Goal: Task Accomplishment & Management: Use online tool/utility

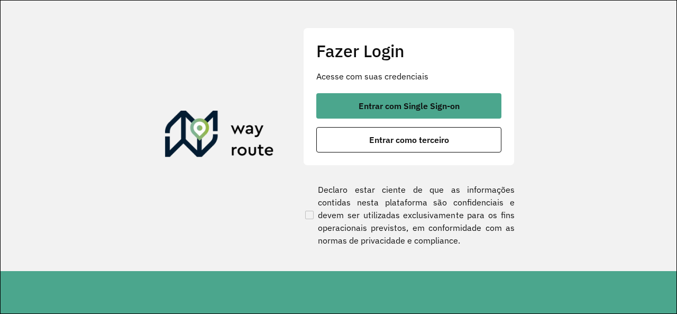
click at [384, 125] on div "Entrar com Single Sign-on Entrar como terceiro" at bounding box center [408, 122] width 185 height 59
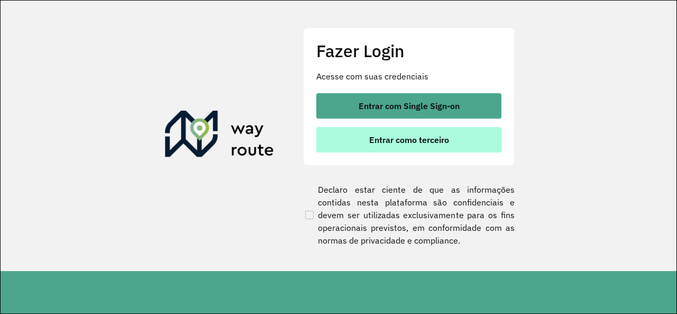
click at [379, 137] on span "Entrar como terceiro" at bounding box center [409, 139] width 80 height 8
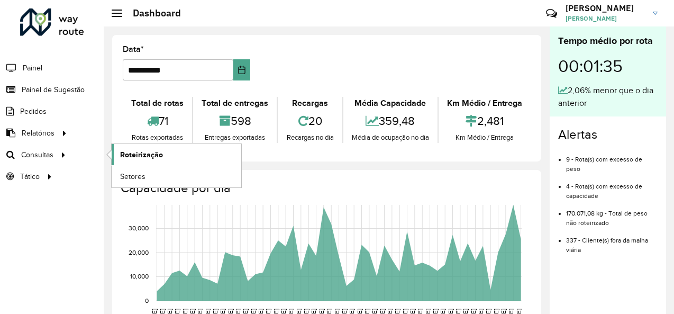
click at [120, 152] on span "Roteirização" at bounding box center [141, 154] width 43 height 11
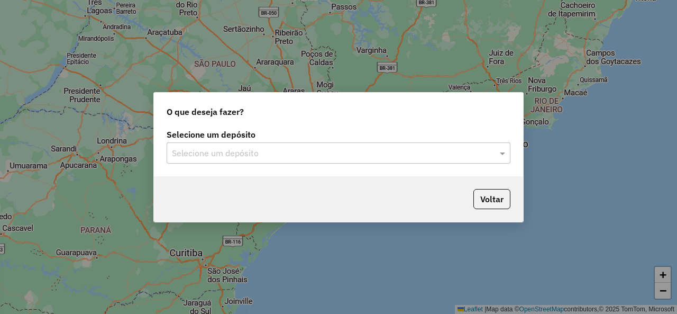
click at [499, 156] on span at bounding box center [503, 153] width 13 height 13
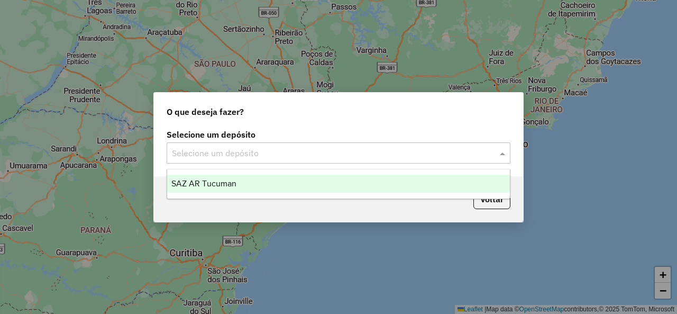
click at [231, 179] on span "SAZ AR Tucuman" at bounding box center [203, 183] width 65 height 9
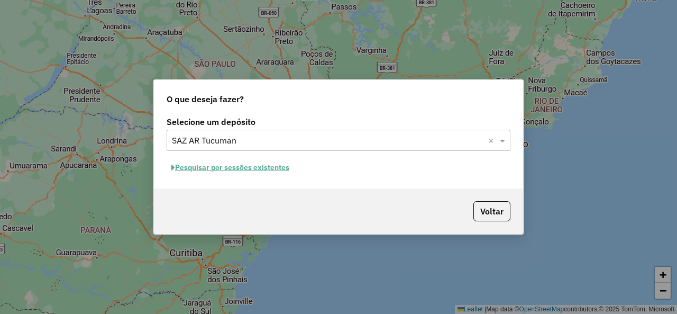
click at [239, 170] on button "Pesquisar por sessões existentes" at bounding box center [231, 167] width 128 height 16
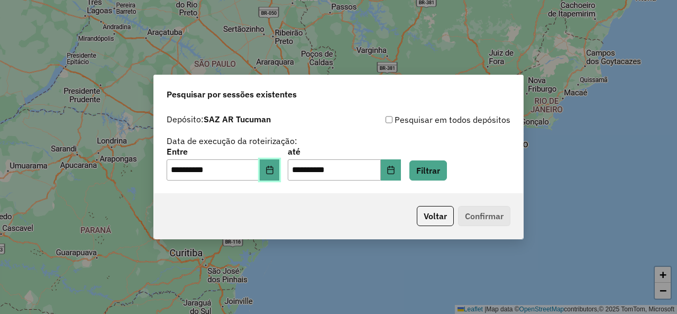
click at [273, 170] on icon "Choose Date" at bounding box center [269, 170] width 7 height 8
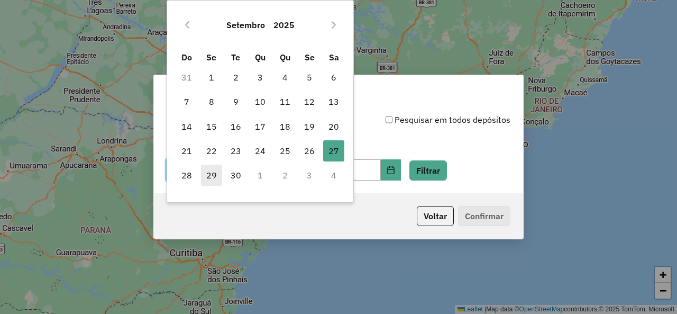
click at [219, 180] on span "29" at bounding box center [211, 175] width 21 height 21
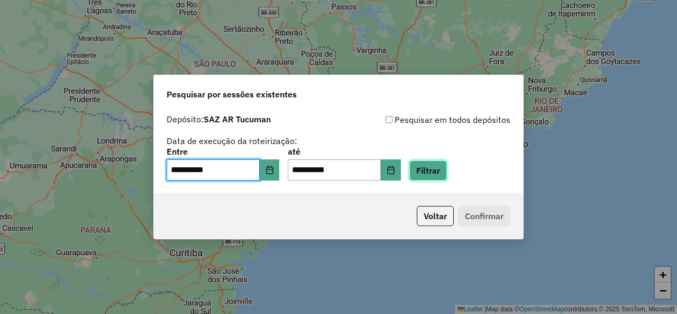
click at [447, 173] on button "Filtrar" at bounding box center [429, 170] width 38 height 20
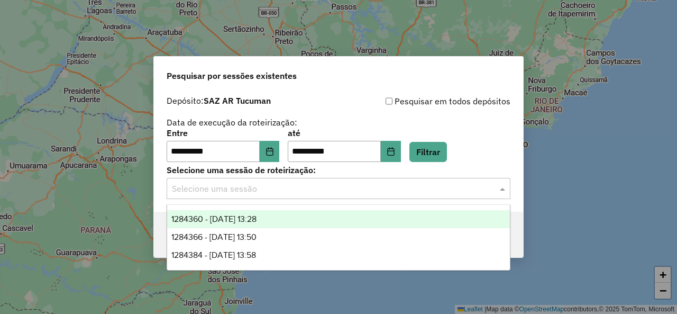
click at [420, 192] on input "text" at bounding box center [328, 189] width 312 height 13
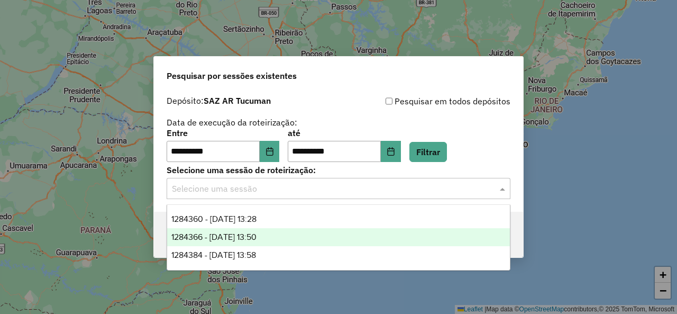
click at [255, 238] on span "1284366 - 29/09/2025 13:50" at bounding box center [213, 236] width 85 height 9
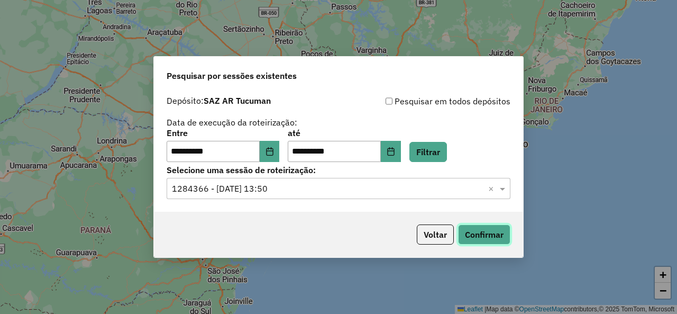
click at [477, 238] on button "Confirmar" at bounding box center [484, 234] width 52 height 20
click at [447, 152] on button "Filtrar" at bounding box center [429, 152] width 38 height 20
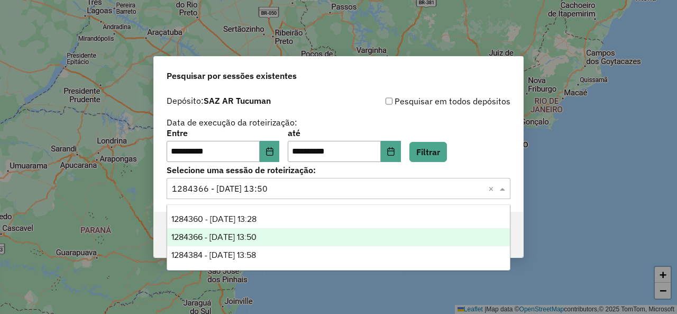
click at [504, 187] on span at bounding box center [503, 188] width 13 height 13
click at [253, 244] on div "1284366 - 29/09/2025 13:50" at bounding box center [338, 237] width 342 height 18
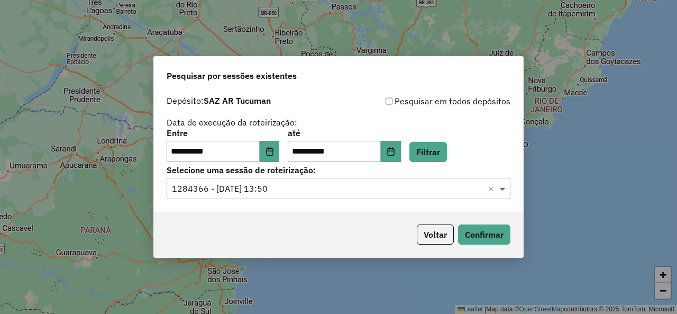
click at [505, 188] on span at bounding box center [503, 188] width 13 height 13
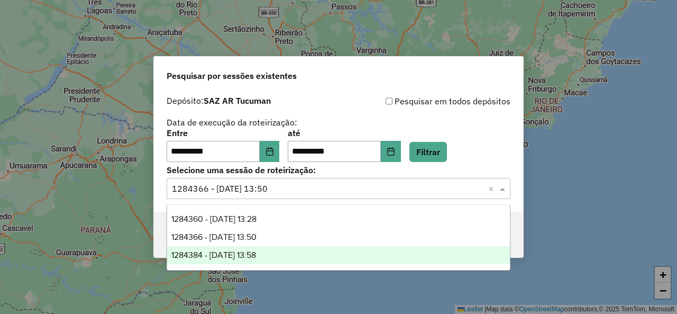
click at [238, 253] on span "1284384 - 29/09/2025 13:58" at bounding box center [213, 254] width 85 height 9
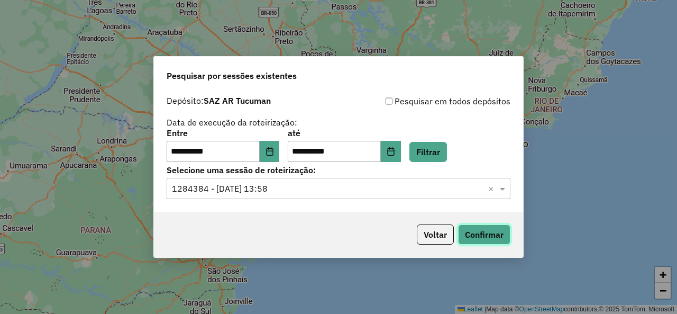
click at [478, 233] on button "Confirmar" at bounding box center [484, 234] width 52 height 20
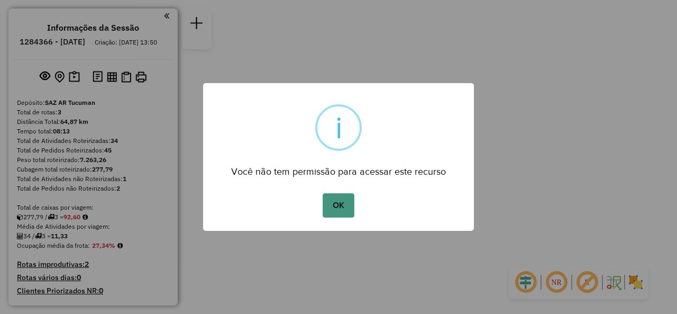
click at [335, 207] on button "OK" at bounding box center [338, 205] width 31 height 24
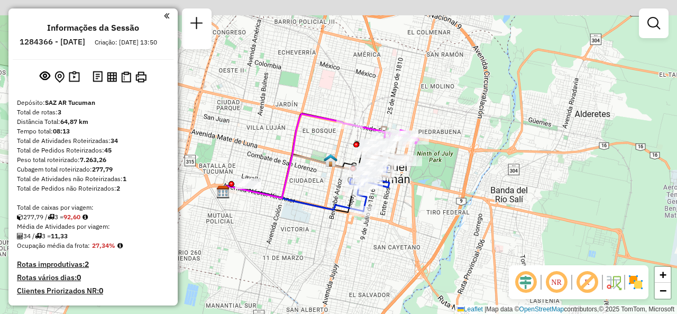
drag, startPoint x: 376, startPoint y: 183, endPoint x: 377, endPoint y: 194, distance: 10.7
click at [377, 193] on div "Janela de atendimento Grade de atendimento Capacidade Transportadoras Veículos …" at bounding box center [338, 157] width 677 height 314
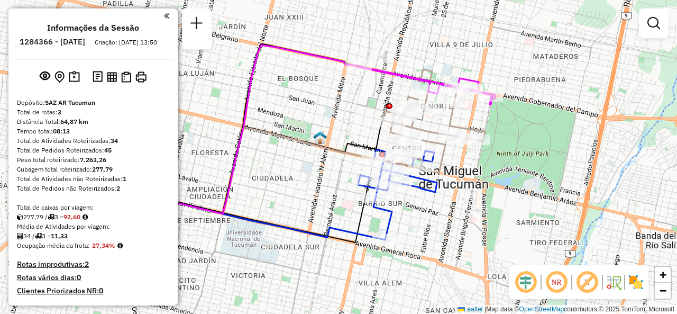
drag, startPoint x: 433, startPoint y: 164, endPoint x: 473, endPoint y: 172, distance: 41.0
click at [473, 172] on div "Janela de atendimento Grade de atendimento Capacidade Transportadoras Veículos …" at bounding box center [338, 157] width 677 height 314
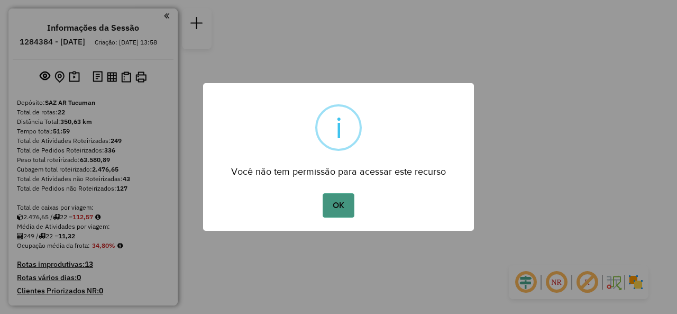
click at [353, 204] on button "OK" at bounding box center [338, 205] width 31 height 24
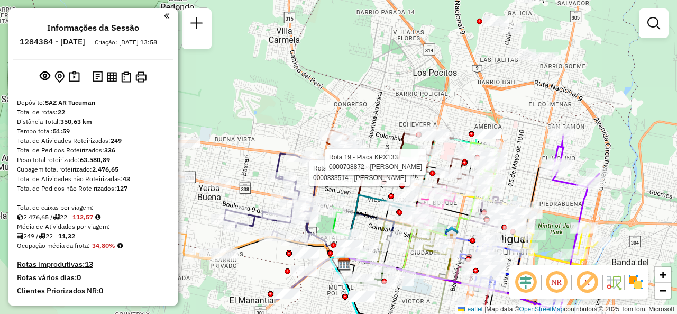
click at [394, 103] on div "Rota 19 - Placa KPX133 0000333514 - HERNANDEZ JOSE ALBERTO Rota 19 - Placa KPX1…" at bounding box center [338, 157] width 677 height 314
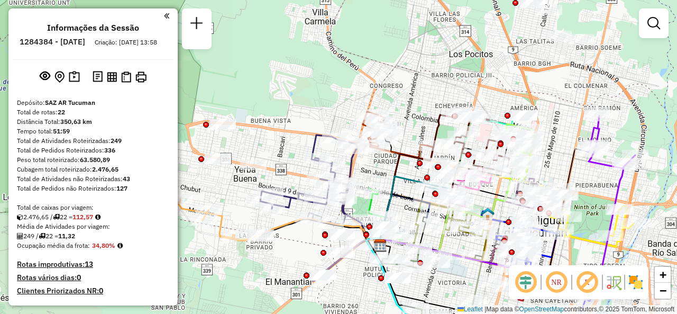
click at [415, 105] on div "Janela de atendimento Grade de atendimento Capacidade Transportadoras Veículos …" at bounding box center [338, 157] width 677 height 314
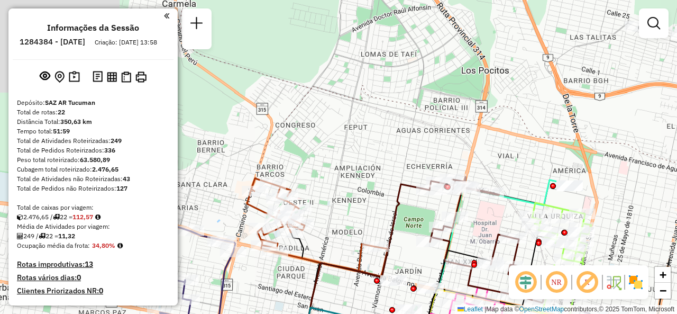
drag, startPoint x: 418, startPoint y: 170, endPoint x: 343, endPoint y: 284, distance: 136.8
click at [343, 284] on div "Janela de atendimento Grade de atendimento Capacidade Transportadoras Veículos …" at bounding box center [338, 157] width 677 height 314
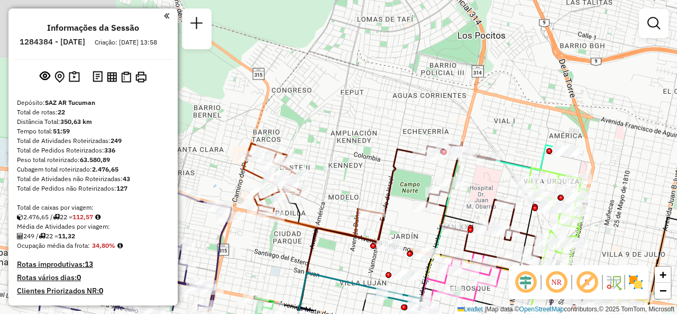
drag, startPoint x: 339, startPoint y: 249, endPoint x: 322, endPoint y: 190, distance: 61.6
click at [323, 192] on div "Janela de atendimento Grade de atendimento Capacidade Transportadoras Veículos …" at bounding box center [338, 157] width 677 height 314
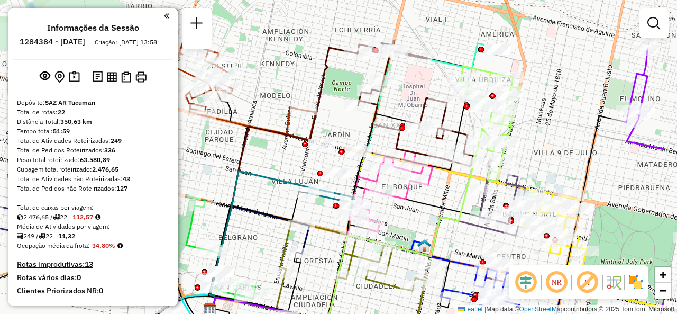
drag, startPoint x: 423, startPoint y: 87, endPoint x: 342, endPoint y: 72, distance: 82.3
click at [342, 72] on div "Janela de atendimento Grade de atendimento Capacidade Transportadoras Veículos …" at bounding box center [338, 157] width 677 height 314
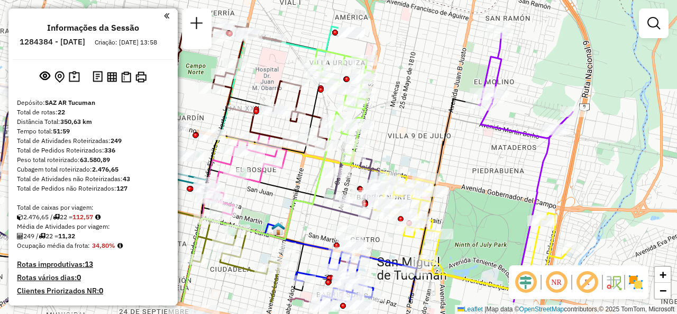
drag, startPoint x: 492, startPoint y: 163, endPoint x: 443, endPoint y: 140, distance: 54.7
click at [421, 107] on div "Janela de atendimento Grade de atendimento Capacidade Transportadoras Veículos …" at bounding box center [338, 157] width 677 height 314
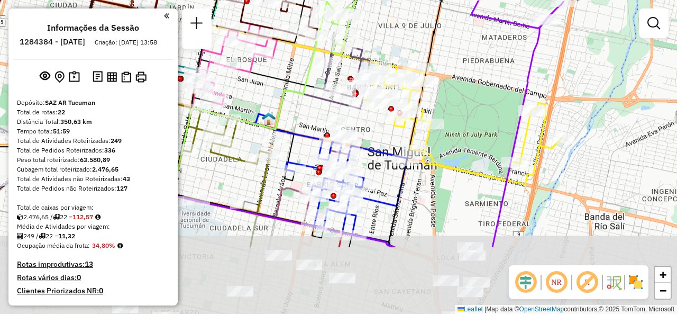
drag, startPoint x: 471, startPoint y: 228, endPoint x: 460, endPoint y: 133, distance: 95.8
click at [460, 133] on div "Janela de atendimento Grade de atendimento Capacidade Transportadoras Veículos …" at bounding box center [338, 157] width 677 height 314
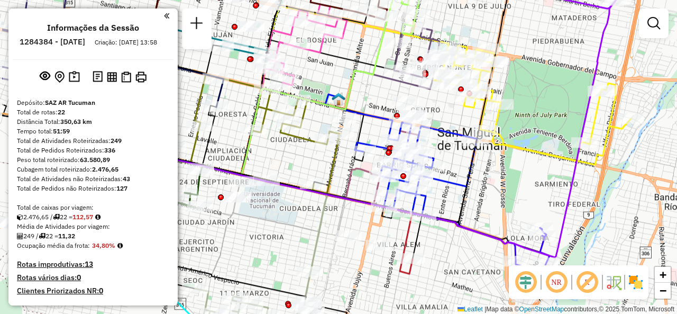
drag, startPoint x: 425, startPoint y: 215, endPoint x: 493, endPoint y: 196, distance: 70.2
click at [493, 196] on div "Janela de atendimento Grade de atendimento Capacidade Transportadoras Veículos …" at bounding box center [338, 157] width 677 height 314
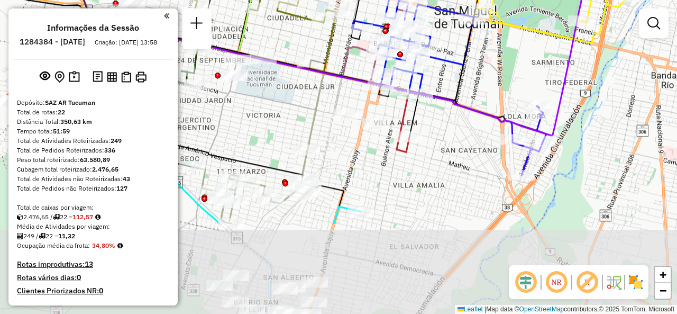
drag, startPoint x: 475, startPoint y: 215, endPoint x: 468, endPoint y: 120, distance: 96.1
click at [471, 93] on div "Janela de atendimento Grade de atendimento Capacidade Transportadoras Veículos …" at bounding box center [338, 157] width 677 height 314
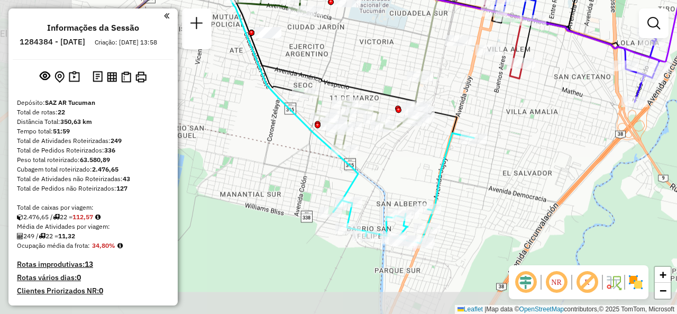
drag, startPoint x: 447, startPoint y: 159, endPoint x: 561, endPoint y: 89, distance: 134.2
click at [561, 89] on div "Janela de atendimento Grade de atendimento Capacidade Transportadoras Veículos …" at bounding box center [338, 157] width 677 height 314
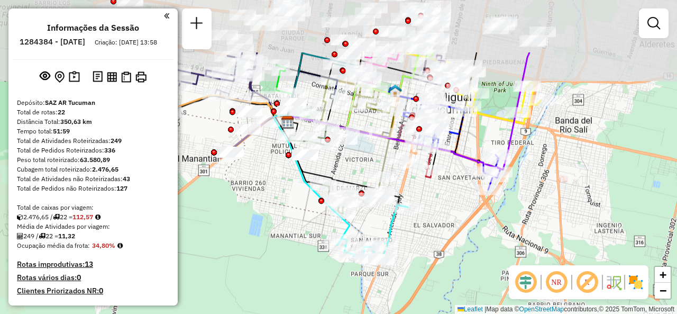
drag, startPoint x: 387, startPoint y: 83, endPoint x: 354, endPoint y: 155, distance: 79.6
click at [354, 155] on div "Janela de atendimento Grade de atendimento Capacidade Transportadoras Veículos …" at bounding box center [338, 157] width 677 height 314
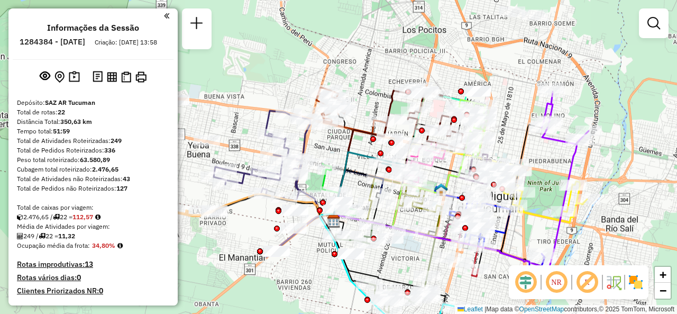
drag, startPoint x: 297, startPoint y: 57, endPoint x: 346, endPoint y: 145, distance: 101.3
click at [346, 152] on icon at bounding box center [361, 186] width 55 height 69
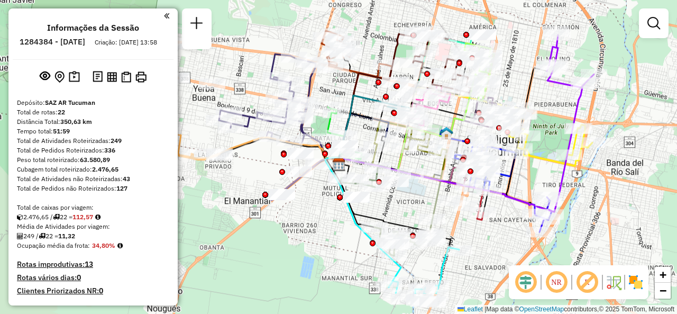
drag, startPoint x: 551, startPoint y: 144, endPoint x: 556, endPoint y: 92, distance: 52.6
click at [556, 92] on div "Janela de atendimento Grade de atendimento Capacidade Transportadoras Veículos …" at bounding box center [338, 157] width 677 height 314
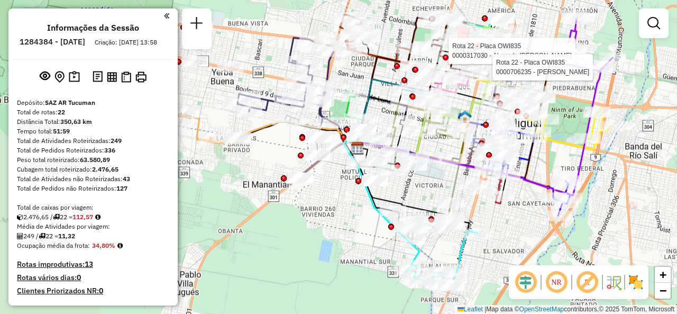
drag, startPoint x: 268, startPoint y: 170, endPoint x: 286, endPoint y: 154, distance: 24.4
click at [286, 154] on div "Rota 22 - Placa OWI835 0000317030 - Alvaredo Claudia Marcela Rota 22 - Placa OW…" at bounding box center [338, 157] width 677 height 314
click at [333, 196] on div "Rota 22 - Placa OWI835 0000317030 - Alvaredo Claudia Marcela Rota 22 - Placa OW…" at bounding box center [338, 157] width 677 height 314
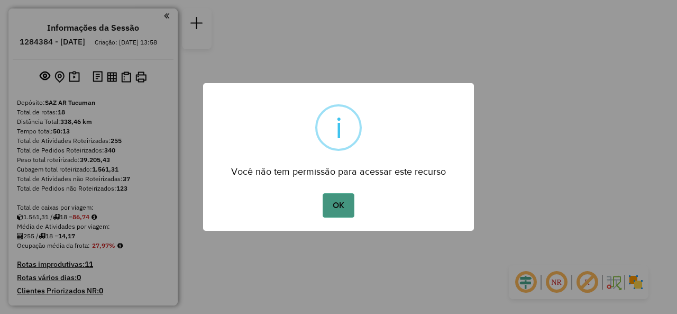
click at [333, 207] on button "OK" at bounding box center [338, 205] width 31 height 24
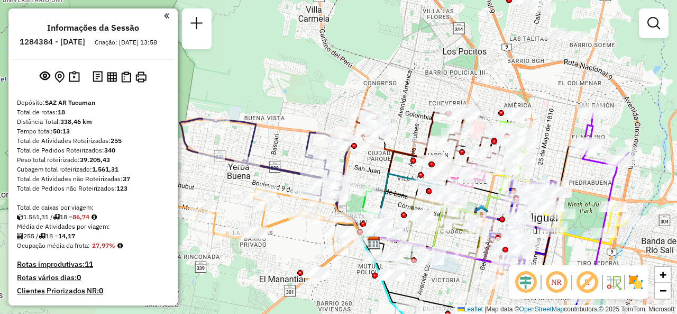
click at [406, 105] on div "Janela de atendimento Grade de atendimento Capacidade Transportadoras Veículos …" at bounding box center [338, 157] width 677 height 314
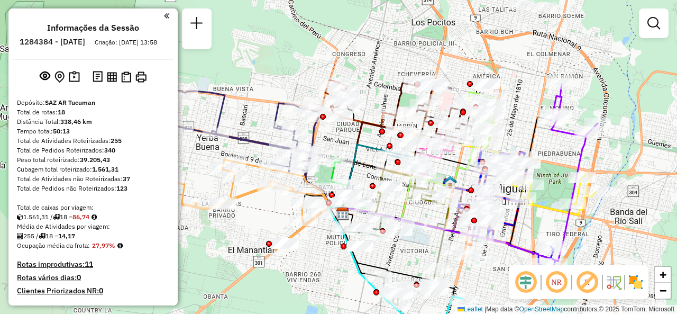
drag, startPoint x: 406, startPoint y: 111, endPoint x: 372, endPoint y: 80, distance: 45.3
click at [372, 80] on div "Janela de atendimento Grade de atendimento Capacidade Transportadoras Veículos …" at bounding box center [338, 157] width 677 height 314
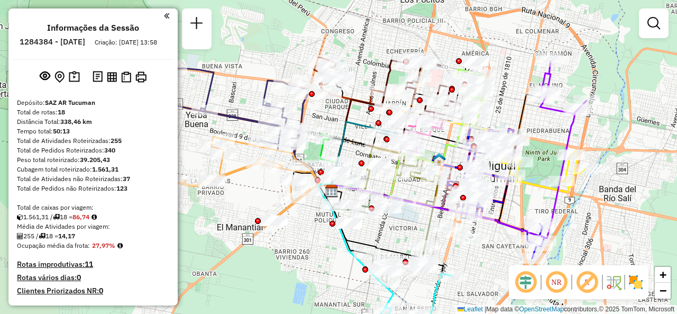
drag, startPoint x: 508, startPoint y: 111, endPoint x: 467, endPoint y: 54, distance: 69.9
click at [469, 54] on div "Janela de atendimento Grade de atendimento Capacidade Transportadoras Veículos …" at bounding box center [338, 157] width 677 height 314
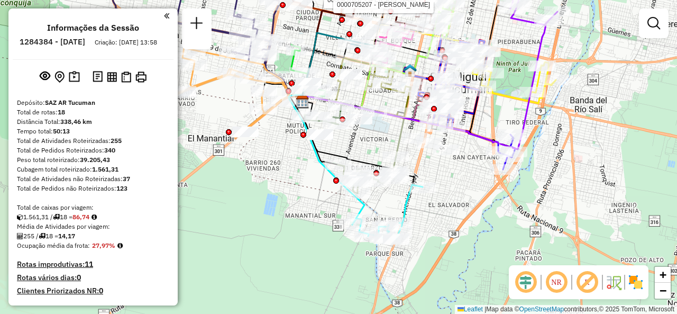
drag, startPoint x: 468, startPoint y: 197, endPoint x: 476, endPoint y: 147, distance: 51.4
click at [476, 147] on div "Rota 17 - Placa MZS965 0000474947 - Castillo Gabriel Alberto Rota 17 - Placa MZ…" at bounding box center [338, 157] width 677 height 314
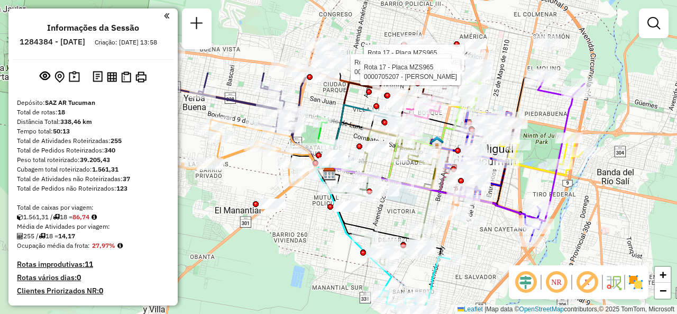
drag, startPoint x: 476, startPoint y: 172, endPoint x: 495, endPoint y: 265, distance: 95.0
click at [496, 274] on div "Rota 17 - Placa MZS965 0000474947 - Castillo Gabriel Alberto Rota 17 - Placa MZ…" at bounding box center [338, 157] width 677 height 314
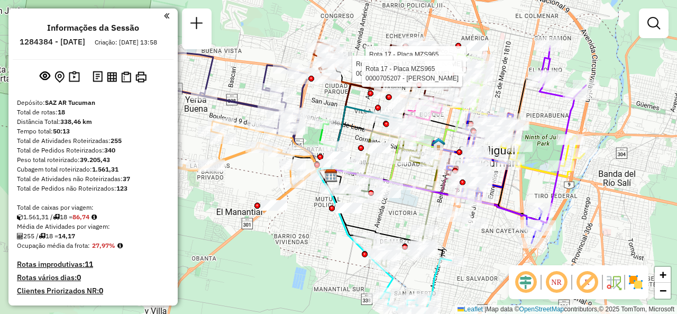
click at [375, 37] on div "Rota 17 - Placa MZS965 0000474947 - Castillo Gabriel Alberto Rota 17 - Placa MZ…" at bounding box center [338, 157] width 677 height 314
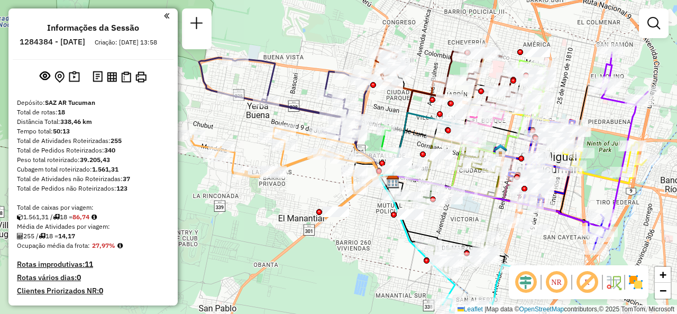
drag, startPoint x: 371, startPoint y: 49, endPoint x: 434, endPoint y: 52, distance: 62.5
click at [434, 52] on div "Janela de atendimento Grade de atendimento Capacidade Transportadoras Veículos …" at bounding box center [338, 157] width 677 height 314
click at [286, 194] on div "Rota 7 - Placa AG647OG 0000333241 - DELEO ANALIA DEL VALLE Janela de atendiment…" at bounding box center [338, 157] width 677 height 314
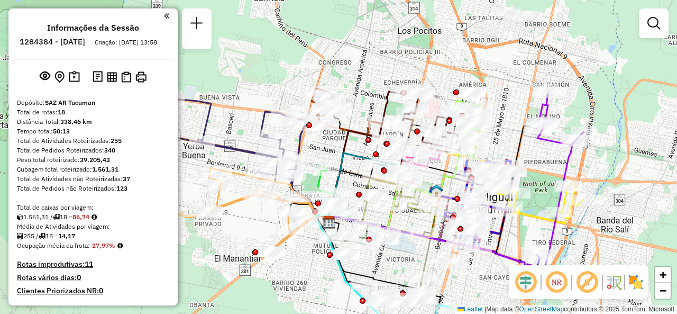
drag, startPoint x: 363, startPoint y: 233, endPoint x: 296, endPoint y: 278, distance: 80.4
click at [298, 278] on div "Janela de atendimento Grade de atendimento Capacidade Transportadoras Veículos …" at bounding box center [338, 157] width 677 height 314
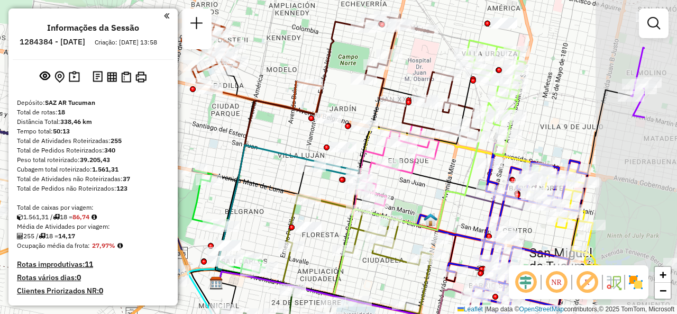
drag, startPoint x: 467, startPoint y: 237, endPoint x: 362, endPoint y: 273, distance: 111.4
click at [362, 273] on div "Janela de atendimento Grade de atendimento Capacidade Transportadoras Veículos …" at bounding box center [338, 157] width 677 height 314
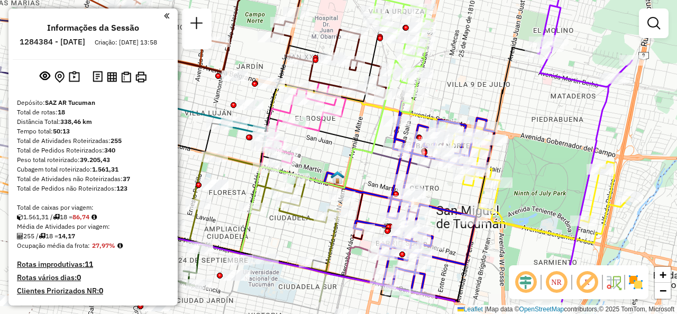
drag, startPoint x: 420, startPoint y: 203, endPoint x: 328, endPoint y: 151, distance: 105.7
click at [331, 157] on div "Janela de atendimento Grade de atendimento Capacidade Transportadoras Veículos …" at bounding box center [338, 157] width 677 height 314
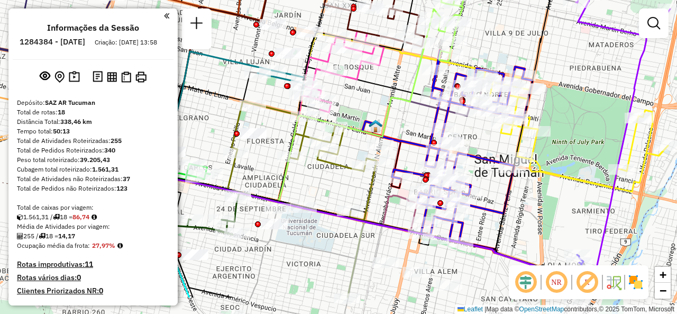
drag, startPoint x: 522, startPoint y: 175, endPoint x: 561, endPoint y: 118, distance: 68.8
click at [562, 118] on div "Janela de atendimento Grade de atendimento Capacidade Transportadoras Veículos …" at bounding box center [338, 157] width 677 height 314
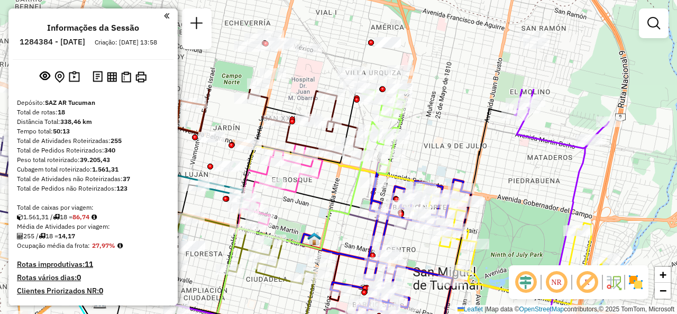
drag, startPoint x: 499, startPoint y: 36, endPoint x: 481, endPoint y: 63, distance: 33.2
click at [481, 63] on div "Janela de atendimento Grade de atendimento Capacidade Transportadoras Veículos …" at bounding box center [338, 157] width 677 height 314
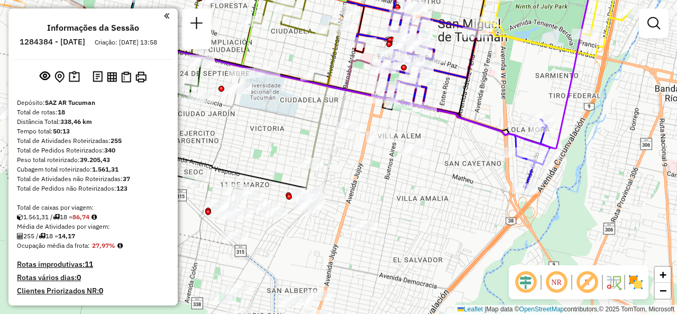
drag, startPoint x: 489, startPoint y: 244, endPoint x: 468, endPoint y: 89, distance: 156.5
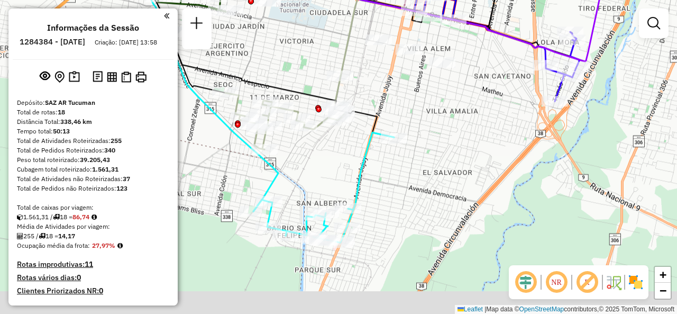
drag, startPoint x: 437, startPoint y: 183, endPoint x: 474, endPoint y: 96, distance: 94.6
click at [474, 96] on div "Rota 1 - Placa AA455BW 0000378095 - PEREZ CARLOS ANTONIO Janela de atendimento …" at bounding box center [338, 157] width 677 height 314
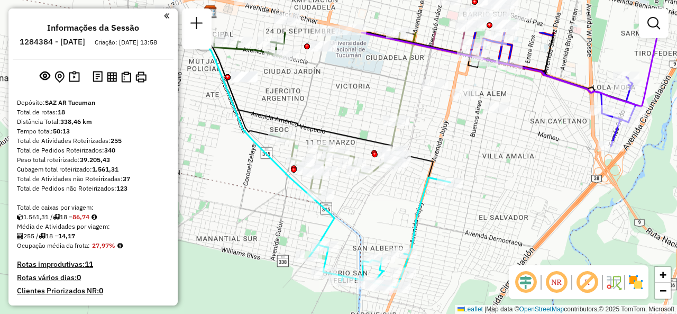
drag, startPoint x: 319, startPoint y: 126, endPoint x: 363, endPoint y: 189, distance: 77.1
click at [363, 189] on div "Rota 1 - Placa AA455BW 0000378095 - PEREZ CARLOS ANTONIO Janela de atendimento …" at bounding box center [338, 157] width 677 height 314
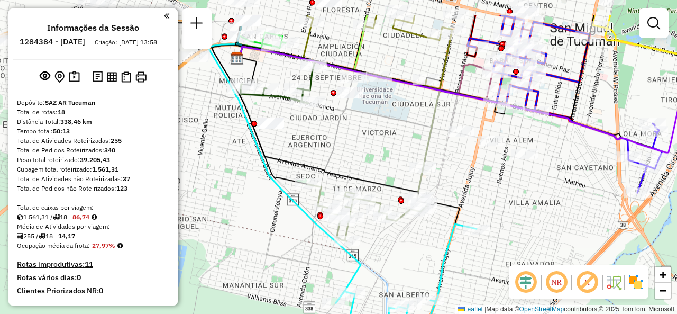
drag, startPoint x: 367, startPoint y: 90, endPoint x: 389, endPoint y: 123, distance: 39.6
click at [391, 125] on div "Rota 1 - Placa AA455BW 0000378095 - PEREZ CARLOS ANTONIO Janela de atendimento …" at bounding box center [338, 157] width 677 height 314
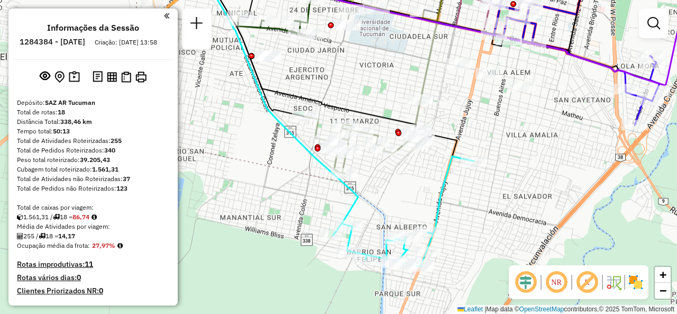
drag, startPoint x: 425, startPoint y: 249, endPoint x: 424, endPoint y: 195, distance: 53.5
click at [425, 195] on div "Rota 1 - Placa AA455BW 0000378095 - PEREZ CARLOS ANTONIO Janela de atendimento …" at bounding box center [338, 157] width 677 height 314
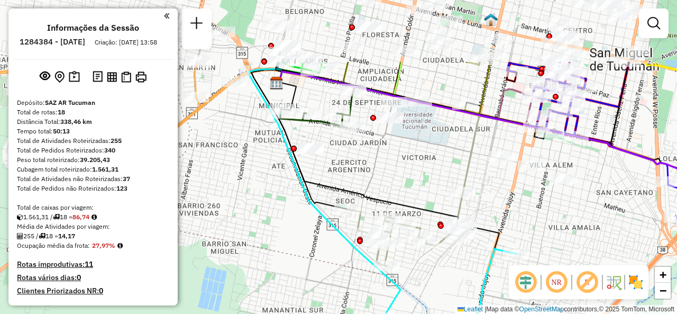
drag, startPoint x: 380, startPoint y: 64, endPoint x: 422, endPoint y: 158, distance: 102.8
click at [422, 158] on div "Rota 1 - Placa AA455BW 0000378095 - PEREZ CARLOS ANTONIO Janela de atendimento …" at bounding box center [338, 157] width 677 height 314
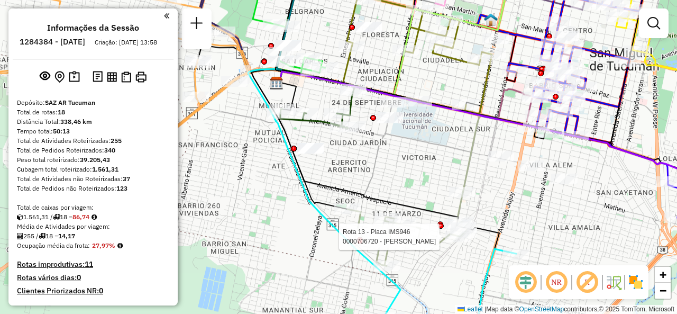
click at [422, 172] on div "Rota 1 - Placa AA455BW 0000378095 - PEREZ CARLOS ANTONIO Rota 13 - Placa IMS946…" at bounding box center [338, 157] width 677 height 314
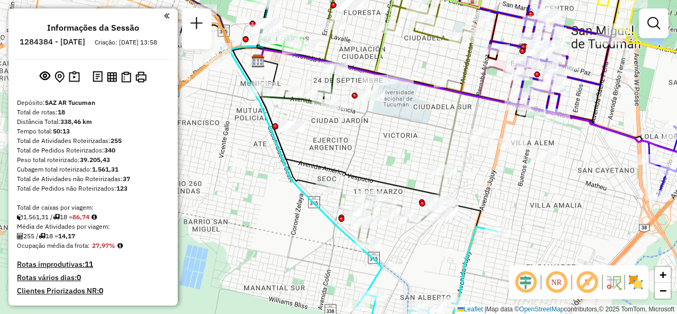
drag, startPoint x: 425, startPoint y: 187, endPoint x: 370, endPoint y: 104, distance: 98.9
click at [371, 104] on div "Janela de atendimento Grade de atendimento Capacidade Transportadoras Veículos …" at bounding box center [338, 157] width 677 height 314
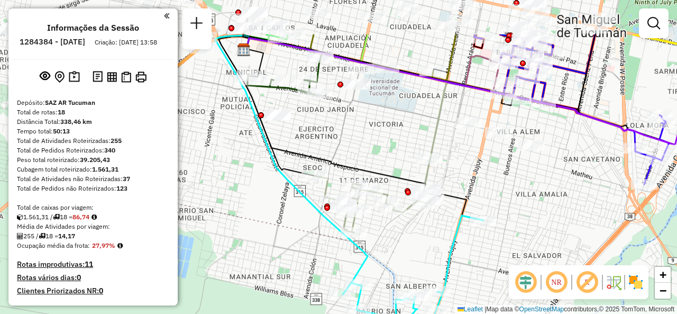
drag, startPoint x: 343, startPoint y: 102, endPoint x: 348, endPoint y: 137, distance: 35.2
click at [348, 137] on div "Janela de atendimento Grade de atendimento Capacidade Transportadoras Veículos …" at bounding box center [338, 157] width 677 height 314
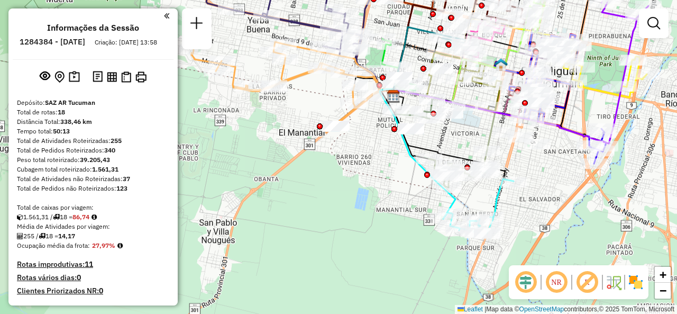
drag, startPoint x: 311, startPoint y: 144, endPoint x: 351, endPoint y: 149, distance: 40.0
click at [351, 149] on div "Janela de atendimento Grade de atendimento Capacidade Transportadoras Veículos …" at bounding box center [338, 157] width 677 height 314
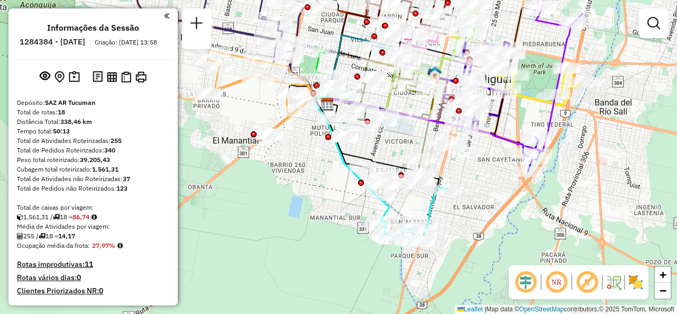
drag, startPoint x: 388, startPoint y: 204, endPoint x: 291, endPoint y: 165, distance: 104.9
click at [291, 165] on div "Janela de atendimento Grade de atendimento Capacidade Transportadoras Veículos …" at bounding box center [338, 157] width 677 height 314
click at [405, 142] on div "Janela de atendimento Grade de atendimento Capacidade Transportadoras Veículos …" at bounding box center [338, 157] width 677 height 314
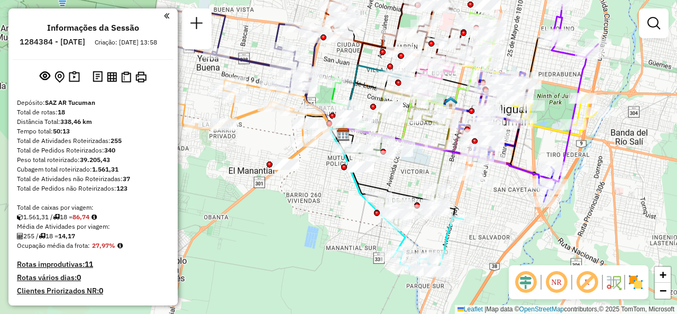
drag, startPoint x: 406, startPoint y: 140, endPoint x: 422, endPoint y: 170, distance: 34.1
click at [422, 170] on div "Janela de atendimento Grade de atendimento Capacidade Transportadoras Veículos …" at bounding box center [338, 157] width 677 height 314
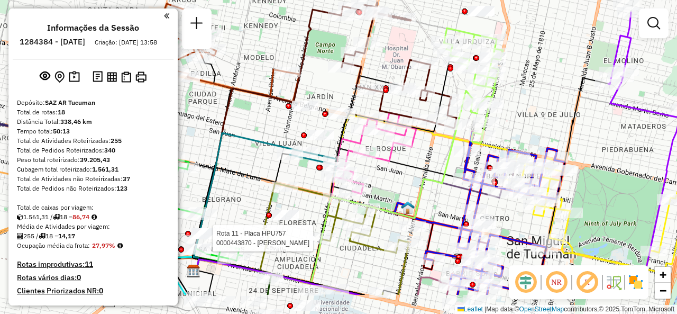
drag, startPoint x: 428, startPoint y: 232, endPoint x: 383, endPoint y: 166, distance: 80.1
click at [384, 167] on div "Rota 11 - Placa HPU757 0000443870 - RONCEDO ALVARO Janela de atendimento Grade …" at bounding box center [338, 157] width 677 height 314
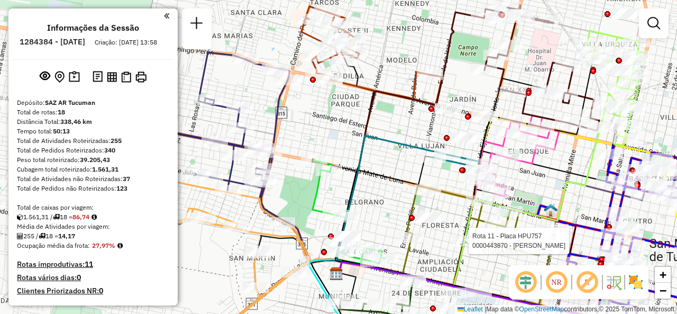
drag, startPoint x: 242, startPoint y: 114, endPoint x: 393, endPoint y: 132, distance: 151.9
click at [393, 132] on div "Rota 11 - Placa HPU757 0000443870 - RONCEDO ALVARO Janela de atendimento Grade …" at bounding box center [338, 157] width 677 height 314
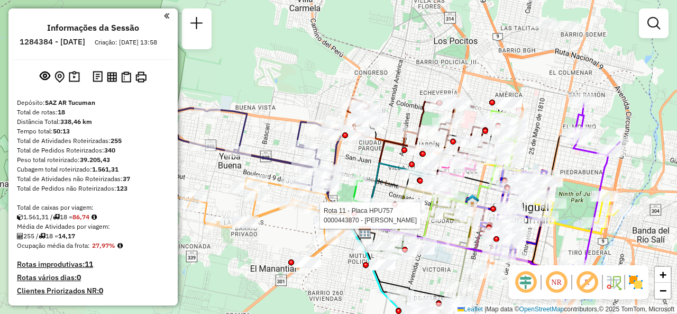
click at [404, 114] on div "Rota 11 - Placa HPU757 0000443870 - RONCEDO ALVARO Janela de atendimento Grade …" at bounding box center [338, 157] width 677 height 314
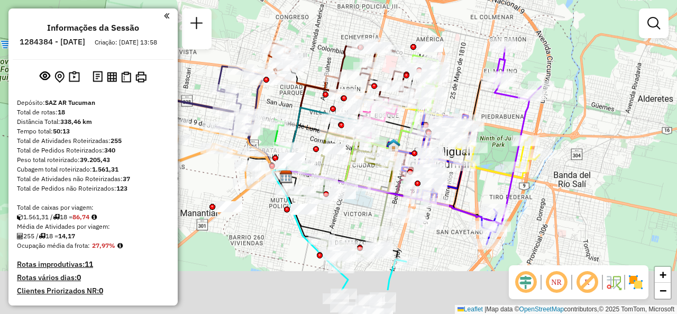
drag, startPoint x: 398, startPoint y: 114, endPoint x: 309, endPoint y: 46, distance: 112.1
click at [311, 49] on div "Janela de atendimento Grade de atendimento Capacidade Transportadoras Veículos …" at bounding box center [338, 157] width 677 height 314
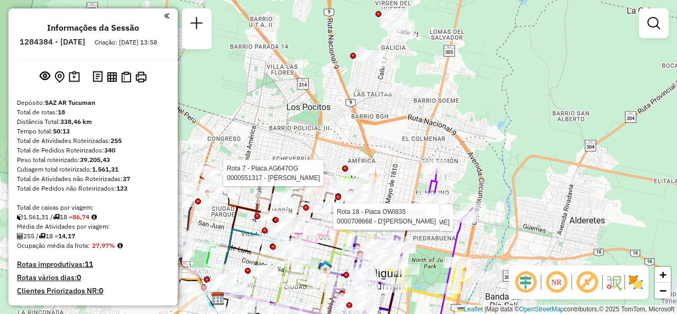
click at [407, 156] on div "Rota 7 - Placa AG647OG 0000551317 - Romero Olga Yolanda Rota 18 - Placa OWI835 …" at bounding box center [338, 157] width 677 height 314
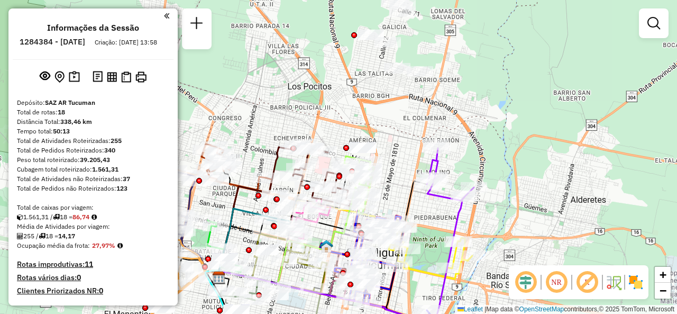
drag, startPoint x: 396, startPoint y: 155, endPoint x: 377, endPoint y: 83, distance: 74.3
click at [378, 85] on div "Janela de atendimento Grade de atendimento Capacidade Transportadoras Veículos …" at bounding box center [338, 157] width 677 height 314
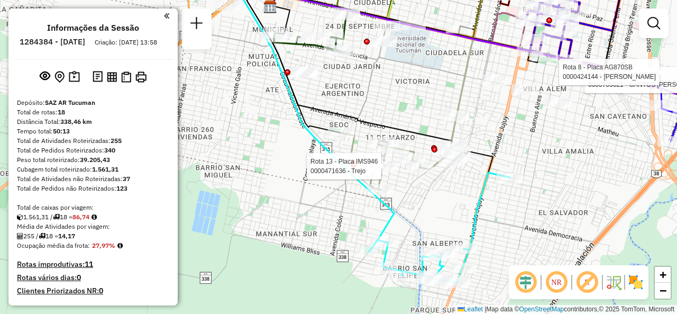
select select "**********"
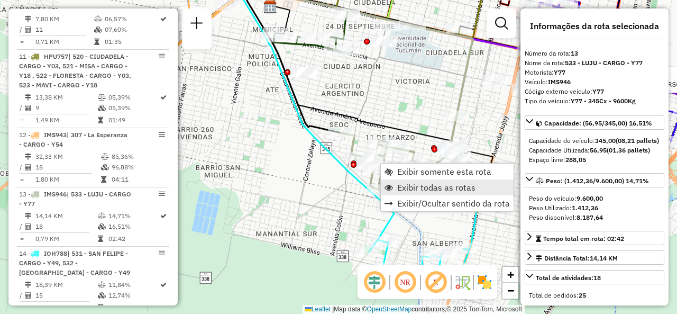
click at [406, 179] on link "Exibir todas as rotas" at bounding box center [447, 187] width 133 height 16
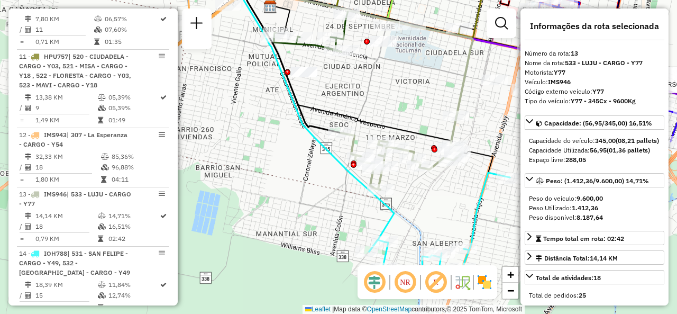
scroll to position [1238, 0]
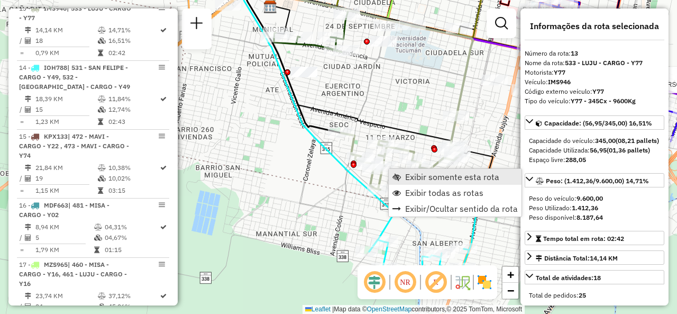
click at [408, 175] on span "Exibir somente esta rota" at bounding box center [452, 176] width 94 height 8
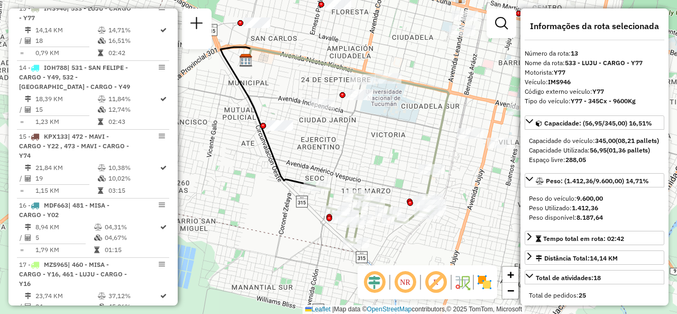
drag, startPoint x: 388, startPoint y: 186, endPoint x: 359, endPoint y: 113, distance: 78.6
click at [359, 113] on div "Janela de atendimento Grade de atendimento Capacidade Transportadoras Veículos …" at bounding box center [338, 157] width 677 height 314
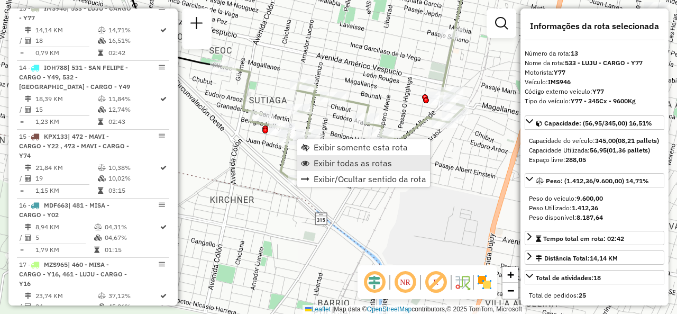
click at [314, 163] on span "Exibir todas as rotas" at bounding box center [353, 163] width 78 height 8
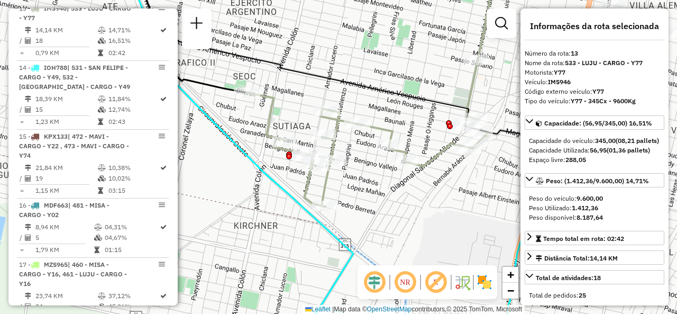
drag, startPoint x: 377, startPoint y: 198, endPoint x: 369, endPoint y: 182, distance: 18.2
click at [375, 184] on div "Janela de atendimento Grade de atendimento Capacidade Transportadoras Veículos …" at bounding box center [338, 157] width 677 height 314
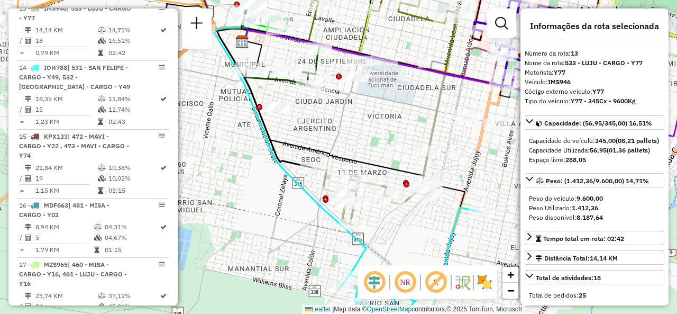
drag, startPoint x: 360, startPoint y: 97, endPoint x: 359, endPoint y: 122, distance: 24.9
click at [359, 122] on div "Janela de atendimento Grade de atendimento Capacidade Transportadoras Veículos …" at bounding box center [338, 157] width 677 height 314
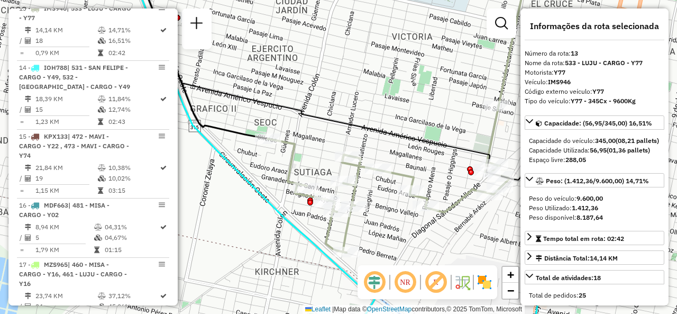
drag, startPoint x: 397, startPoint y: 105, endPoint x: 338, endPoint y: 73, distance: 67.2
click at [338, 73] on div "Janela de atendimento Grade de atendimento Capacidade Transportadoras Veículos …" at bounding box center [338, 157] width 677 height 314
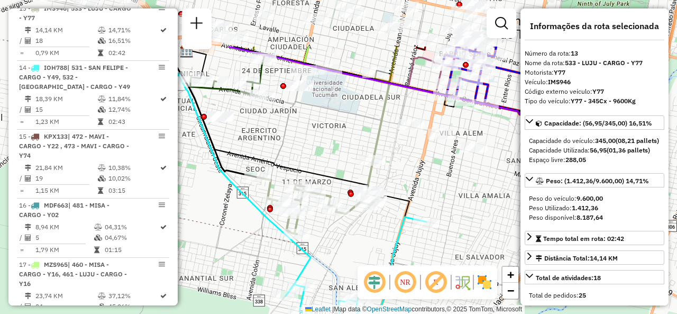
drag, startPoint x: 363, startPoint y: 88, endPoint x: 334, endPoint y: 142, distance: 61.3
click at [334, 142] on div "Janela de atendimento Grade de atendimento Capacidade Transportadoras Veículos …" at bounding box center [338, 157] width 677 height 314
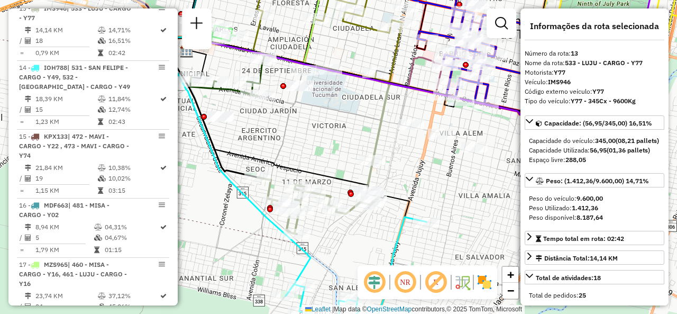
click at [382, 235] on div "Janela de atendimento Grade de atendimento Capacidade Transportadoras Veículos …" at bounding box center [338, 157] width 677 height 314
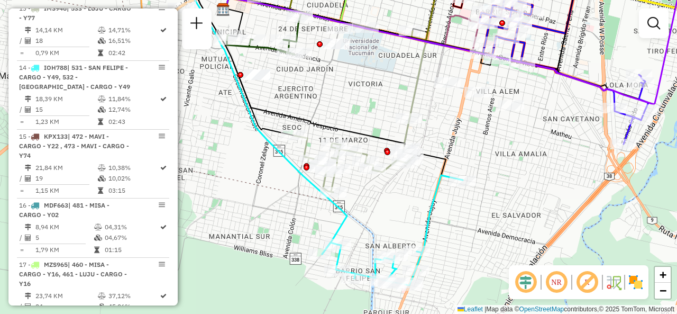
drag, startPoint x: 375, startPoint y: 235, endPoint x: 413, endPoint y: 194, distance: 56.6
click at [413, 194] on div "Janela de atendimento Grade de atendimento Capacidade Transportadoras Veículos …" at bounding box center [338, 157] width 677 height 314
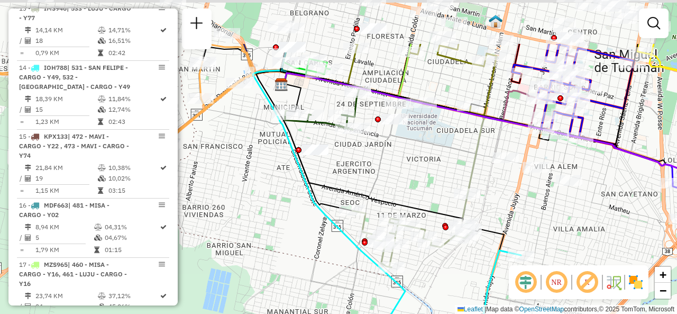
drag, startPoint x: 328, startPoint y: 106, endPoint x: 383, endPoint y: 188, distance: 98.8
click at [385, 188] on div "Janela de atendimento Grade de atendimento Capacidade Transportadoras Veículos …" at bounding box center [338, 157] width 677 height 314
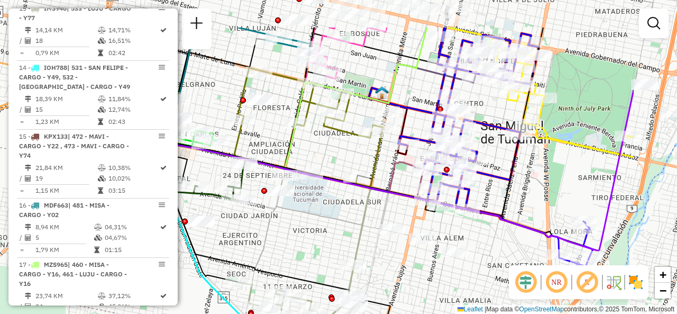
drag, startPoint x: 400, startPoint y: 169, endPoint x: 289, endPoint y: 228, distance: 125.7
click at [289, 228] on div "Janela de atendimento Grade de atendimento Capacidade Transportadoras Veículos …" at bounding box center [338, 157] width 677 height 314
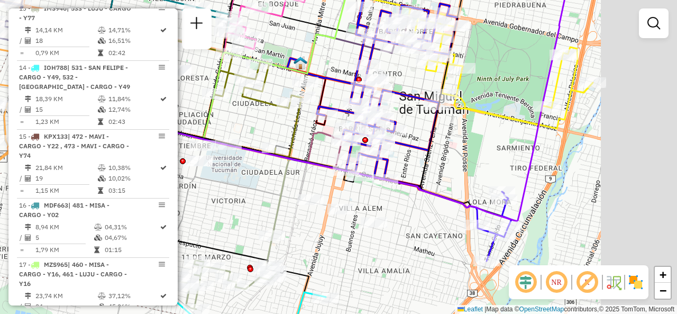
drag, startPoint x: 513, startPoint y: 184, endPoint x: 430, endPoint y: 153, distance: 88.6
click at [431, 153] on icon at bounding box center [293, 62] width 415 height 247
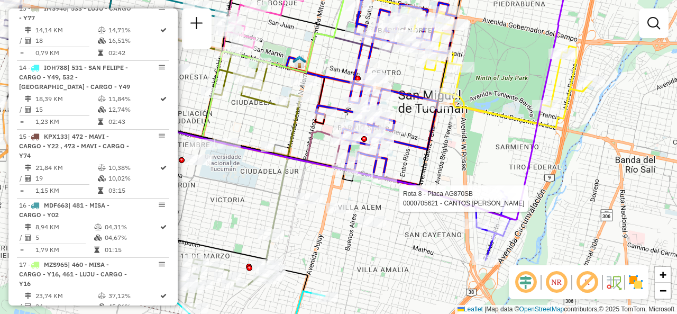
select select "**********"
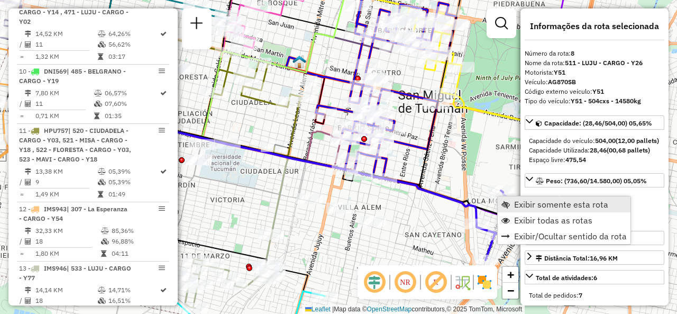
click at [520, 201] on span "Exibir somente esta rota" at bounding box center [561, 204] width 94 height 8
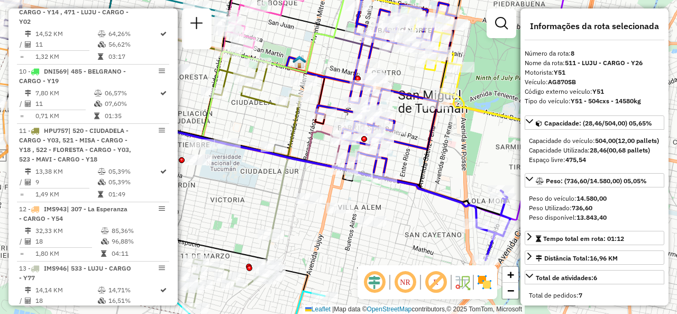
scroll to position [914, 0]
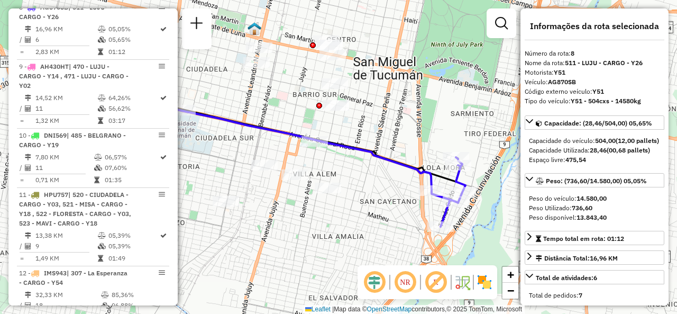
drag, startPoint x: 467, startPoint y: 196, endPoint x: 345, endPoint y: 187, distance: 121.5
click at [342, 190] on div "Janela de atendimento Grade de atendimento Capacidade Transportadoras Veículos …" at bounding box center [338, 157] width 677 height 314
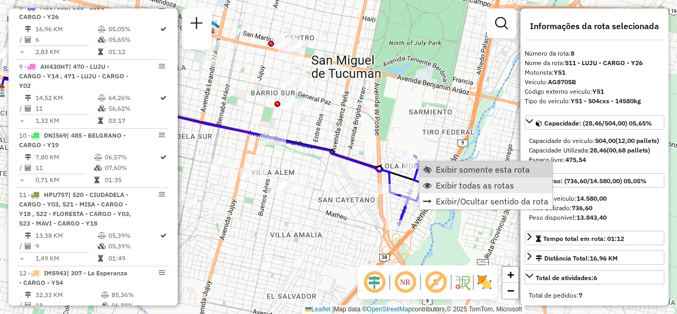
click at [438, 181] on span "Exibir todas as rotas" at bounding box center [475, 185] width 78 height 8
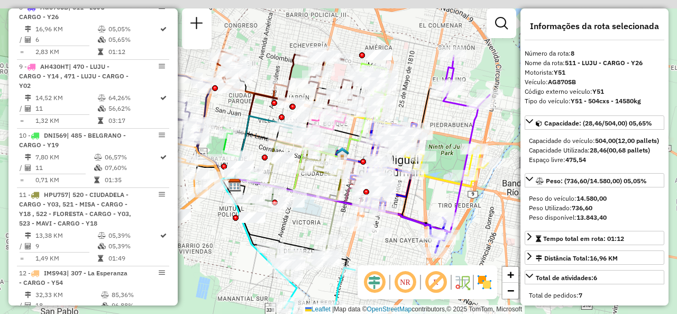
drag, startPoint x: 285, startPoint y: 104, endPoint x: 367, endPoint y: 183, distance: 113.4
click at [369, 195] on div at bounding box center [366, 192] width 6 height 6
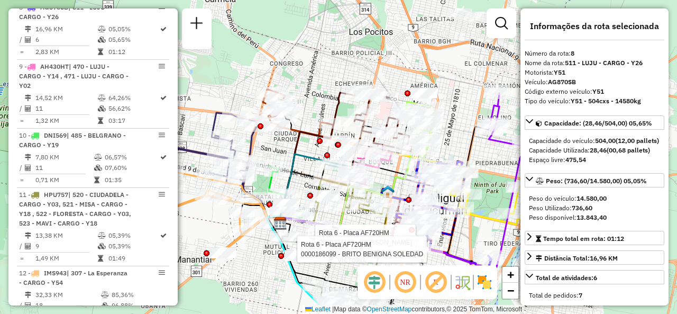
click at [312, 96] on div "Rota 6 - Placa AF720HM 0000327138 - BRANDAN DANIEL Rota 6 - Placa AF720HM 00001…" at bounding box center [338, 157] width 677 height 314
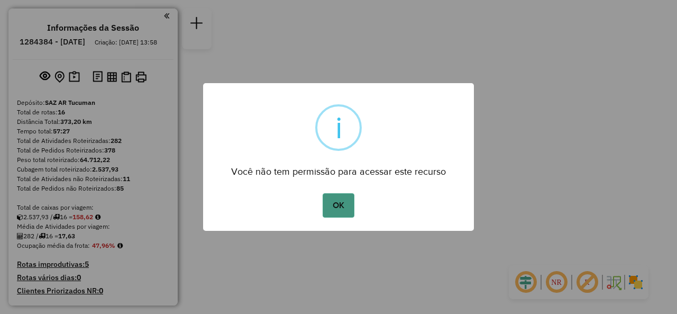
click at [348, 204] on button "OK" at bounding box center [338, 205] width 31 height 24
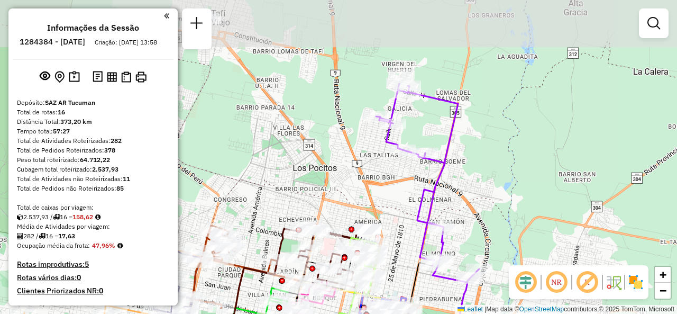
drag, startPoint x: 388, startPoint y: 105, endPoint x: 338, endPoint y: 205, distance: 111.4
click at [337, 210] on div "Janela de atendimento Grade de atendimento Capacidade Transportadoras Veículos …" at bounding box center [338, 157] width 677 height 314
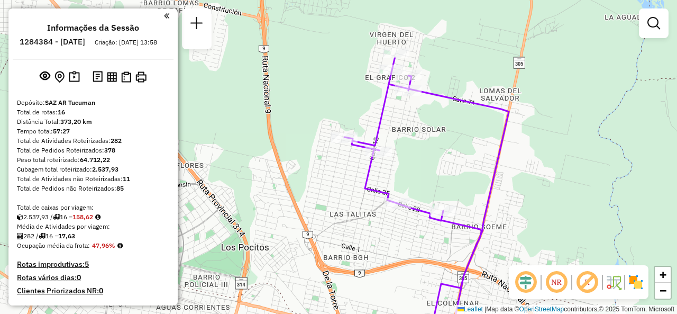
drag, startPoint x: 361, startPoint y: 201, endPoint x: 354, endPoint y: 228, distance: 28.4
click at [354, 228] on div "Rota 14 - Placa KPX133 0000708872 - MORAS RAUL Janela de atendimento Grade de a…" at bounding box center [338, 157] width 677 height 314
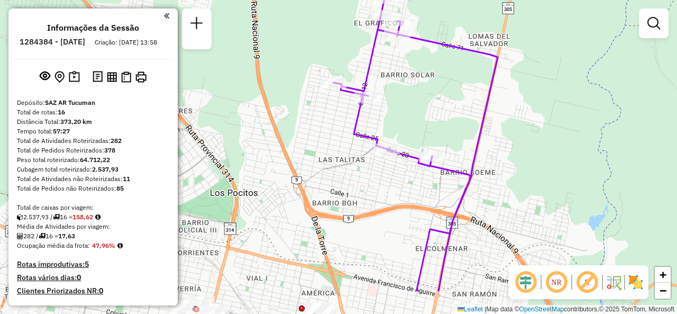
drag, startPoint x: 349, startPoint y: 168, endPoint x: 328, endPoint y: 94, distance: 76.4
click at [328, 95] on div "Rota 14 - Placa KPX133 0000708872 - MORAS RAUL Janela de atendimento Grade de a…" at bounding box center [338, 157] width 677 height 314
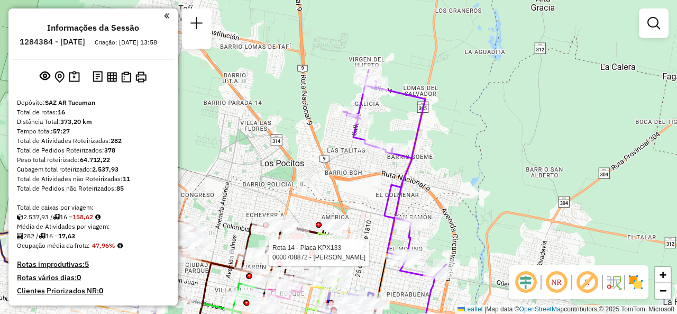
click at [363, 197] on div "Rota 14 - Placa KPX133 0000708872 - MORAS RAUL Janela de atendimento Grade de a…" at bounding box center [338, 157] width 677 height 314
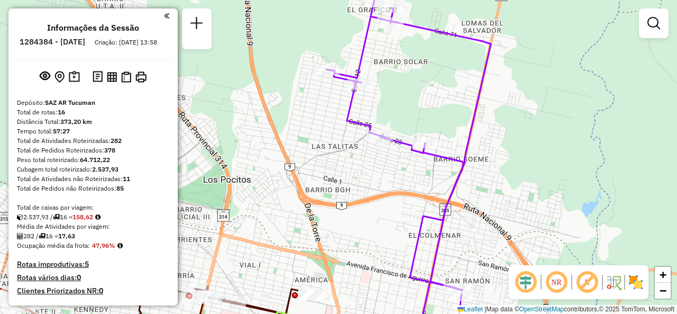
drag, startPoint x: 372, startPoint y: 96, endPoint x: 371, endPoint y: 72, distance: 23.3
click at [377, 8] on div "Rota 16 - Placa OWI835 0000448341 - LUNA PABLO MARTIN Rota 16 - Placa OWI835 00…" at bounding box center [338, 157] width 677 height 314
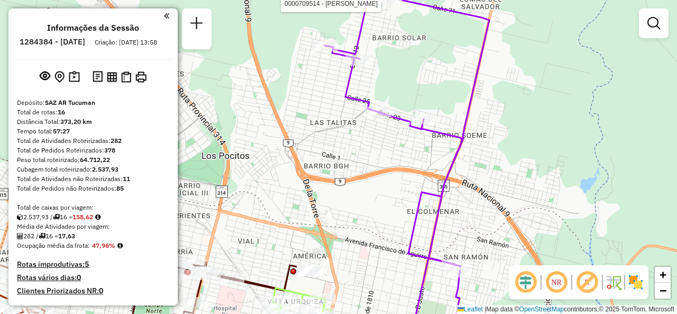
drag, startPoint x: 372, startPoint y: 166, endPoint x: 342, endPoint y: 71, distance: 99.9
click at [342, 70] on div "Rota 16 - Placa OWI835 0000709514 - Camacho Humberto Rota 16 - Placa OWI835 000…" at bounding box center [338, 157] width 677 height 314
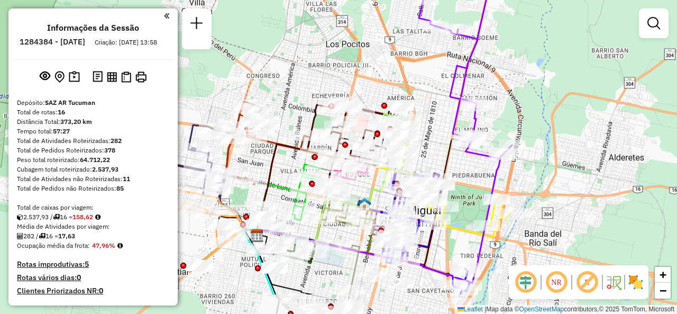
drag, startPoint x: 343, startPoint y: 185, endPoint x: 431, endPoint y: 133, distance: 101.3
click at [431, 133] on div "Rota 16 - Placa OWI835 0000709514 - Camacho Humberto Rota 16 - Placa OWI835 000…" at bounding box center [338, 157] width 677 height 314
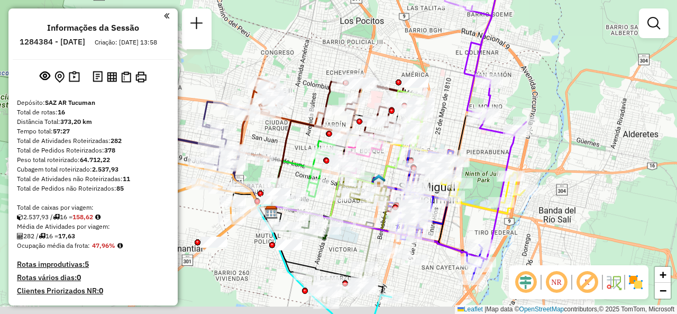
drag, startPoint x: 428, startPoint y: 139, endPoint x: 459, endPoint y: 89, distance: 59.4
click at [459, 90] on div "Rota 16 - Placa OWI835 0000709514 - Camacho Humberto Rota 16 - Placa OWI835 000…" at bounding box center [338, 157] width 677 height 314
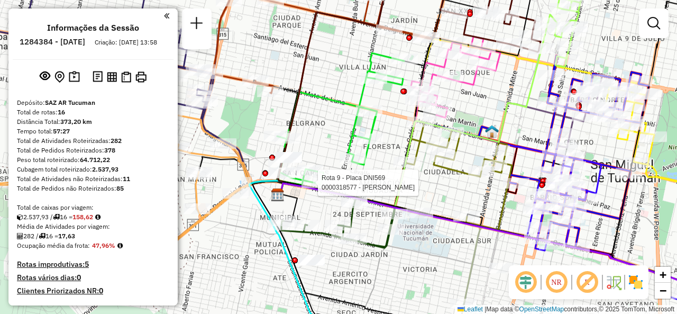
select select "**********"
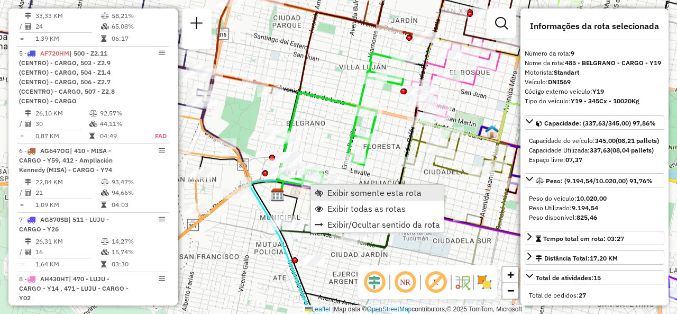
scroll to position [973, 0]
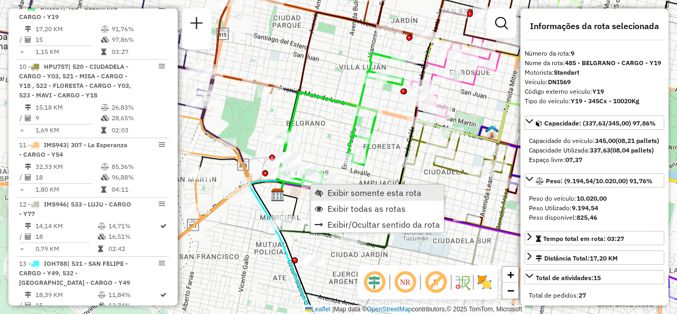
click at [328, 188] on span "Exibir somente esta rota" at bounding box center [375, 192] width 94 height 8
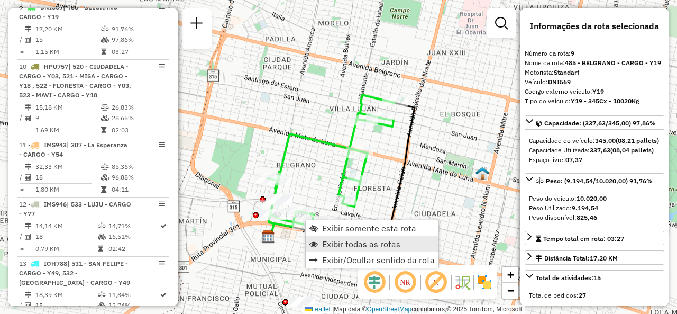
click at [323, 240] on span "Exibir todas as rotas" at bounding box center [361, 244] width 78 height 8
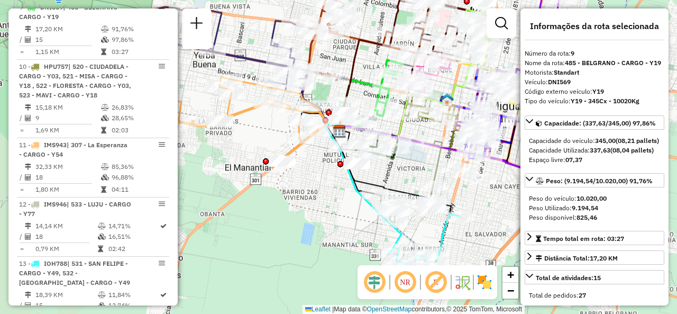
drag, startPoint x: 329, startPoint y: 142, endPoint x: 345, endPoint y: 60, distance: 83.6
click at [348, 60] on div "Janela de atendimento Grade de atendimento Capacidade Transportadoras Veículos …" at bounding box center [338, 157] width 677 height 314
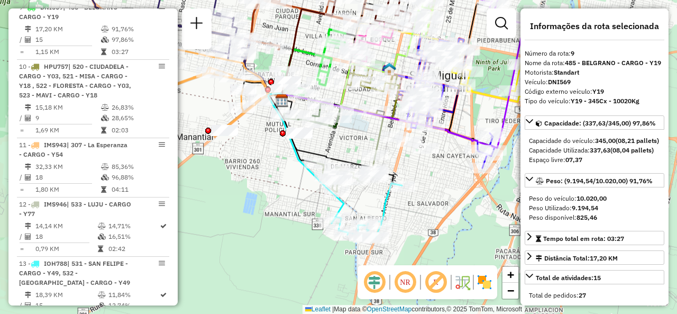
drag, startPoint x: 395, startPoint y: 168, endPoint x: 349, endPoint y: 141, distance: 52.9
click at [349, 141] on div "Janela de atendimento Grade de atendimento Capacidade Transportadoras Veículos …" at bounding box center [338, 157] width 677 height 314
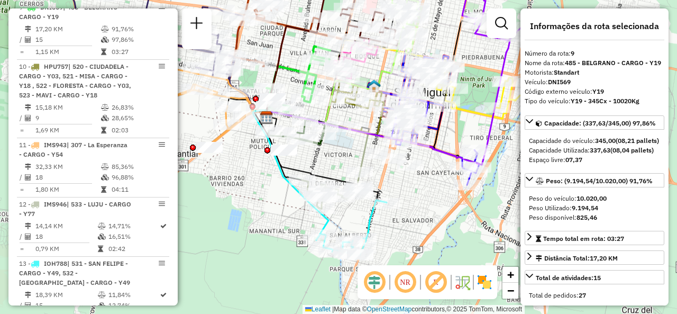
drag, startPoint x: 353, startPoint y: 140, endPoint x: 333, endPoint y: 158, distance: 27.3
click at [335, 158] on div "Janela de atendimento Grade de atendimento Capacidade Transportadoras Veículos …" at bounding box center [338, 157] width 677 height 314
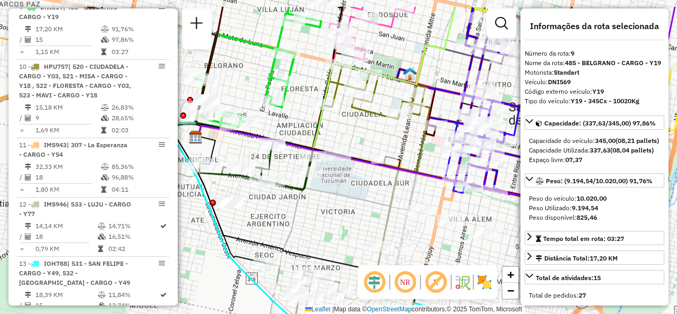
drag, startPoint x: 353, startPoint y: 161, endPoint x: 321, endPoint y: 200, distance: 50.0
click at [321, 200] on div "Janela de atendimento Grade de atendimento Capacidade Transportadoras Veículos …" at bounding box center [338, 157] width 677 height 314
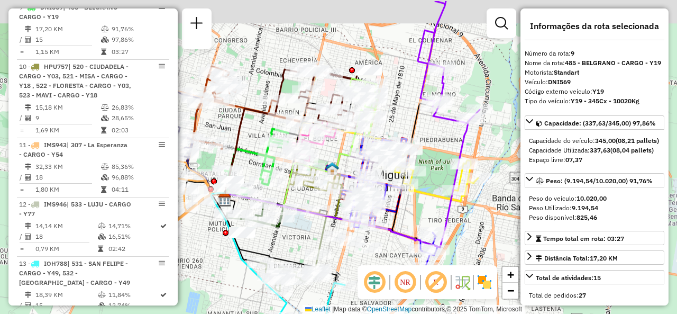
drag, startPoint x: 347, startPoint y: 196, endPoint x: 311, endPoint y: 229, distance: 47.9
click at [311, 230] on div "Janela de atendimento Grade de atendimento Capacidade Transportadoras Veículos …" at bounding box center [338, 157] width 677 height 314
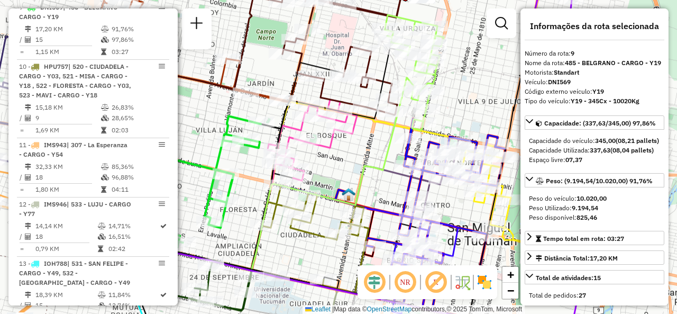
drag, startPoint x: 321, startPoint y: 160, endPoint x: 345, endPoint y: 157, distance: 24.5
click at [345, 157] on div "Janela de atendimento Grade de atendimento Capacidade Transportadoras Veículos …" at bounding box center [338, 157] width 677 height 314
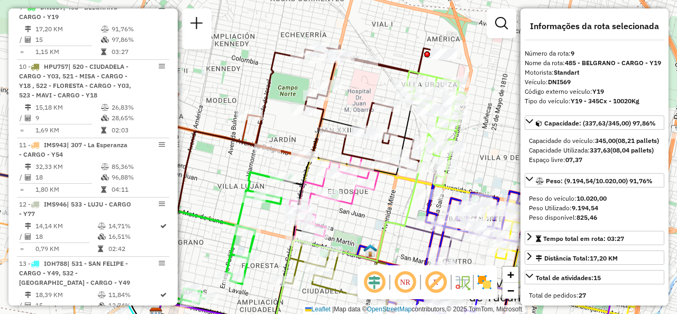
drag, startPoint x: 361, startPoint y: 157, endPoint x: 373, endPoint y: 214, distance: 58.3
click at [373, 214] on div "Janela de atendimento Grade de atendimento Capacidade Transportadoras Veículos …" at bounding box center [338, 157] width 677 height 314
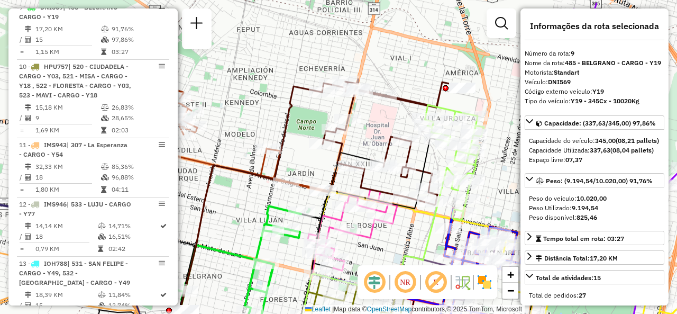
drag, startPoint x: 275, startPoint y: 98, endPoint x: 240, endPoint y: 142, distance: 56.2
click at [232, 113] on div "Janela de atendimento Grade de atendimento Capacidade Transportadoras Veículos …" at bounding box center [338, 157] width 677 height 314
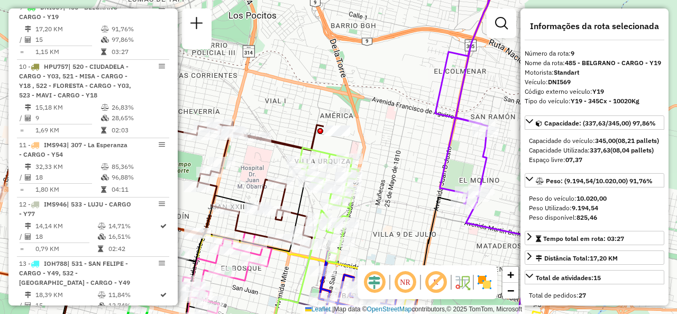
drag, startPoint x: 451, startPoint y: 150, endPoint x: 343, endPoint y: 187, distance: 113.9
click at [344, 187] on div "Rota 15 - Placa MZS965 0000384527 - REARTES FRANCO ANDRES Janela de atendimento…" at bounding box center [338, 157] width 677 height 314
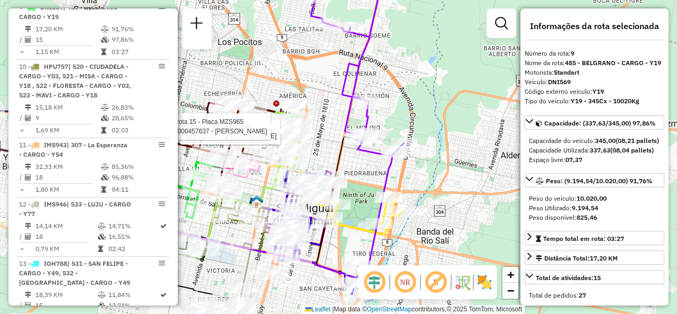
drag, startPoint x: 411, startPoint y: 216, endPoint x: 354, endPoint y: 165, distance: 76.0
click at [353, 165] on div "Rota 15 - Placa MZS965 0000705207 - PEREZ JOSE MANUEL Rota 15 - Placa MZS965 00…" at bounding box center [338, 157] width 677 height 314
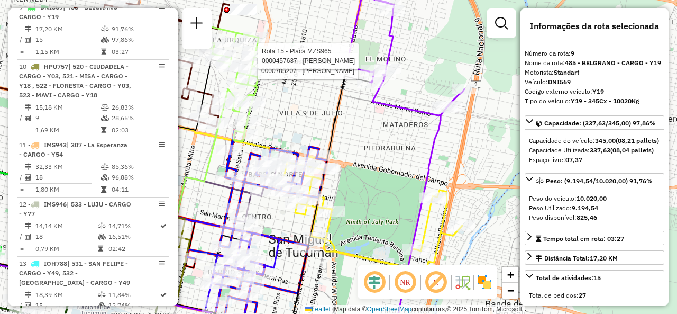
drag, startPoint x: 366, startPoint y: 210, endPoint x: 349, endPoint y: 146, distance: 66.1
click at [369, 90] on div "Rota 15 - Placa MZS965 0000705207 - PEREZ JOSE MANUEL Rota 15 - Placa MZS965 00…" at bounding box center [338, 157] width 677 height 314
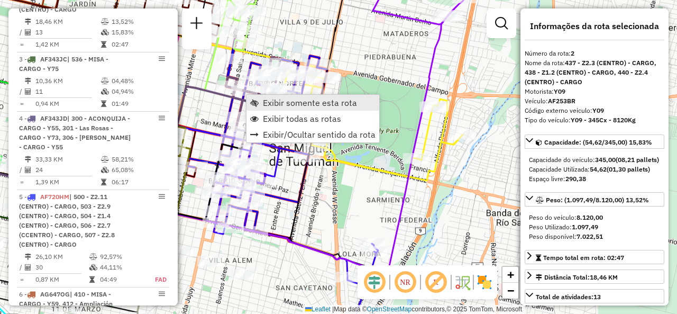
scroll to position [464, 0]
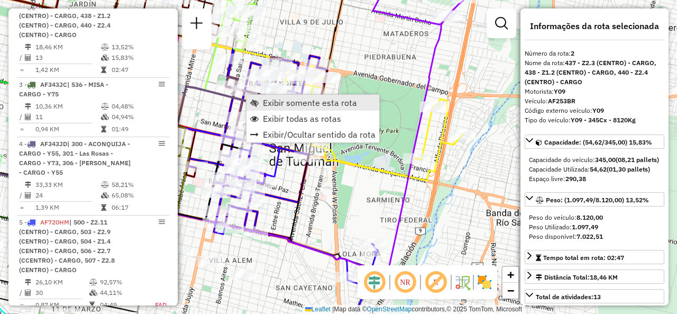
click at [253, 100] on span "Exibir somente esta rota" at bounding box center [254, 102] width 8 height 8
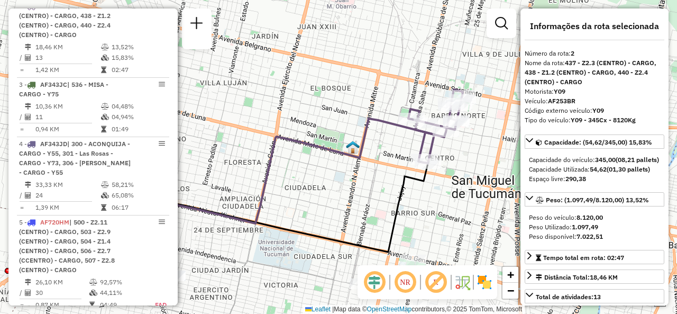
drag, startPoint x: 374, startPoint y: 150, endPoint x: 271, endPoint y: 193, distance: 111.4
click at [271, 193] on icon at bounding box center [292, 171] width 307 height 105
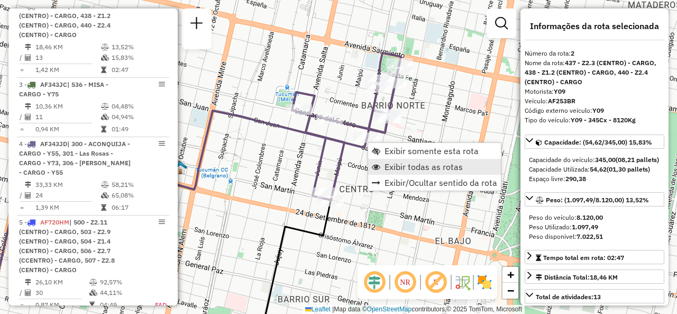
click at [389, 170] on span "Exibir todas as rotas" at bounding box center [424, 166] width 78 height 8
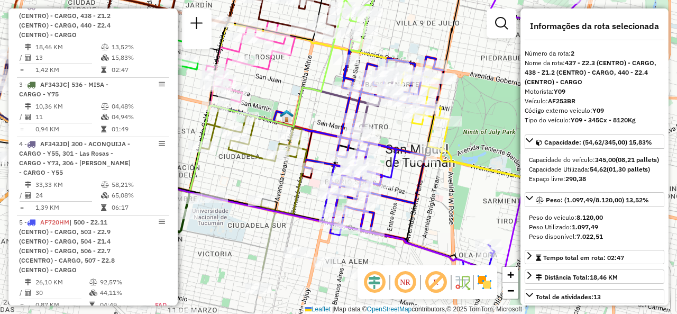
drag, startPoint x: 329, startPoint y: 191, endPoint x: 360, endPoint y: 88, distance: 107.1
click at [361, 86] on div "Janela de atendimento Grade de atendimento Capacidade Transportadoras Veículos …" at bounding box center [338, 157] width 677 height 314
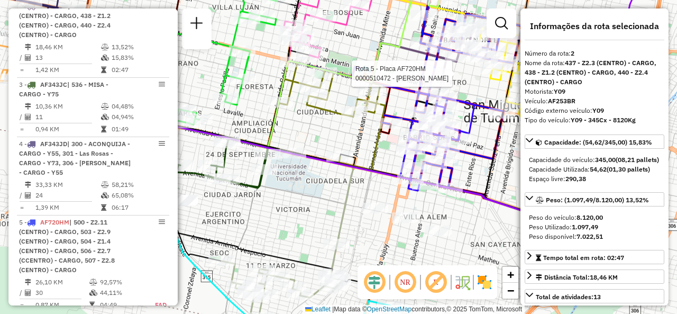
drag, startPoint x: 293, startPoint y: 230, endPoint x: 348, endPoint y: 215, distance: 57.1
click at [348, 215] on div "Rota 5 - Placa AF720HM 0000510472 - El Malik Janela de atendimento Grade de ate…" at bounding box center [338, 157] width 677 height 314
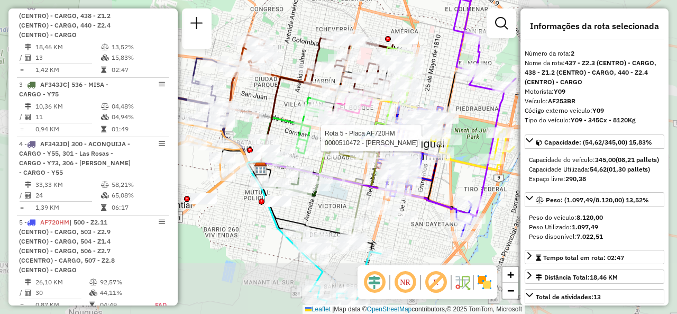
click at [338, 206] on div "Rota 5 - Placa AF720HM 0000510472 - El Malik Janela de atendimento Grade de ate…" at bounding box center [338, 157] width 677 height 314
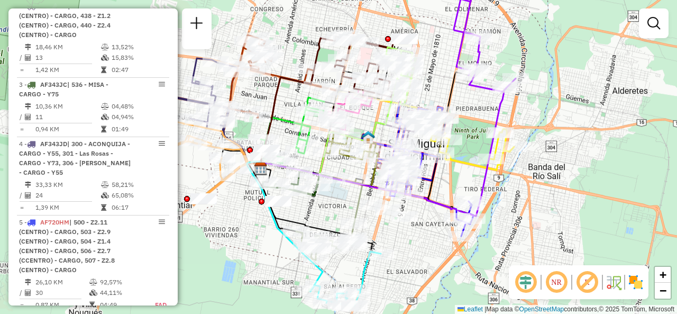
click at [433, 81] on div "Janela de atendimento Grade de atendimento Capacidade Transportadoras Veículos …" at bounding box center [338, 157] width 677 height 314
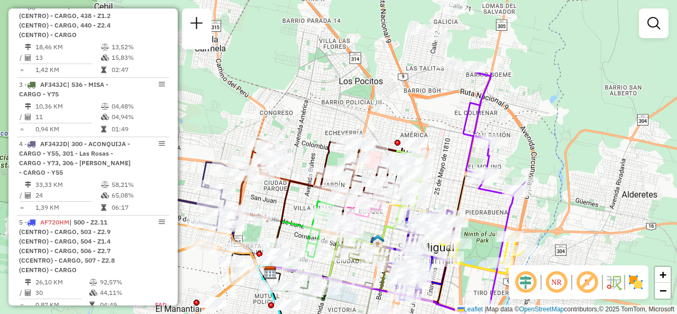
drag, startPoint x: 438, startPoint y: 50, endPoint x: 448, endPoint y: 153, distance: 103.6
click at [448, 153] on div "Janela de atendimento Grade de atendimento Capacidade Transportadoras Veículos …" at bounding box center [338, 157] width 677 height 314
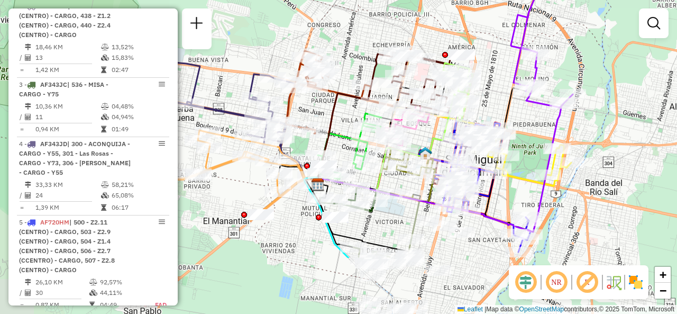
drag, startPoint x: 436, startPoint y: 159, endPoint x: 484, endPoint y: 70, distance: 100.8
click at [484, 70] on div "Janela de atendimento Grade de atendimento Capacidade Transportadoras Veículos …" at bounding box center [338, 157] width 677 height 314
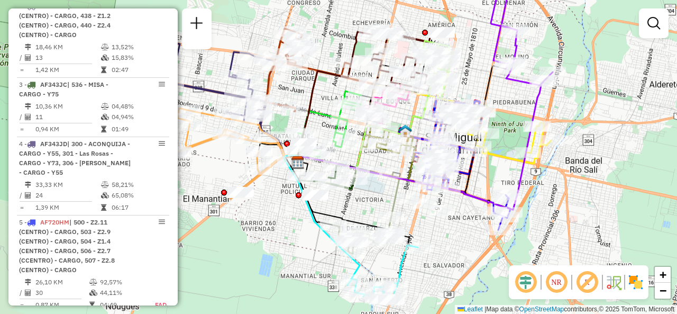
drag, startPoint x: 514, startPoint y: 184, endPoint x: 494, endPoint y: 161, distance: 30.0
click at [494, 161] on div "Janela de atendimento Grade de atendimento Capacidade Transportadoras Veículos …" at bounding box center [338, 157] width 677 height 314
select select "**********"
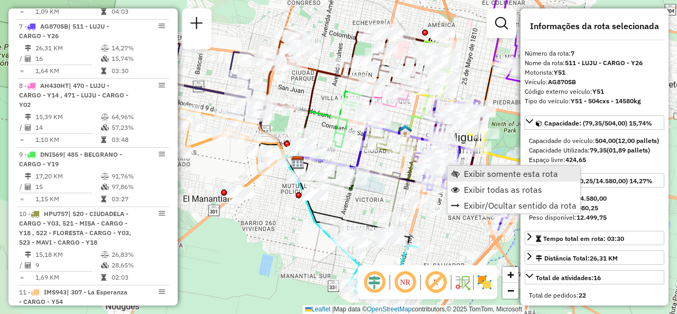
scroll to position [845, 0]
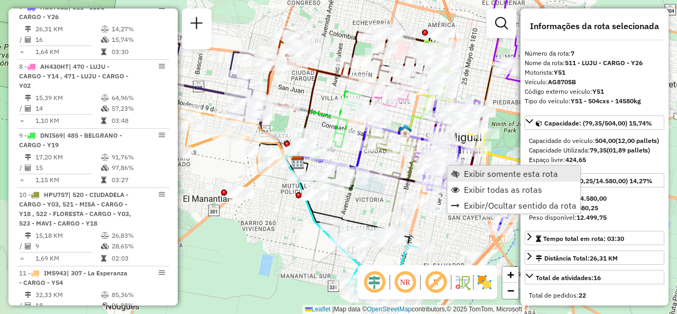
click at [460, 170] on link "Exibir somente esta rota" at bounding box center [514, 174] width 133 height 16
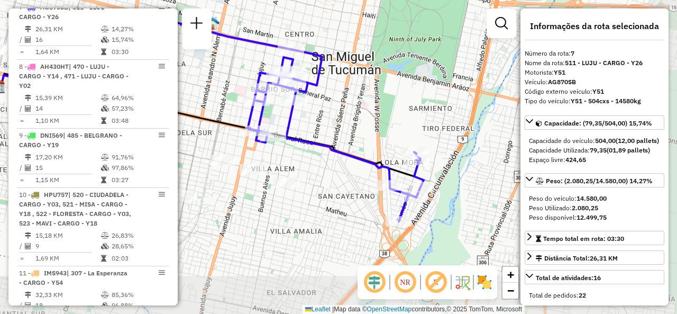
drag, startPoint x: 432, startPoint y: 161, endPoint x: 331, endPoint y: 130, distance: 106.3
click at [331, 130] on div "Janela de atendimento Grade de atendimento Capacidade Transportadoras Veículos …" at bounding box center [338, 157] width 677 height 314
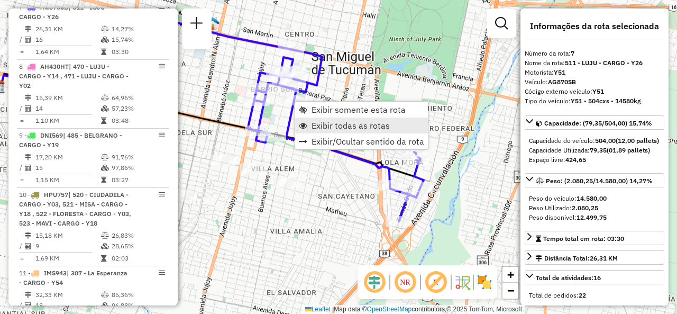
click at [316, 124] on span "Exibir todas as rotas" at bounding box center [351, 125] width 78 height 8
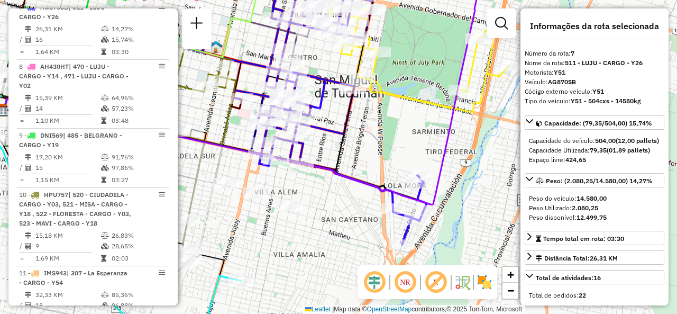
drag, startPoint x: 363, startPoint y: 110, endPoint x: 390, endPoint y: 184, distance: 78.8
click at [389, 184] on div "Janela de atendimento Grade de atendimento Capacidade Transportadoras Veículos …" at bounding box center [338, 157] width 677 height 314
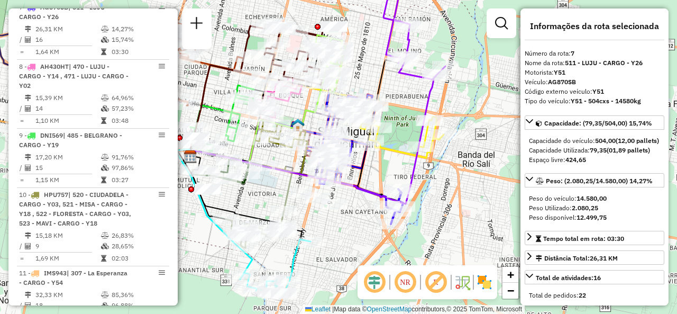
click at [298, 109] on div "Janela de atendimento Grade de atendimento Capacidade Transportadoras Veículos …" at bounding box center [338, 157] width 677 height 314
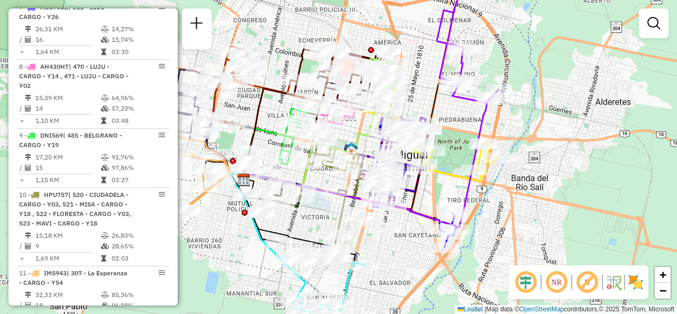
drag, startPoint x: 296, startPoint y: 107, endPoint x: 349, endPoint y: 131, distance: 58.3
click at [349, 131] on div "Janela de atendimento Grade de atendimento Capacidade Transportadoras Veículos …" at bounding box center [338, 157] width 677 height 314
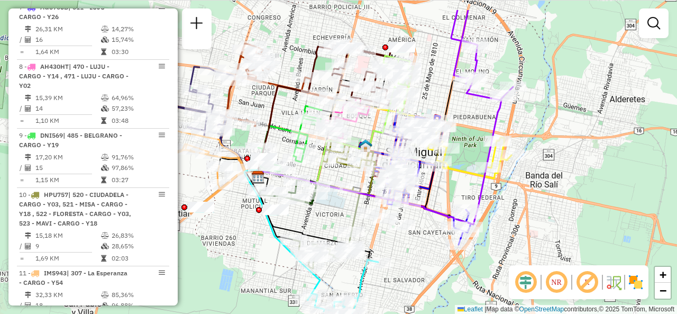
drag, startPoint x: 281, startPoint y: 163, endPoint x: 336, endPoint y: 197, distance: 65.1
click at [335, 198] on div "Janela de atendimento Grade de atendimento Capacidade Transportadoras Veículos …" at bounding box center [338, 157] width 677 height 314
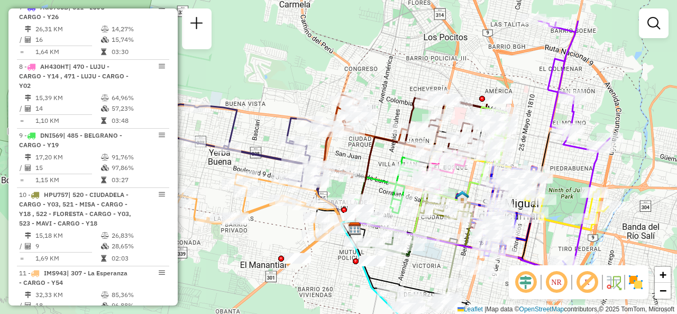
drag, startPoint x: 326, startPoint y: 214, endPoint x: 416, endPoint y: 266, distance: 103.4
click at [416, 266] on div "Janela de atendimento Grade de atendimento Capacidade Transportadoras Veículos …" at bounding box center [338, 157] width 677 height 314
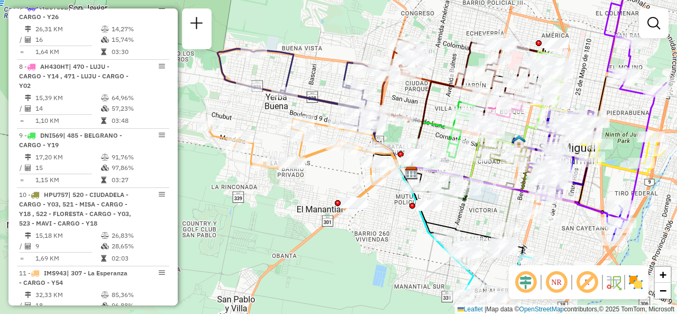
drag, startPoint x: 332, startPoint y: 260, endPoint x: 396, endPoint y: 207, distance: 83.1
click at [396, 207] on div "Janela de atendimento Grade de atendimento Capacidade Transportadoras Veículos …" at bounding box center [338, 157] width 677 height 314
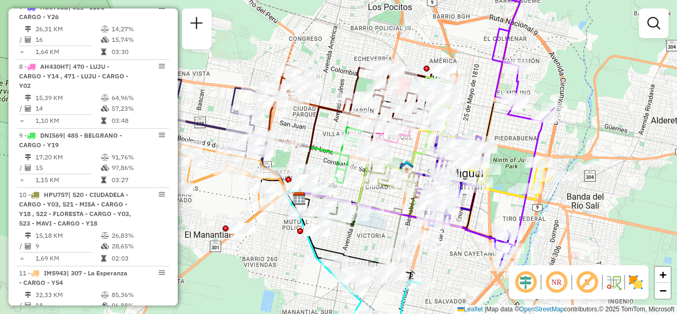
drag, startPoint x: 501, startPoint y: 208, endPoint x: 378, endPoint y: 237, distance: 126.2
click at [381, 239] on icon at bounding box center [350, 230] width 101 height 77
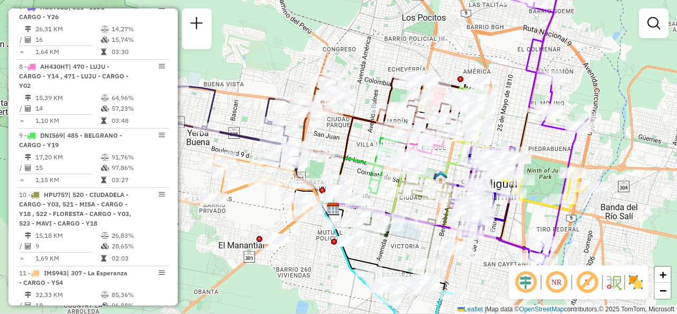
drag, startPoint x: 454, startPoint y: 108, endPoint x: 507, endPoint y: 113, distance: 52.6
click at [507, 113] on div "Janela de atendimento Grade de atendimento Capacidade Transportadoras Veículos …" at bounding box center [338, 157] width 677 height 314
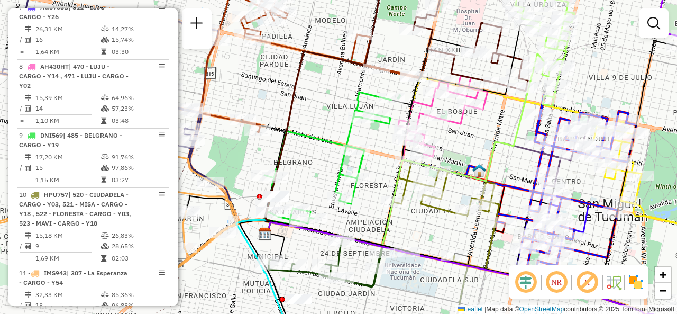
click at [465, 140] on div "Janela de atendimento Grade de atendimento Capacidade Transportadoras Veículos …" at bounding box center [338, 157] width 677 height 314
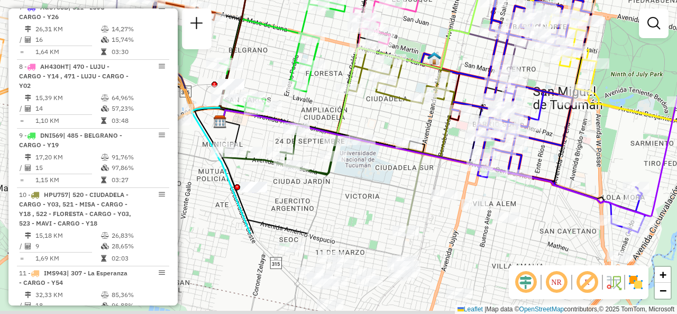
drag, startPoint x: 455, startPoint y: 146, endPoint x: 411, endPoint y: 34, distance: 120.7
click at [411, 34] on div "Janela de atendimento Grade de atendimento Capacidade Transportadoras Veículos …" at bounding box center [338, 157] width 677 height 314
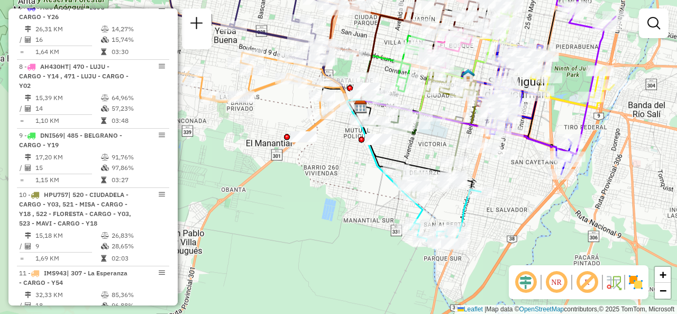
drag, startPoint x: 371, startPoint y: 207, endPoint x: 439, endPoint y: 153, distance: 87.0
click at [439, 153] on div "Janela de atendimento Grade de atendimento Capacidade Transportadoras Veículos …" at bounding box center [338, 157] width 677 height 314
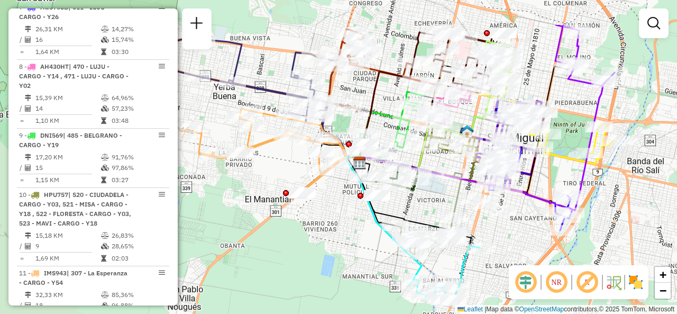
drag, startPoint x: 428, startPoint y: 151, endPoint x: 423, endPoint y: 205, distance: 54.1
click at [423, 205] on div "Janela de atendimento Grade de atendimento Capacidade Transportadoras Veículos …" at bounding box center [338, 157] width 677 height 314
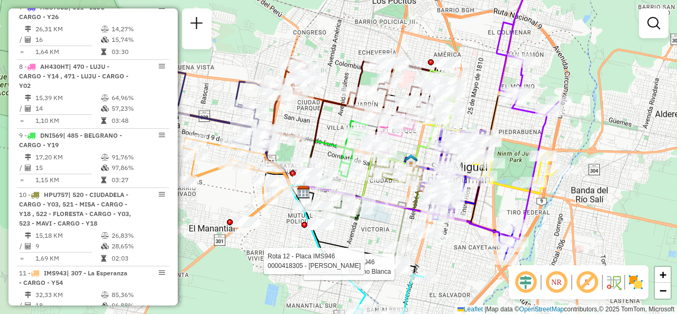
drag, startPoint x: 552, startPoint y: 123, endPoint x: 512, endPoint y: 131, distance: 40.4
click at [512, 133] on div "Rota 12 - Placa IMS946 0000465936 - Moreno Blanca Rota 12 - Placa IMS946 000041…" at bounding box center [338, 157] width 677 height 314
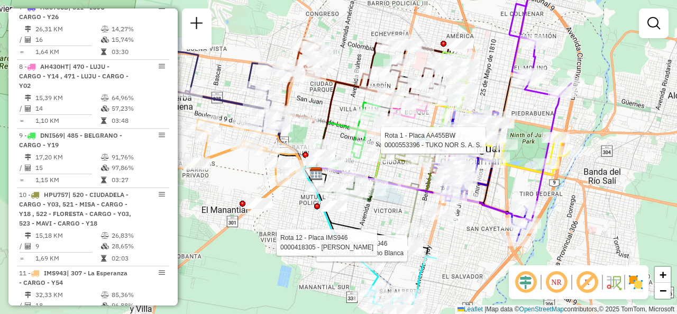
click at [286, 221] on div "Rota 12 - Placa IMS946 0000465936 - Moreno Blanca Rota 12 - Placa IMS946 000041…" at bounding box center [338, 157] width 677 height 314
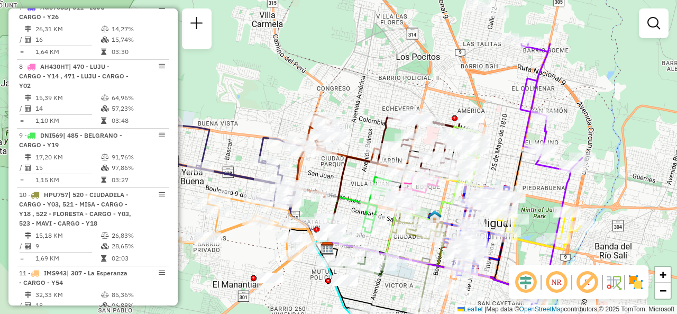
drag, startPoint x: 505, startPoint y: 58, endPoint x: 516, endPoint y: 133, distance: 75.4
click at [516, 133] on div "Janela de atendimento Grade de atendimento Capacidade Transportadoras Veículos …" at bounding box center [338, 157] width 677 height 314
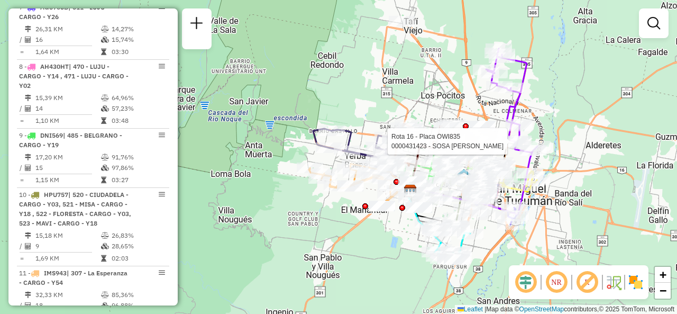
click at [434, 108] on div "Rota 16 - Placa OWI835 0000431423 - SOSA NANCY VERONICA Rota 15 - Placa MZS965 …" at bounding box center [338, 157] width 677 height 314
drag, startPoint x: 433, startPoint y: 114, endPoint x: 409, endPoint y: 71, distance: 49.3
click at [409, 71] on div "Janela de atendimento Grade de atendimento Capacidade Transportadoras Veículos …" at bounding box center [338, 157] width 677 height 314
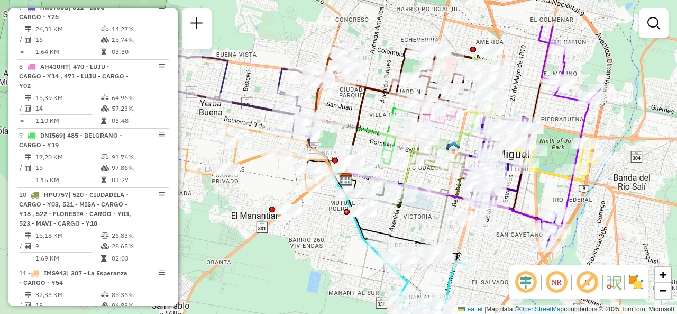
drag, startPoint x: 316, startPoint y: 201, endPoint x: 307, endPoint y: 257, distance: 56.3
click at [307, 257] on div "Janela de atendimento Grade de atendimento Capacidade Transportadoras Veículos …" at bounding box center [338, 157] width 677 height 314
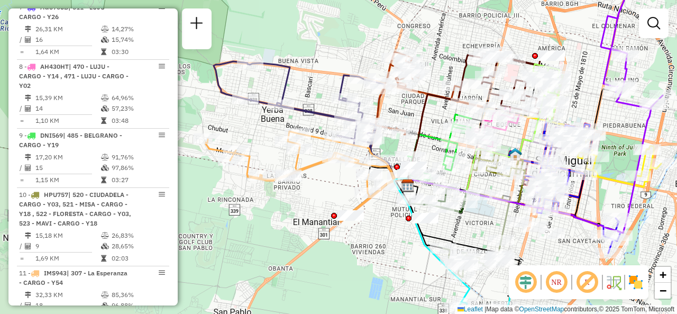
drag, startPoint x: 239, startPoint y: 205, endPoint x: 302, endPoint y: 211, distance: 63.2
click at [302, 211] on div "Janela de atendimento Grade de atendimento Capacidade Transportadoras Veículos …" at bounding box center [338, 157] width 677 height 314
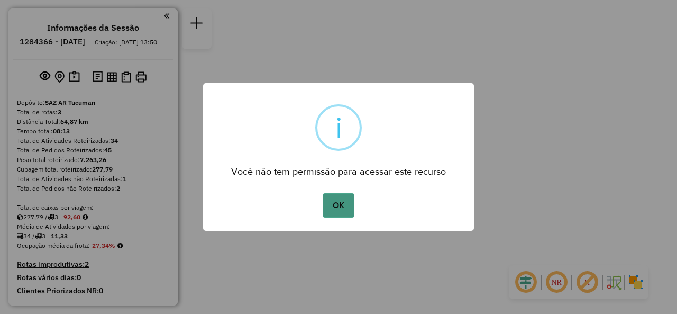
click at [341, 199] on button "OK" at bounding box center [338, 205] width 31 height 24
click at [340, 203] on button "OK" at bounding box center [338, 205] width 31 height 24
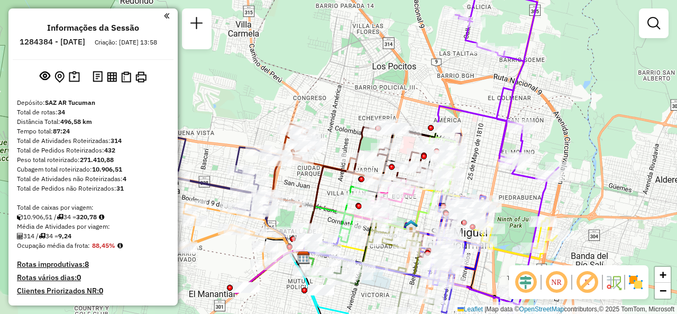
drag, startPoint x: 365, startPoint y: 79, endPoint x: 346, endPoint y: 105, distance: 32.6
click at [346, 105] on div "Janela de atendimento Grade de atendimento Capacidade Transportadoras Veículos …" at bounding box center [338, 157] width 677 height 314
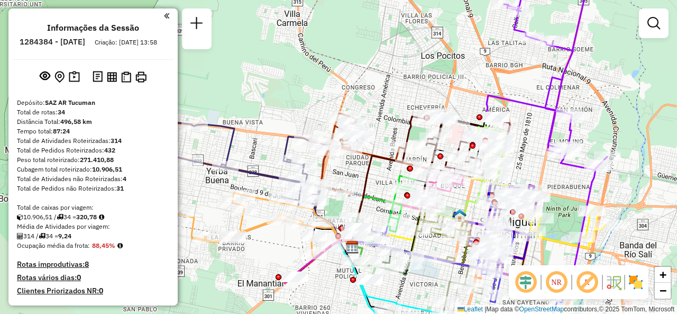
drag, startPoint x: 341, startPoint y: 118, endPoint x: 394, endPoint y: 106, distance: 54.7
click at [393, 107] on div "Janela de atendimento Grade de atendimento Capacidade Transportadoras Veículos …" at bounding box center [338, 157] width 677 height 314
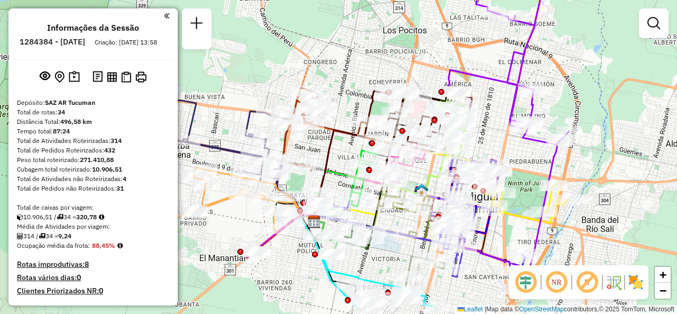
drag, startPoint x: 387, startPoint y: 100, endPoint x: 333, endPoint y: 74, distance: 59.4
click at [333, 74] on div "Janela de atendimento Grade de atendimento Capacidade Transportadoras Veículos …" at bounding box center [338, 157] width 677 height 314
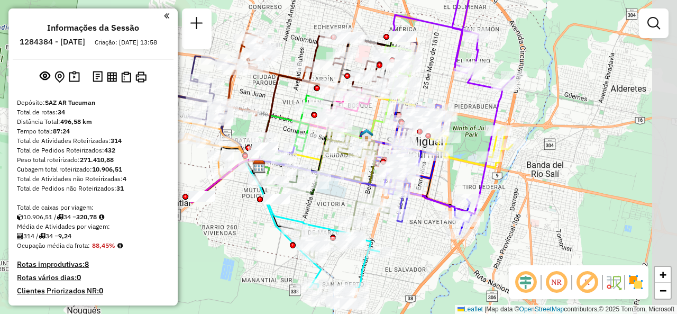
drag, startPoint x: 510, startPoint y: 161, endPoint x: 466, endPoint y: 104, distance: 71.6
click at [466, 104] on div "Janela de atendimento Grade de atendimento Capacidade Transportadoras Veículos …" at bounding box center [338, 157] width 677 height 314
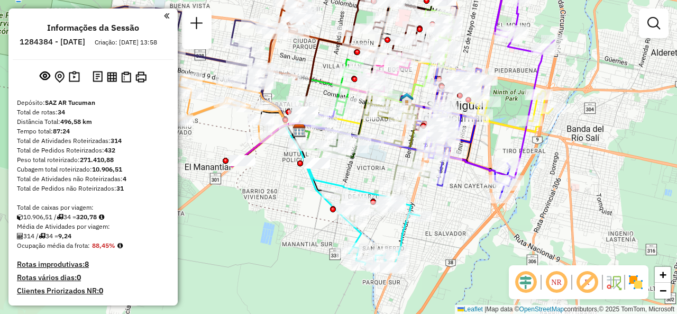
drag, startPoint x: 432, startPoint y: 234, endPoint x: 477, endPoint y: 188, distance: 64.7
click at [483, 185] on div "Janela de atendimento Grade de atendimento Capacidade Transportadoras Veículos …" at bounding box center [338, 157] width 677 height 314
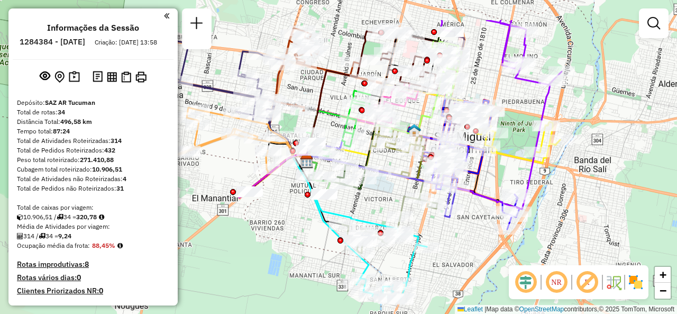
drag, startPoint x: 284, startPoint y: 184, endPoint x: 292, endPoint y: 198, distance: 16.8
click at [284, 203] on div "Janela de atendimento Grade de atendimento Capacidade Transportadoras Veículos …" at bounding box center [338, 157] width 677 height 314
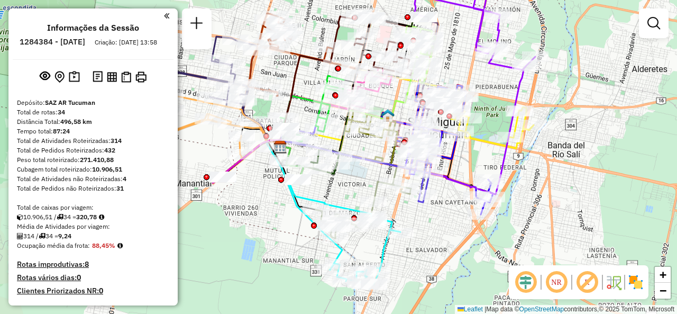
click at [358, 178] on div "Janela de atendimento Grade de atendimento Capacidade Transportadoras Veículos …" at bounding box center [338, 157] width 677 height 314
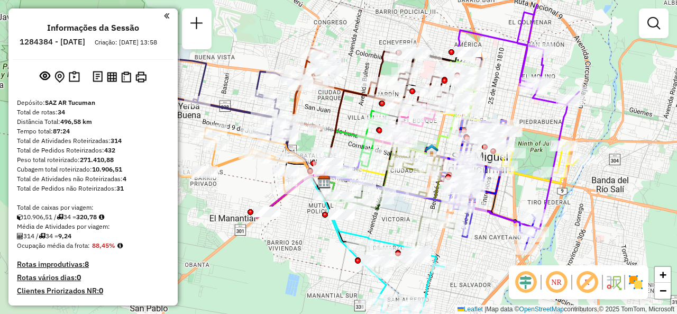
drag, startPoint x: 357, startPoint y: 187, endPoint x: 397, endPoint y: 219, distance: 51.2
click at [397, 219] on div "Janela de atendimento Grade de atendimento Capacidade Transportadoras Veículos …" at bounding box center [338, 157] width 677 height 314
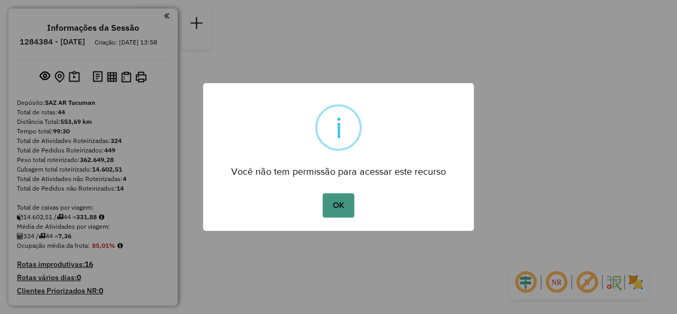
click at [338, 210] on button "OK" at bounding box center [338, 205] width 31 height 24
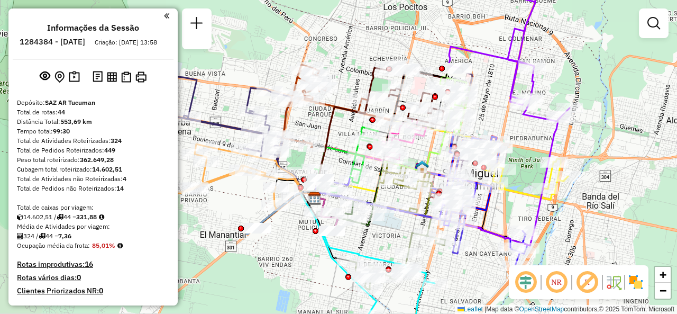
drag, startPoint x: 371, startPoint y: 54, endPoint x: 352, endPoint y: 48, distance: 19.9
click at [352, 48] on div "Janela de atendimento Grade de atendimento Capacidade Transportadoras Veículos …" at bounding box center [338, 157] width 677 height 314
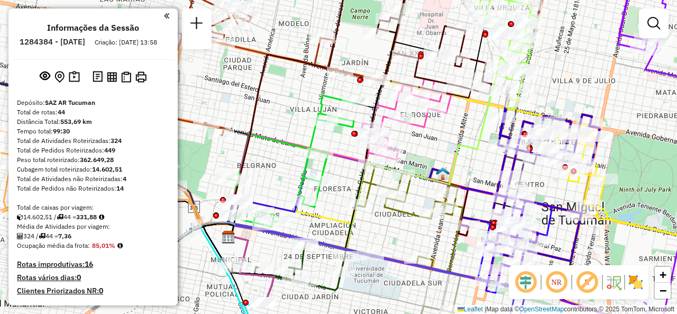
drag, startPoint x: 505, startPoint y: 184, endPoint x: 474, endPoint y: 152, distance: 44.5
click at [474, 152] on icon at bounding box center [361, 169] width 264 height 159
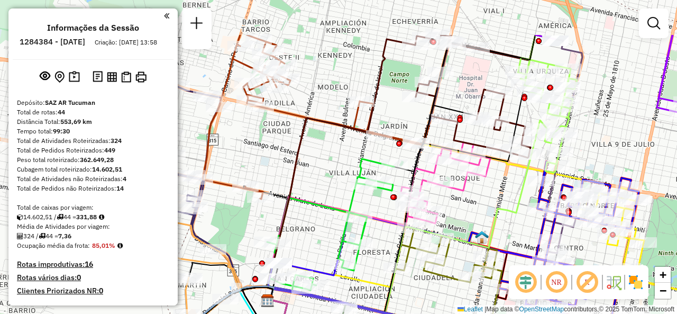
drag, startPoint x: 231, startPoint y: 115, endPoint x: 330, endPoint y: 173, distance: 114.8
click at [334, 176] on div "Janela de atendimento Grade de atendimento Capacidade Transportadoras Veículos …" at bounding box center [338, 157] width 677 height 314
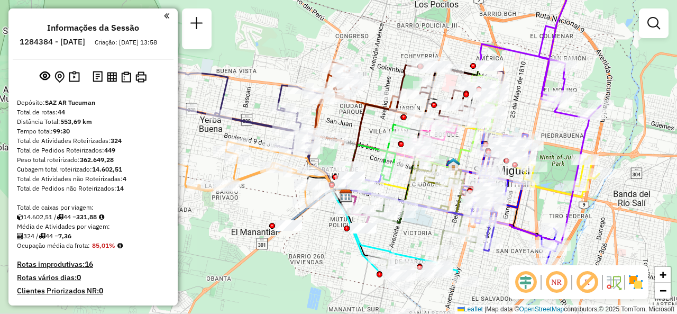
drag, startPoint x: 325, startPoint y: 136, endPoint x: 382, endPoint y: 71, distance: 86.6
click at [382, 71] on div "Janela de atendimento Grade de atendimento Capacidade Transportadoras Veículos …" at bounding box center [338, 157] width 677 height 314
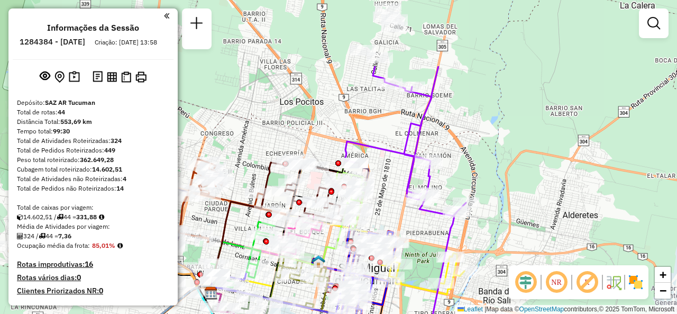
drag, startPoint x: 548, startPoint y: 83, endPoint x: 412, endPoint y: 176, distance: 164.8
click at [412, 176] on icon at bounding box center [405, 141] width 121 height 150
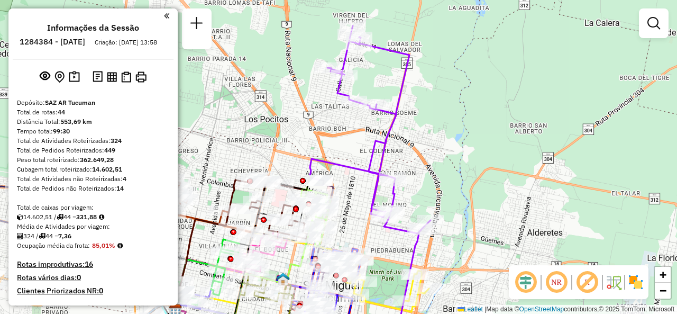
drag, startPoint x: 442, startPoint y: 139, endPoint x: 413, endPoint y: 151, distance: 31.5
click at [413, 151] on div "Janela de atendimento Grade de atendimento Capacidade Transportadoras Veículos …" at bounding box center [338, 157] width 677 height 314
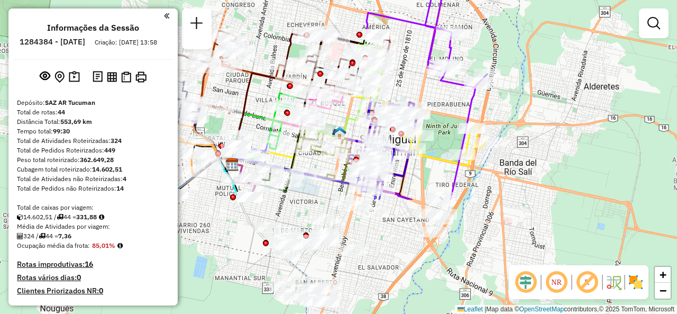
drag, startPoint x: 352, startPoint y: 220, endPoint x: 406, endPoint y: 93, distance: 137.5
click at [410, 71] on div "Janela de atendimento Grade de atendimento Capacidade Transportadoras Veículos …" at bounding box center [338, 157] width 677 height 314
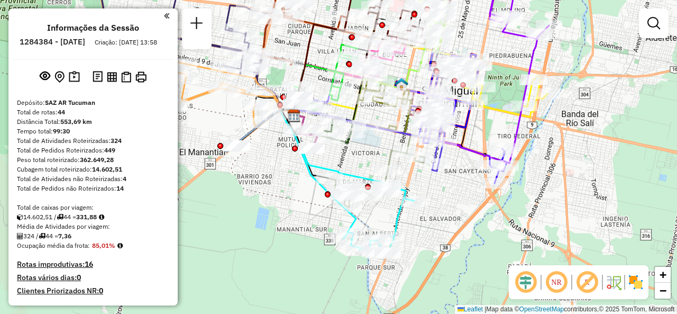
drag, startPoint x: 402, startPoint y: 235, endPoint x: 435, endPoint y: 207, distance: 43.6
click at [435, 207] on div "Janela de atendimento Grade de atendimento Capacidade Transportadoras Veículos …" at bounding box center [338, 157] width 677 height 314
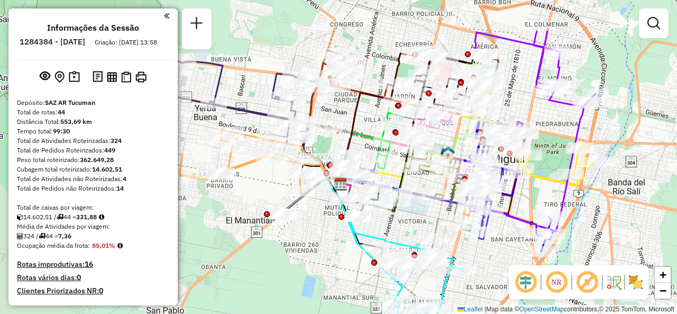
drag, startPoint x: 362, startPoint y: 166, endPoint x: 395, endPoint y: 213, distance: 58.1
click at [411, 227] on div "Janela de atendimento Grade de atendimento Capacidade Transportadoras Veículos …" at bounding box center [338, 157] width 677 height 314
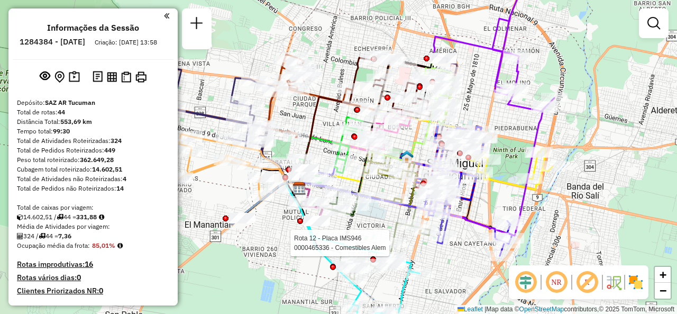
drag, startPoint x: 379, startPoint y: 52, endPoint x: 338, endPoint y: 56, distance: 40.9
click at [338, 57] on div "Rota 12 - Placa IMS946 0000465336 - Comestibles Alem Janela de atendimento Grad…" at bounding box center [338, 157] width 677 height 314
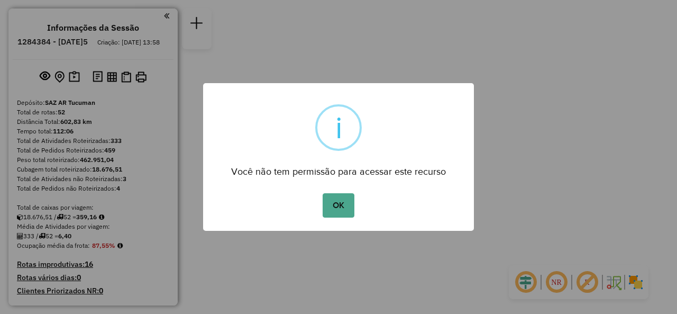
click at [331, 207] on button "OK" at bounding box center [338, 205] width 31 height 24
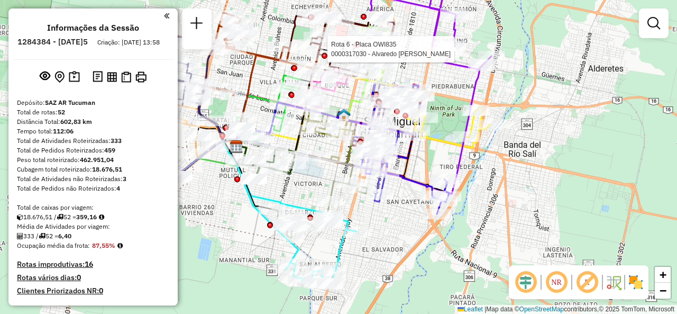
drag, startPoint x: 443, startPoint y: 72, endPoint x: 409, endPoint y: 15, distance: 66.4
click at [409, 15] on div "Rota 6 - Placa OWI835 0000317030 - Alvaredo [PERSON_NAME] de atendimento Grade …" at bounding box center [338, 157] width 677 height 314
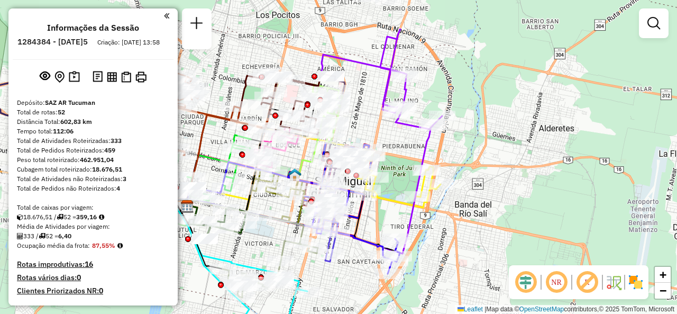
drag, startPoint x: 396, startPoint y: 221, endPoint x: 322, endPoint y: 266, distance: 87.4
click at [322, 286] on div "Janela de atendimento Grade de atendimento Capacidade Transportadoras Veículos …" at bounding box center [338, 157] width 677 height 314
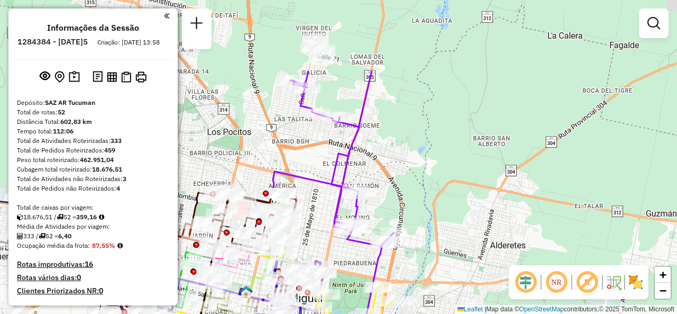
drag, startPoint x: 347, startPoint y: 130, endPoint x: 309, endPoint y: 194, distance: 74.7
click at [310, 211] on div "Janela de atendimento Grade de atendimento Capacidade Transportadoras Veículos …" at bounding box center [338, 157] width 677 height 314
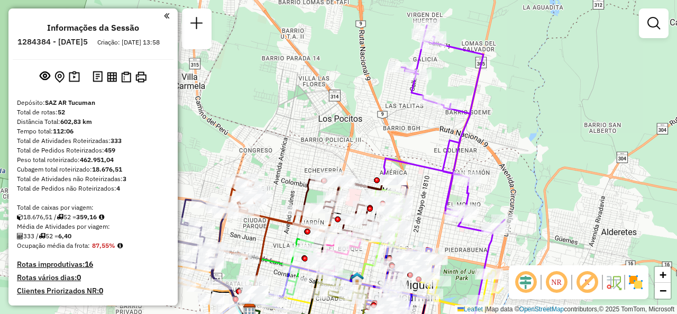
drag, startPoint x: 360, startPoint y: 156, endPoint x: 477, endPoint y: 144, distance: 118.0
click at [477, 144] on div "Janela de atendimento Grade de atendimento Capacidade Transportadoras Veículos …" at bounding box center [338, 157] width 677 height 314
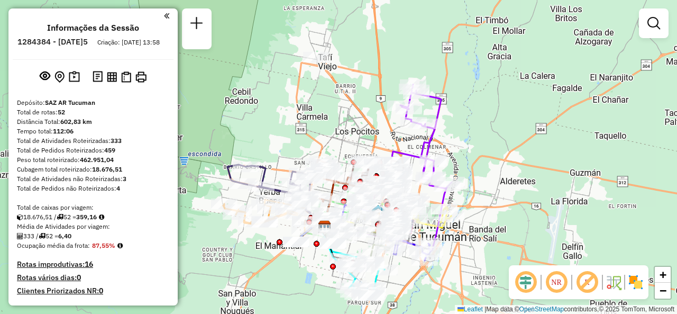
click at [378, 137] on div "Janela de atendimento Grade de atendimento Capacidade Transportadoras Veículos …" at bounding box center [338, 157] width 677 height 314
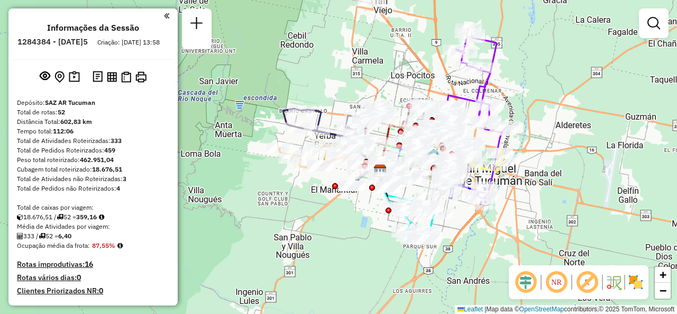
drag, startPoint x: 342, startPoint y: 136, endPoint x: 396, endPoint y: 80, distance: 77.8
click at [396, 80] on div "Janela de atendimento Grade de atendimento Capacidade Transportadoras Veículos …" at bounding box center [338, 157] width 677 height 314
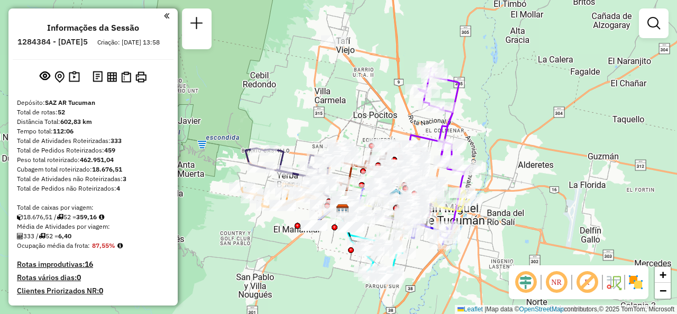
drag, startPoint x: 331, startPoint y: 92, endPoint x: 294, endPoint y: 132, distance: 54.6
click at [294, 132] on div "Janela de atendimento Grade de atendimento Capacidade Transportadoras Veículos …" at bounding box center [338, 157] width 677 height 314
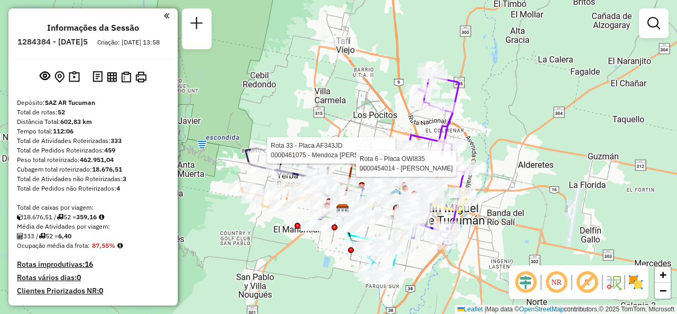
select select "**********"
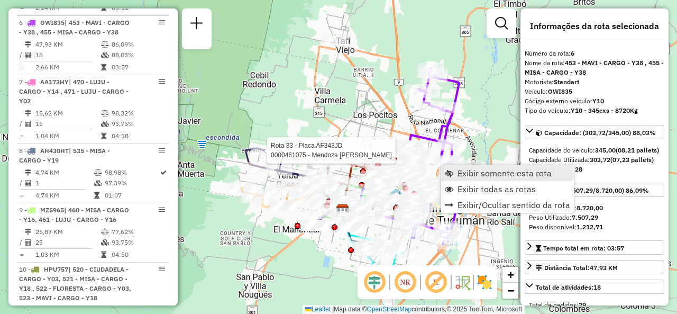
click at [458, 169] on span "Exibir somente esta rota" at bounding box center [505, 173] width 94 height 8
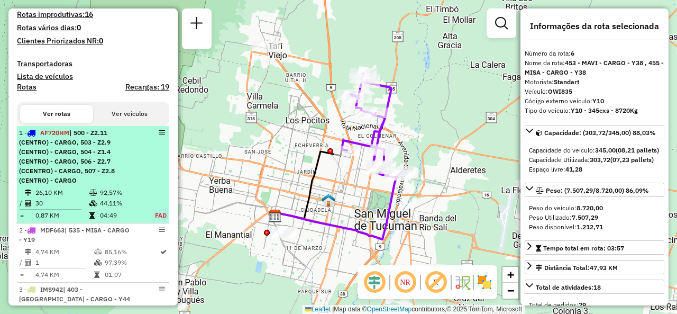
scroll to position [317, 0]
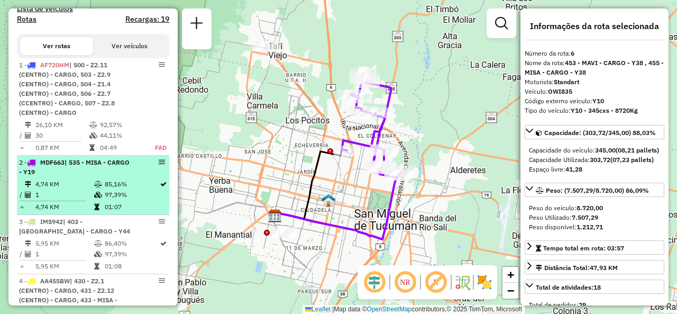
click at [96, 187] on icon at bounding box center [98, 184] width 8 height 6
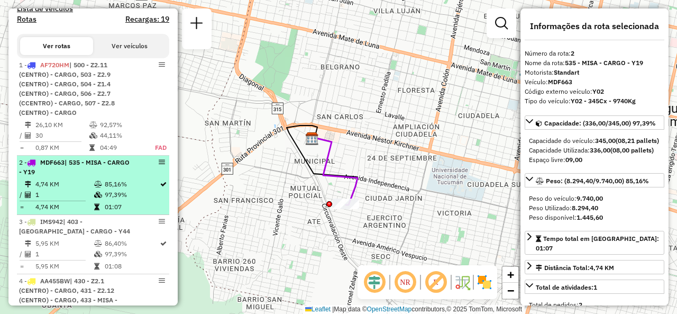
scroll to position [423, 0]
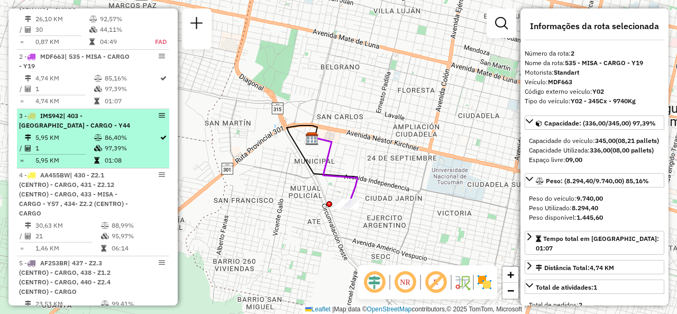
click at [76, 153] on td "1" at bounding box center [64, 148] width 59 height 11
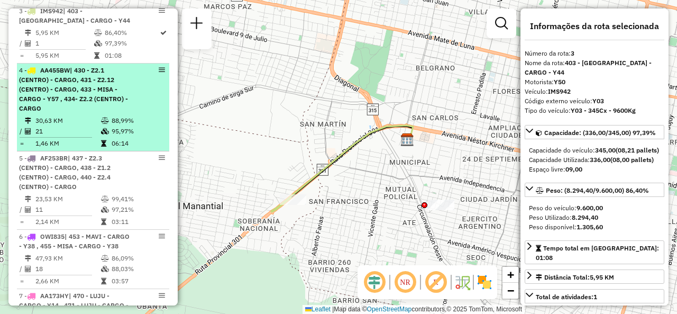
scroll to position [529, 0]
click at [104, 112] on div "4 - AA455BW | 430 - Z2.1 (CENTRO) - CARGO, 431 - Z2.12 (CENTRO) - CARGO, 433 - …" at bounding box center [75, 89] width 112 height 48
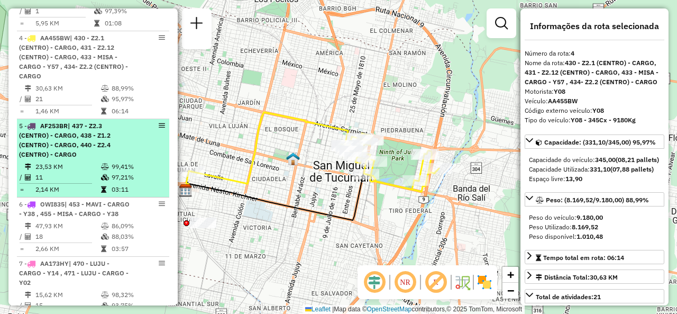
scroll to position [582, 0]
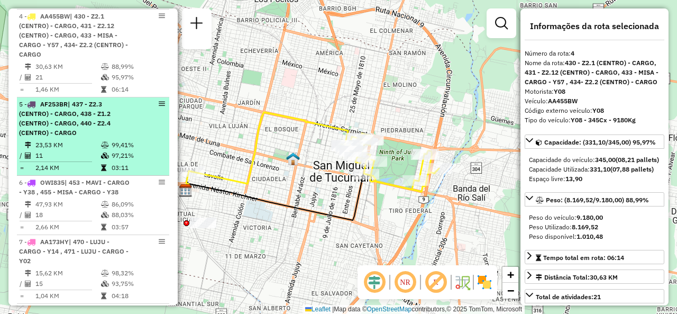
click at [93, 135] on span "| 437 - Z2.3 (CENTRO) - CARGO, 438 - Z1.2 (CENTRO) - CARGO, 440 - Z2.4 (CENTRO)…" at bounding box center [65, 118] width 92 height 37
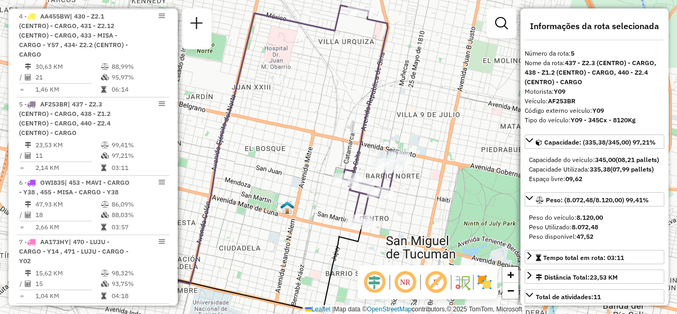
drag, startPoint x: 457, startPoint y: 203, endPoint x: 381, endPoint y: 196, distance: 75.9
click at [382, 195] on div "Janela de atendimento Grade de atendimento Capacidade Transportadoras Veículos …" at bounding box center [338, 157] width 677 height 314
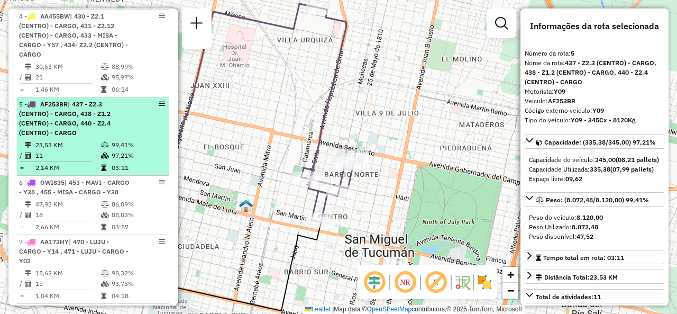
scroll to position [688, 0]
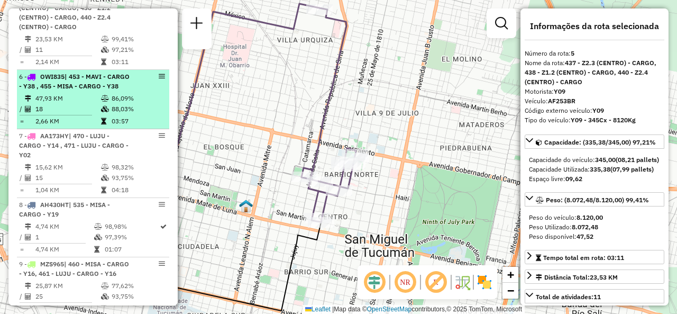
click at [77, 104] on td "47,93 KM" at bounding box center [68, 98] width 66 height 11
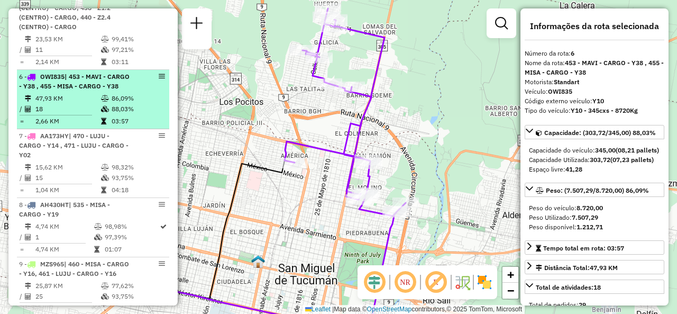
click at [70, 104] on td "47,93 KM" at bounding box center [68, 98] width 66 height 11
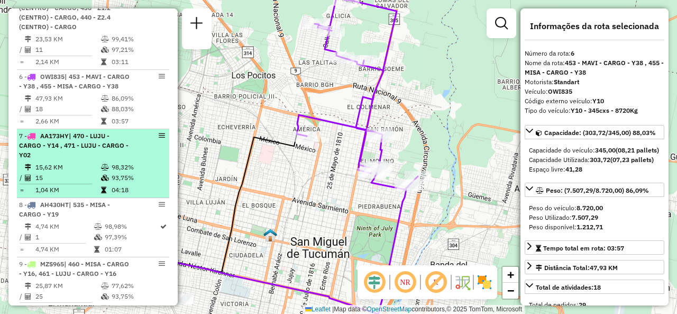
scroll to position [741, 0]
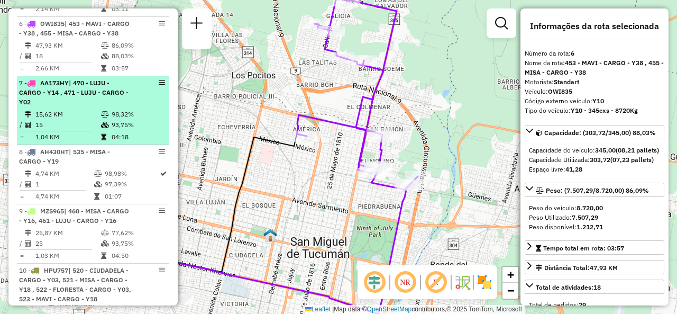
click at [91, 130] on td "15" at bounding box center [68, 125] width 66 height 11
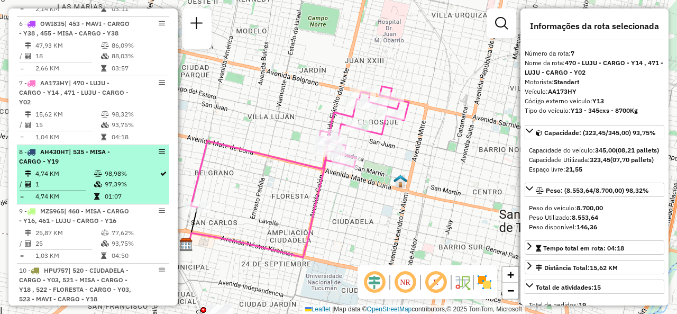
click at [48, 184] on li "8 - AH430HT | 535 - MISA - CARGO - Y19 4,74 KM 98,98% / 1 97,39% = 4,74 KM 01:07" at bounding box center [93, 174] width 152 height 59
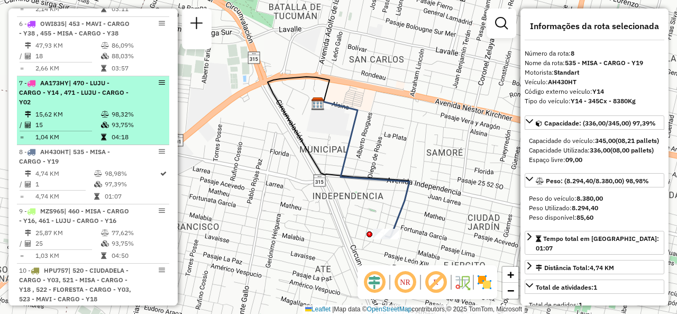
click at [93, 120] on td "15,62 KM" at bounding box center [68, 114] width 66 height 11
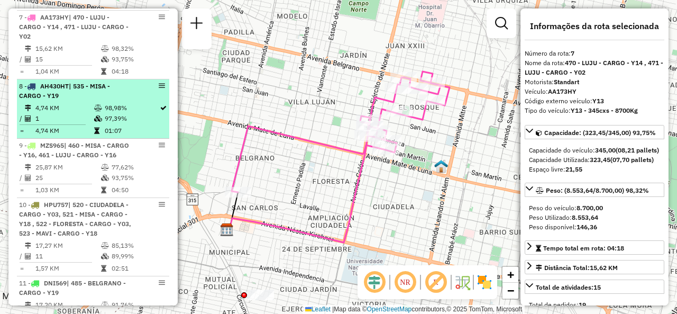
scroll to position [847, 0]
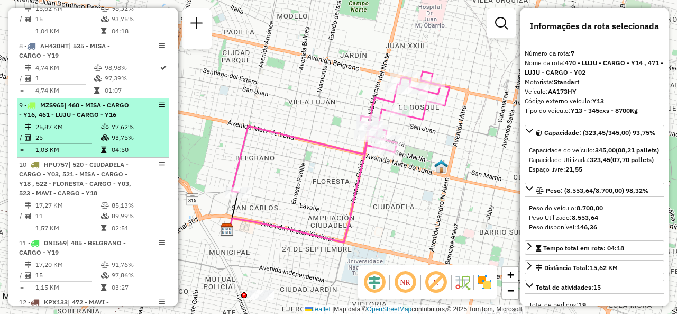
click at [90, 143] on td "25" at bounding box center [68, 137] width 66 height 11
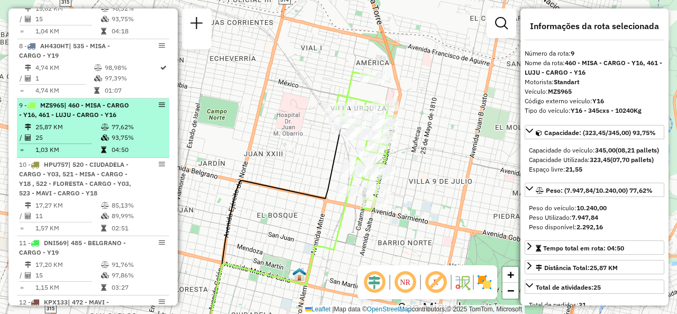
scroll to position [899, 0]
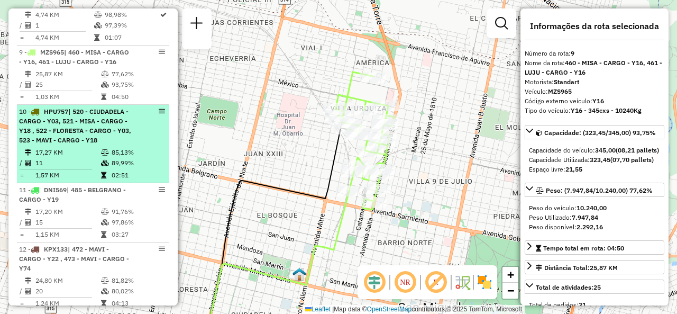
click at [65, 144] on span "| 520 - CIUDADELA - CARGO - Y03, 521 - MISA - CARGO - Y18 , 522 - FLORESTA - CA…" at bounding box center [75, 125] width 112 height 37
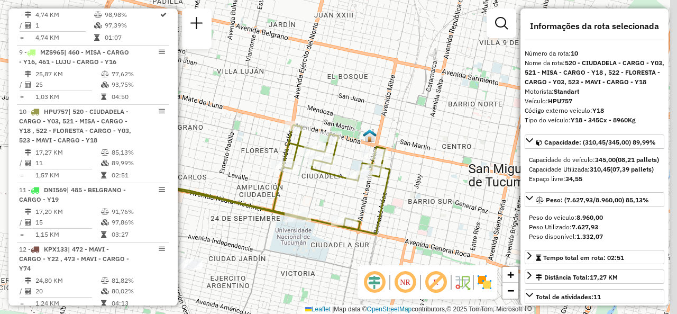
drag, startPoint x: 357, startPoint y: 176, endPoint x: 290, endPoint y: 186, distance: 67.0
click at [291, 186] on div "Janela de atendimento Grade de atendimento Capacidade Transportadoras Veículos …" at bounding box center [338, 157] width 677 height 314
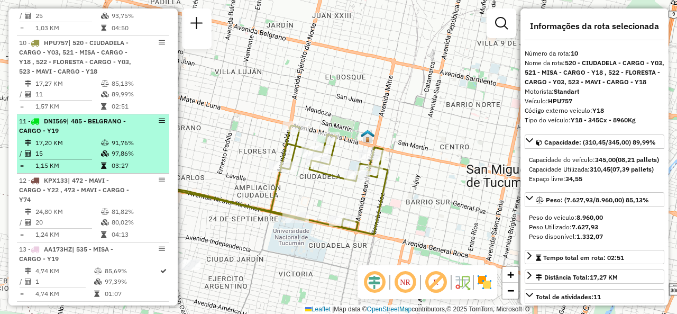
scroll to position [1005, 0]
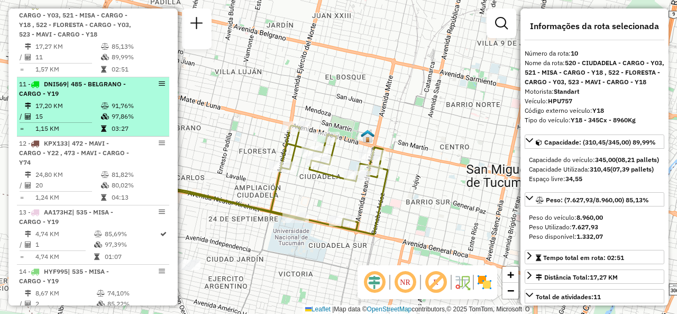
click at [81, 98] on div "11 - DNI569 | 485 - BELGRANO - CARGO - Y19" at bounding box center [75, 88] width 112 height 19
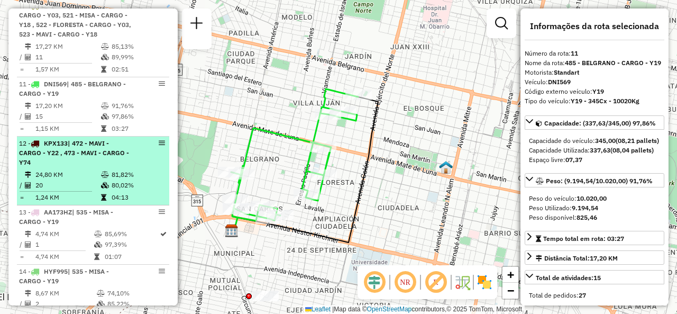
scroll to position [1058, 0]
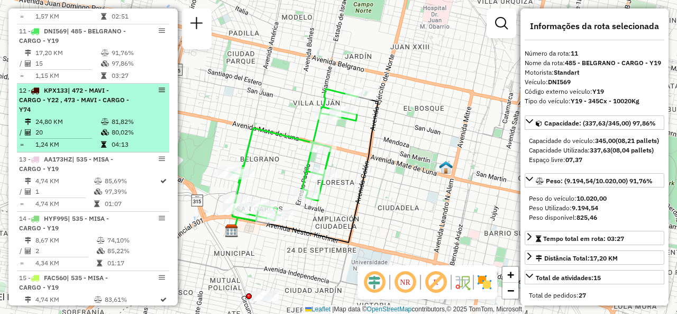
click at [94, 113] on span "| 472 - MAVI - CARGO - Y22 , 473 - MAVI - CARGO - Y74" at bounding box center [74, 99] width 110 height 27
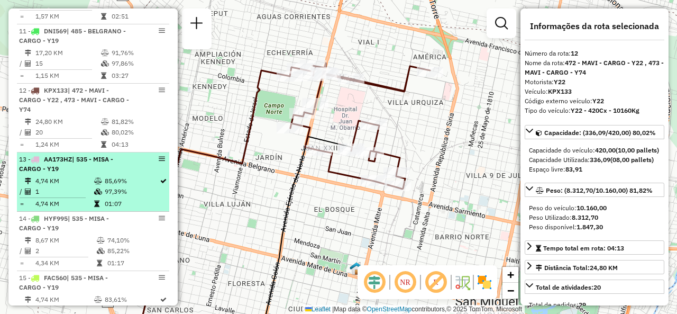
click at [77, 197] on td "1" at bounding box center [64, 191] width 59 height 11
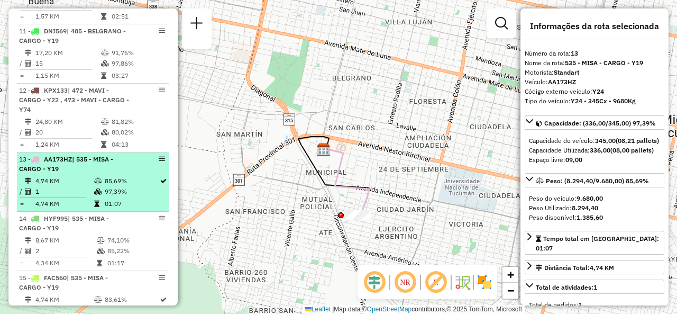
scroll to position [1111, 0]
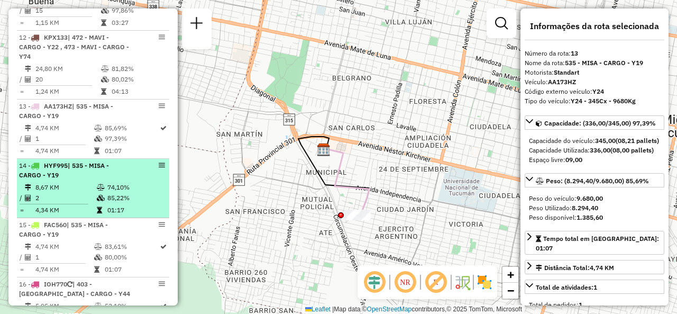
click at [70, 193] on td "8,67 KM" at bounding box center [65, 187] width 61 height 11
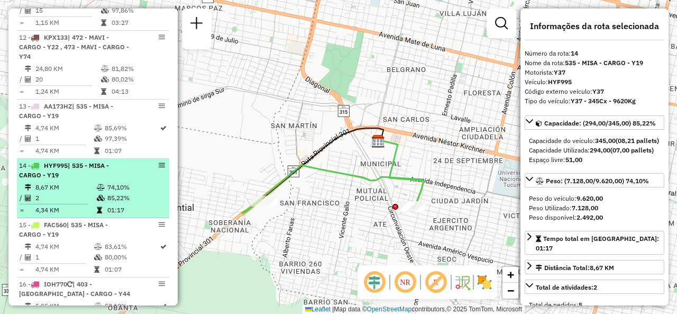
scroll to position [1217, 0]
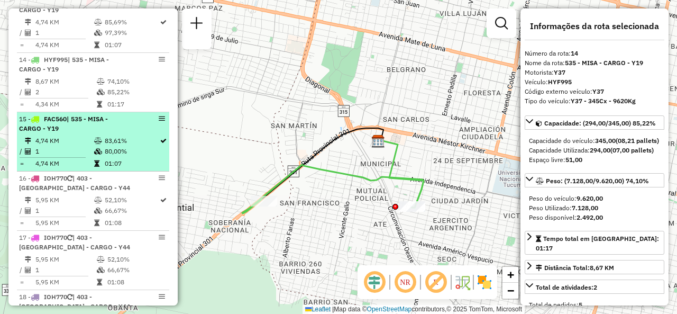
click at [68, 146] on td "4,74 KM" at bounding box center [64, 140] width 59 height 11
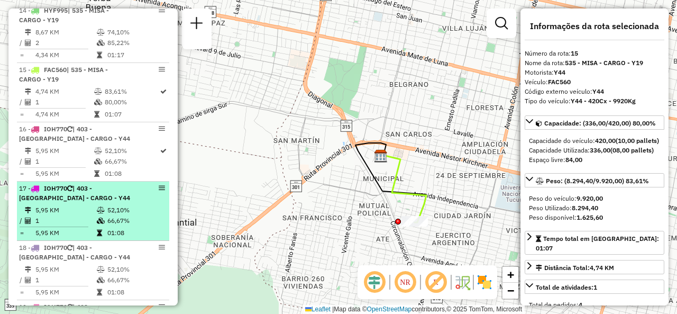
scroll to position [1376, 0]
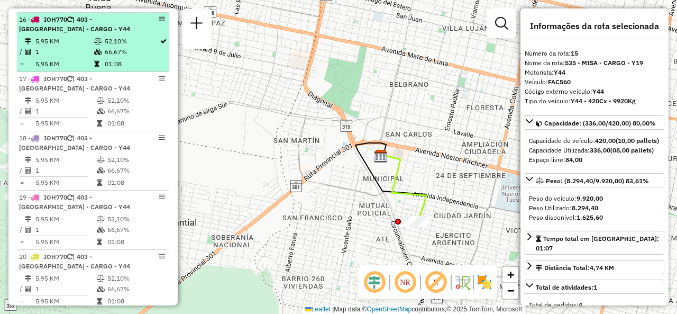
click at [69, 59] on li "16 - IOH770 | 403 - [GEOGRAPHIC_DATA] - CARGO - Y44 5,95 KM 52,10% / 1 66,67% =…" at bounding box center [93, 42] width 152 height 59
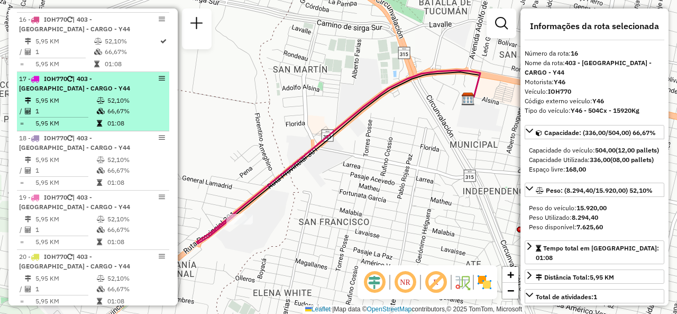
click at [76, 106] on td "5,95 KM" at bounding box center [65, 100] width 61 height 11
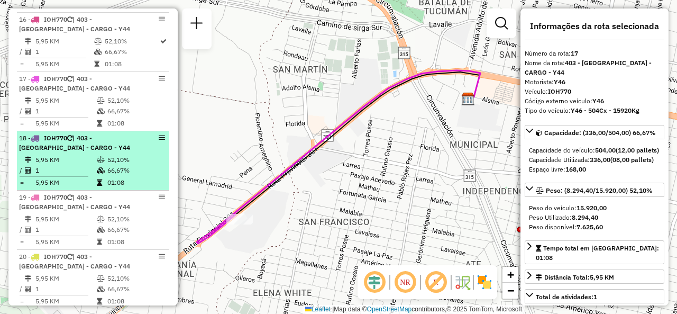
click at [87, 165] on td "5,95 KM" at bounding box center [65, 159] width 61 height 11
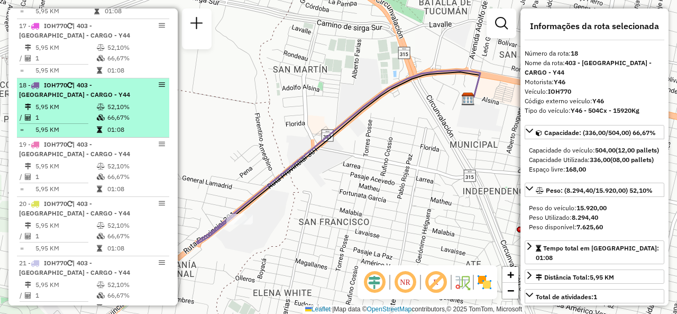
click at [87, 158] on span "| 403 - [GEOGRAPHIC_DATA] - CARGO - Y44" at bounding box center [74, 148] width 111 height 17
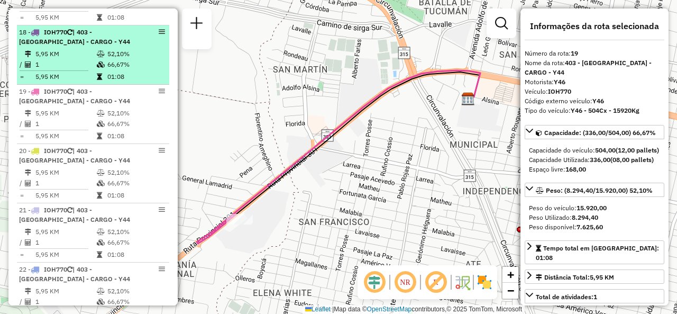
click at [87, 164] on span "| 403 - [GEOGRAPHIC_DATA] - CARGO - Y44" at bounding box center [74, 155] width 111 height 17
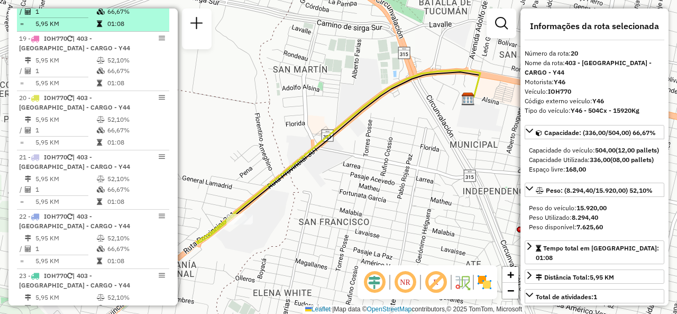
click at [87, 170] on span "| 403 - [GEOGRAPHIC_DATA] - CARGO - Y44" at bounding box center [74, 161] width 111 height 17
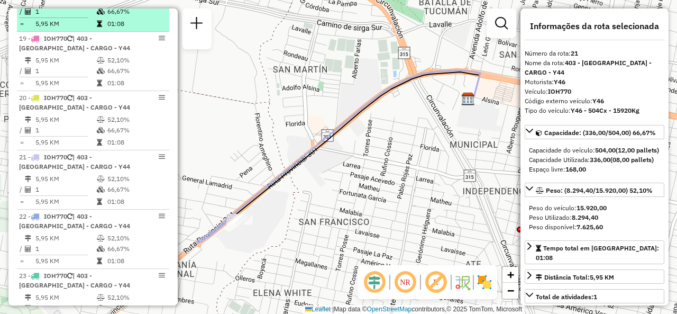
scroll to position [1640, 0]
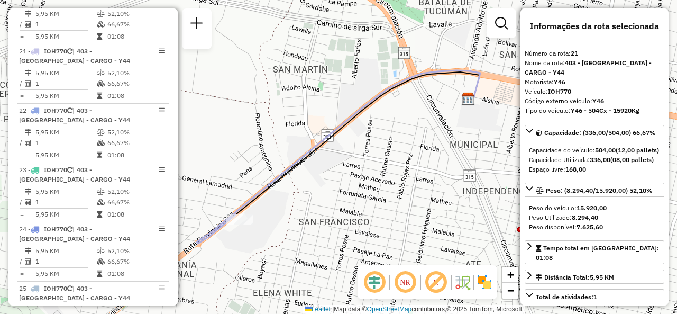
click at [87, 160] on td "5,95 KM" at bounding box center [65, 155] width 61 height 11
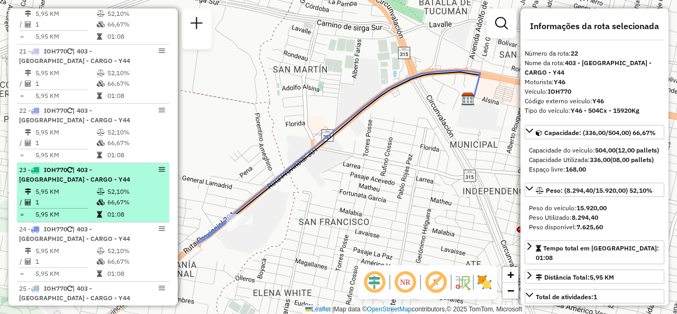
click at [90, 183] on span "| 403 - [GEOGRAPHIC_DATA] - CARGO - Y44" at bounding box center [74, 174] width 111 height 17
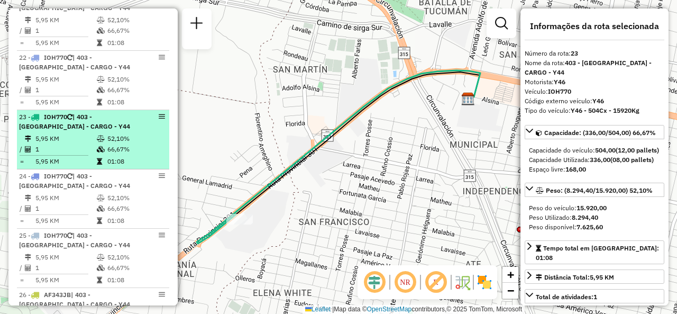
click at [90, 189] on span "| 403 - [GEOGRAPHIC_DATA] - CARGO - Y44" at bounding box center [74, 180] width 111 height 17
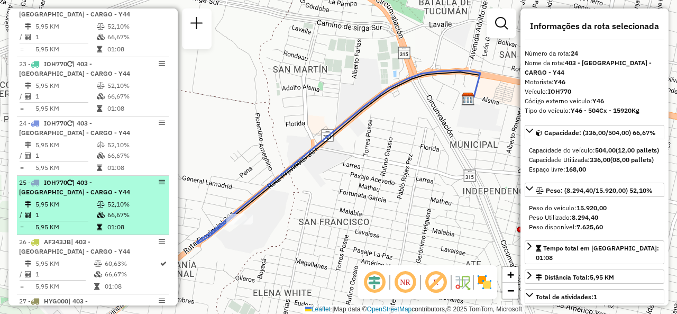
click at [77, 196] on span "| 403 - [GEOGRAPHIC_DATA] - CARGO - Y44" at bounding box center [74, 186] width 111 height 17
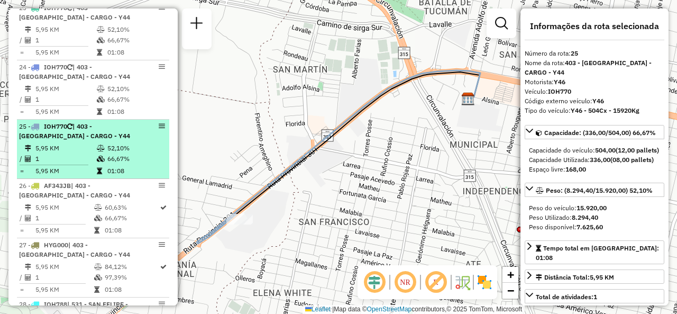
scroll to position [1852, 0]
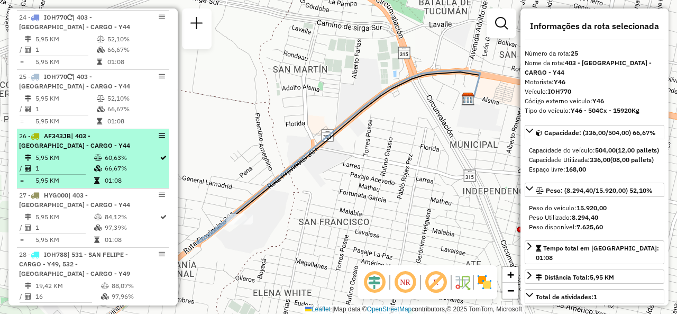
click at [76, 174] on td "1" at bounding box center [64, 168] width 59 height 11
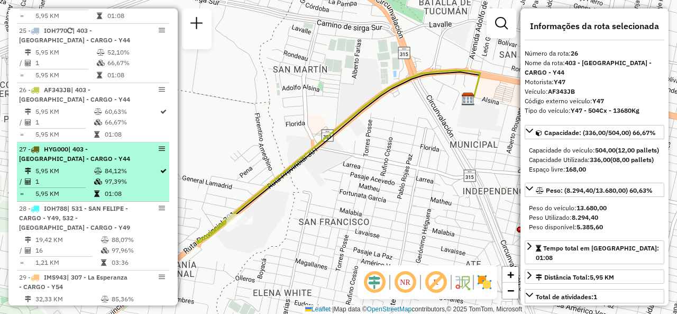
scroll to position [1905, 0]
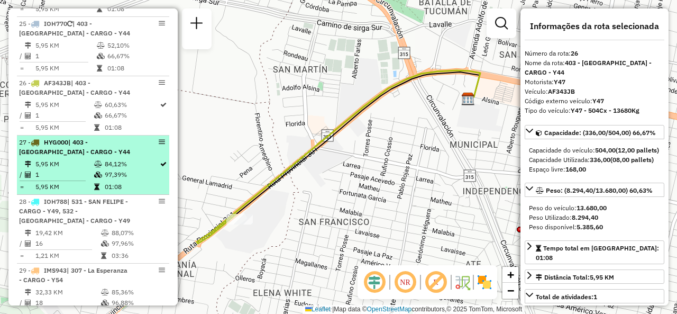
click at [83, 157] on div "27 - HYG000 | 403 - [GEOGRAPHIC_DATA] - CARGO - Y44" at bounding box center [75, 147] width 112 height 19
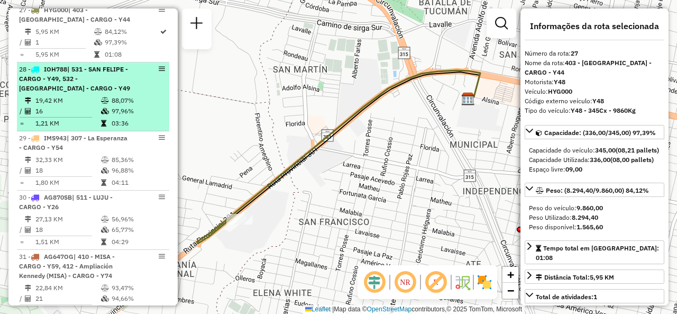
scroll to position [2063, 0]
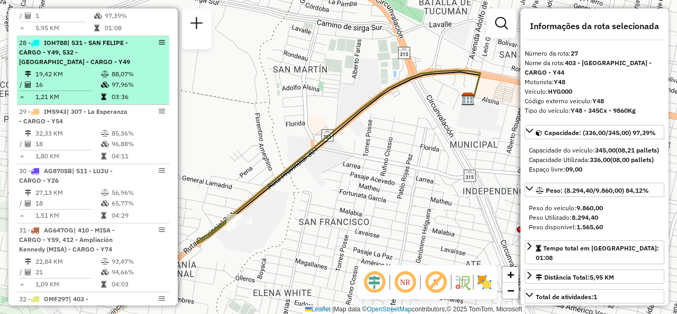
click at [65, 79] on td "19,42 KM" at bounding box center [68, 74] width 66 height 11
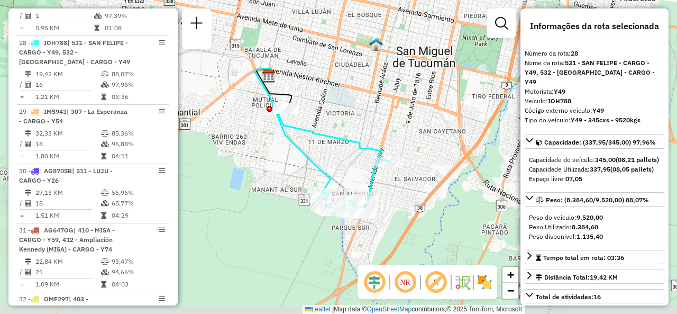
drag, startPoint x: 304, startPoint y: 181, endPoint x: 343, endPoint y: 169, distance: 41.2
click at [343, 169] on div "Janela de atendimento Grade de atendimento Capacidade Transportadoras Veículos …" at bounding box center [338, 157] width 677 height 314
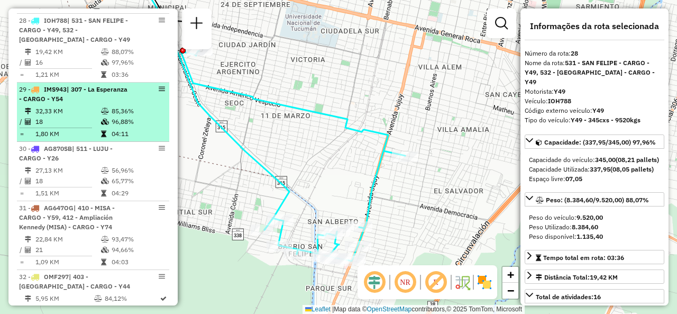
scroll to position [2116, 0]
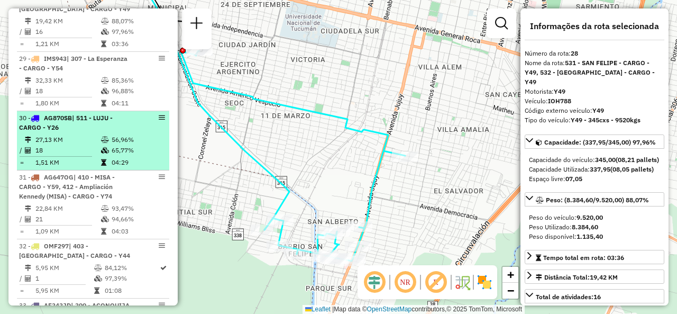
click at [86, 132] on div "30 - AG870SB | 511 - LUJU - CARGO - Y26" at bounding box center [75, 122] width 112 height 19
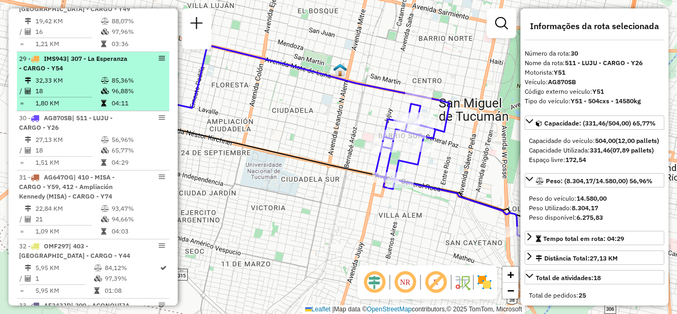
click at [27, 86] on tr "32,33 KM 85,36%" at bounding box center [93, 80] width 148 height 11
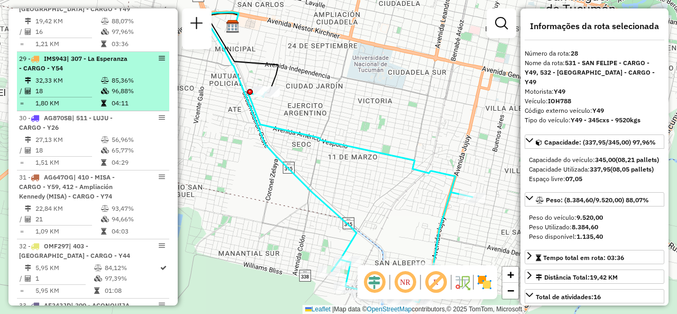
click at [91, 108] on td "1,80 KM" at bounding box center [68, 103] width 66 height 11
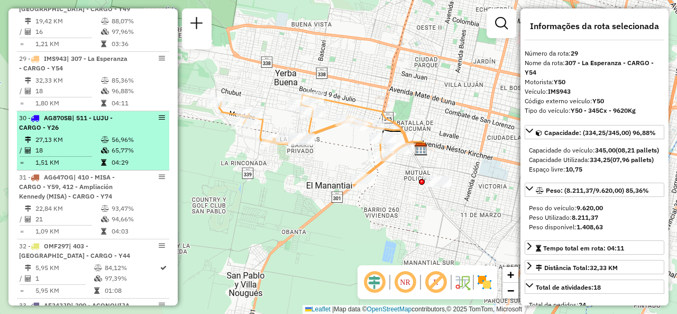
click at [104, 132] on div "30 - AG870SB | 511 - LUJU - CARGO - Y26" at bounding box center [75, 122] width 112 height 19
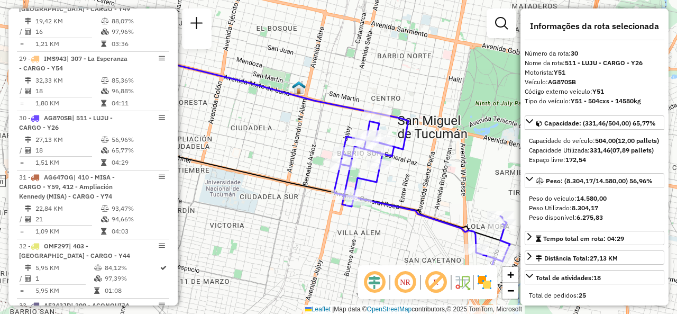
drag, startPoint x: 425, startPoint y: 190, endPoint x: 365, endPoint y: 170, distance: 63.4
click at [368, 173] on div "Janela de atendimento Grade de atendimento Capacidade Transportadoras Veículos …" at bounding box center [338, 157] width 677 height 314
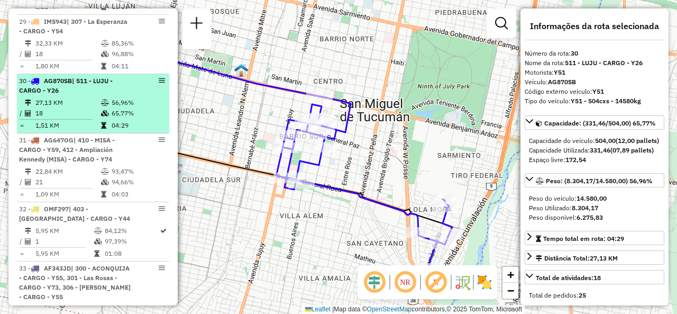
scroll to position [2169, 0]
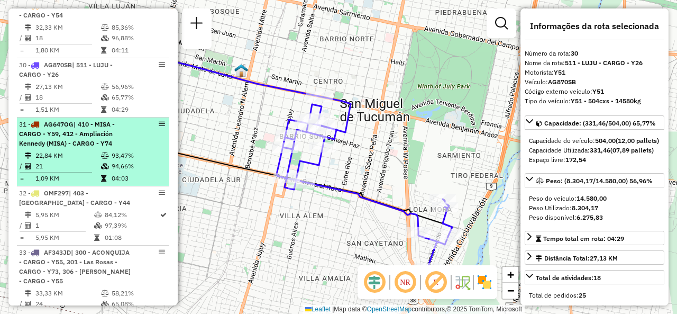
click at [94, 147] on span "| 410 - MISA - CARGO - Y59, 412 - Ampliación Kennedy (MISA) - CARGO - Y74" at bounding box center [67, 133] width 96 height 27
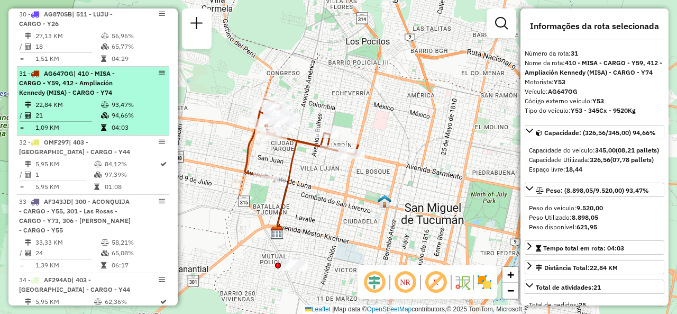
scroll to position [2275, 0]
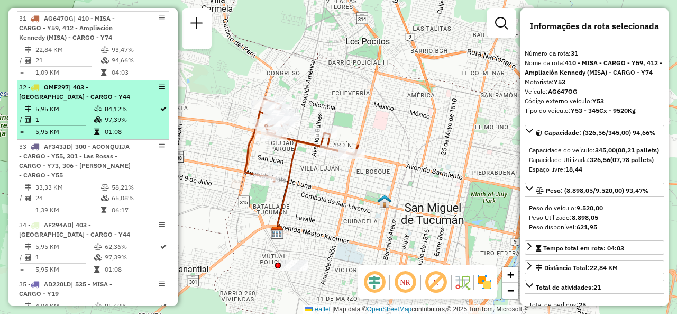
click at [52, 114] on td "5,95 KM" at bounding box center [64, 109] width 59 height 11
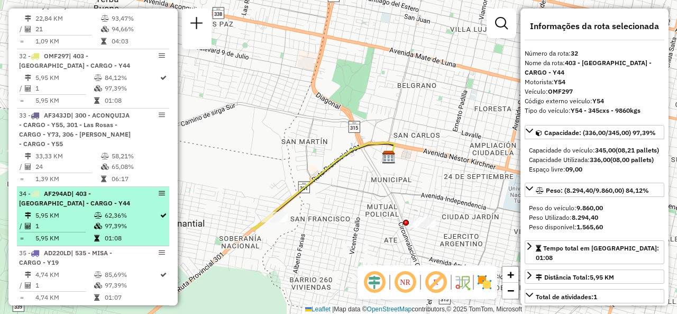
scroll to position [2328, 0]
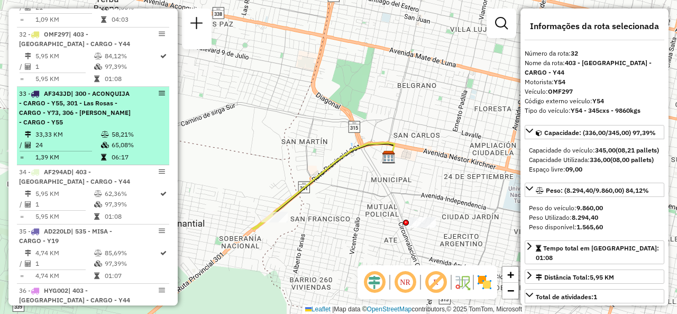
click at [65, 140] on td "33,33 KM" at bounding box center [68, 134] width 66 height 11
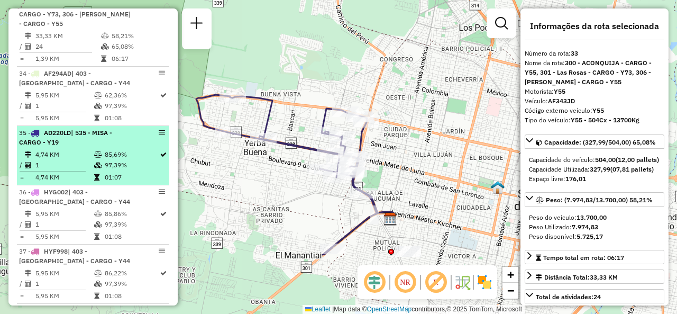
scroll to position [2434, 0]
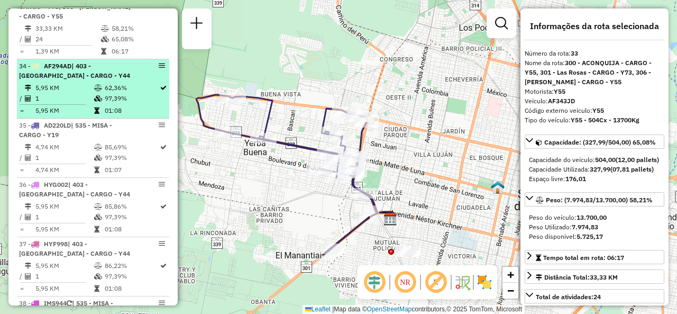
click at [66, 93] on td "5,95 KM" at bounding box center [64, 88] width 59 height 11
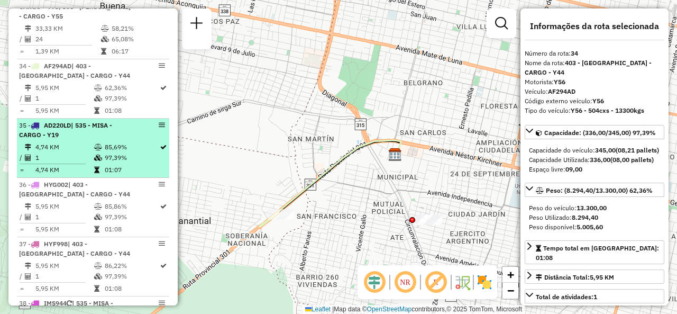
click at [119, 152] on td "85,69%" at bounding box center [131, 147] width 55 height 11
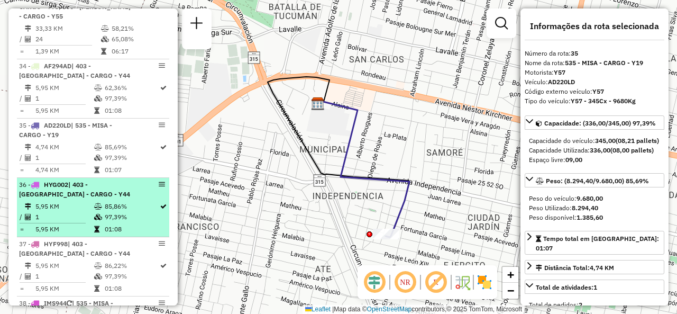
click at [104, 212] on td "85,86%" at bounding box center [131, 206] width 55 height 11
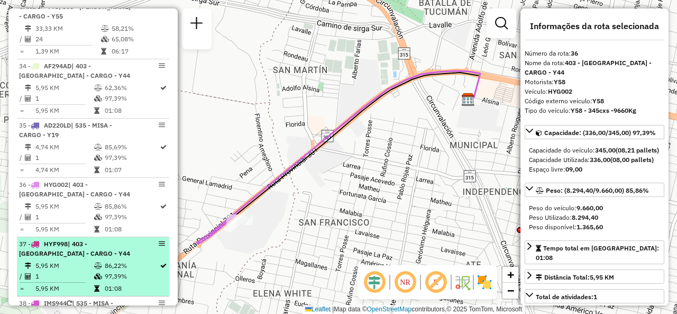
click at [102, 258] on div "37 - HYF998 | 403 - [GEOGRAPHIC_DATA] - CARGO - Y44" at bounding box center [75, 248] width 112 height 19
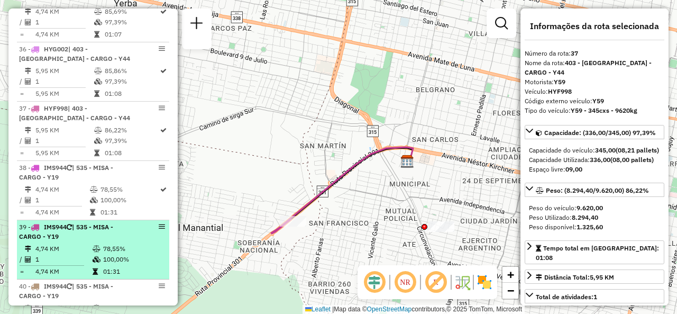
scroll to position [2593, 0]
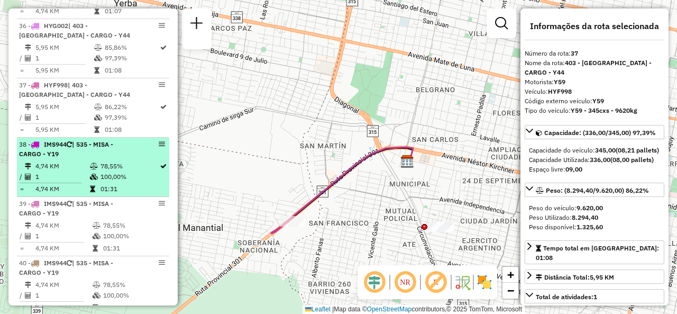
click at [106, 159] on div "38 - IMS944 | 535 - MISA - CARGO - Y19" at bounding box center [75, 149] width 112 height 19
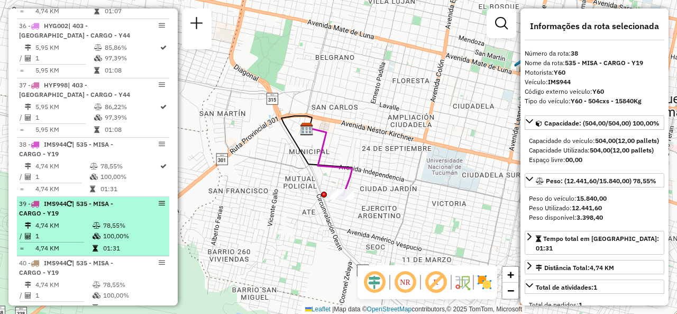
click at [84, 218] on div "39 - IMS944 | 535 - MISA - CARGO - Y19" at bounding box center [75, 208] width 112 height 19
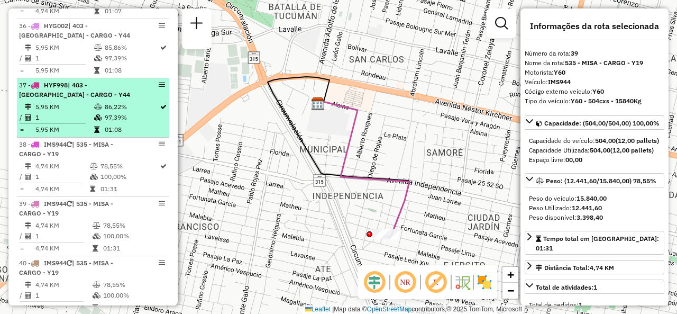
click at [79, 123] on td "1" at bounding box center [64, 117] width 59 height 11
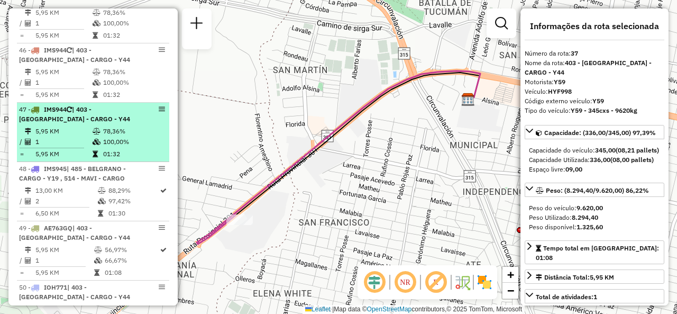
scroll to position [3227, 0]
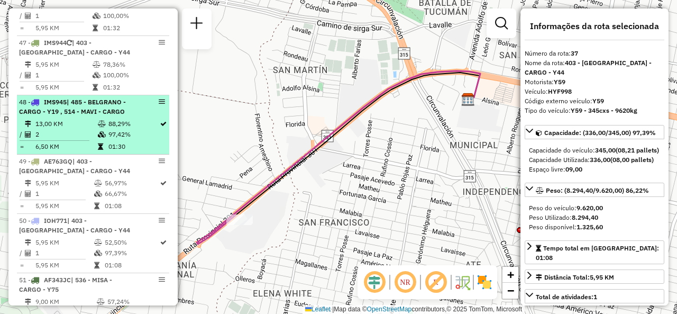
click at [54, 129] on td "13,00 KM" at bounding box center [66, 124] width 62 height 11
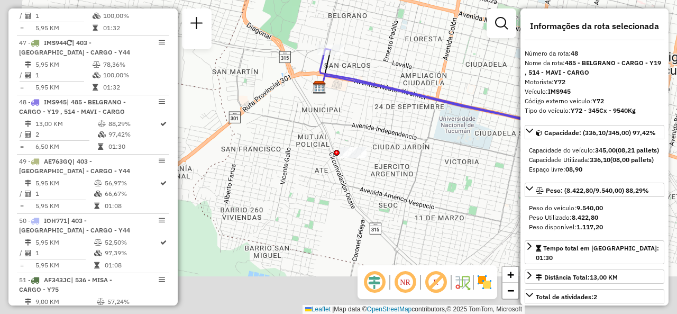
drag, startPoint x: 413, startPoint y: 204, endPoint x: 535, endPoint y: 146, distance: 135.1
click at [548, 146] on hb-router-mapa "Informações da Sessão 1284384 - [DATE] Criação: [DATE] 13:58 Depósito: SAZ AR T…" at bounding box center [338, 157] width 677 height 314
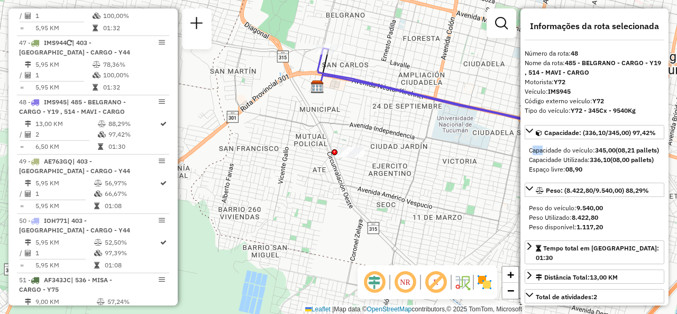
drag, startPoint x: 535, startPoint y: 146, endPoint x: 488, endPoint y: 145, distance: 47.6
click at [500, 147] on hb-router-mapa "Informações da Sessão 1284384 - [DATE] Criação: [DATE] 13:58 Depósito: SAZ AR T…" at bounding box center [338, 157] width 677 height 314
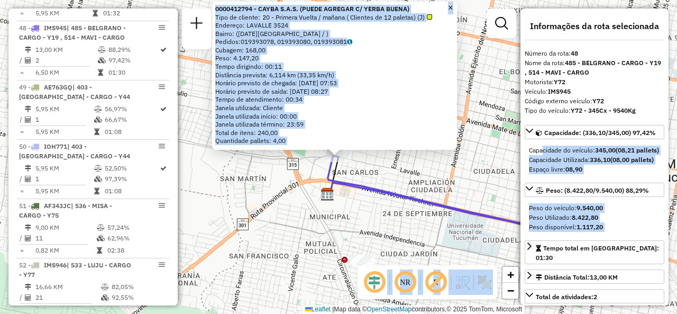
scroll to position [3334, 0]
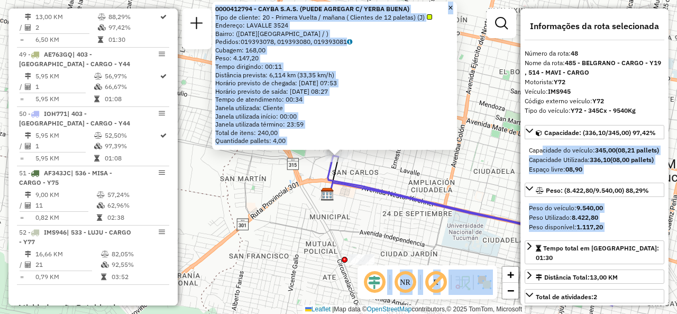
drag, startPoint x: 440, startPoint y: 220, endPoint x: 413, endPoint y: 240, distance: 33.3
click at [439, 220] on div "0000412794 - CAYBA S.A.S. (PUEDE AGREGAR C/ YERBA BUENA) Tipo de cliente: 20 - …" at bounding box center [338, 157] width 677 height 314
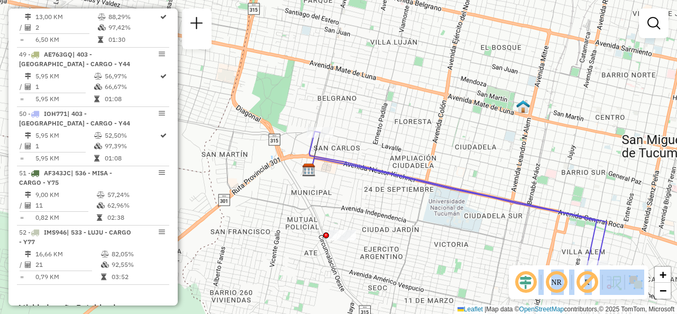
drag, startPoint x: 393, startPoint y: 226, endPoint x: 322, endPoint y: 149, distance: 105.2
click at [322, 149] on div "Janela de atendimento Grade de atendimento Capacidade Transportadoras Veículos …" at bounding box center [338, 157] width 677 height 314
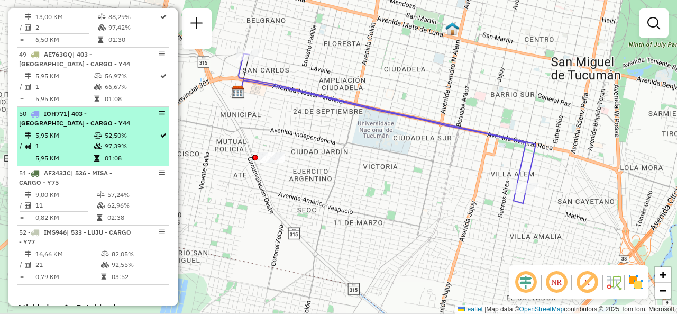
click at [90, 151] on td "1" at bounding box center [64, 146] width 59 height 11
select select "**********"
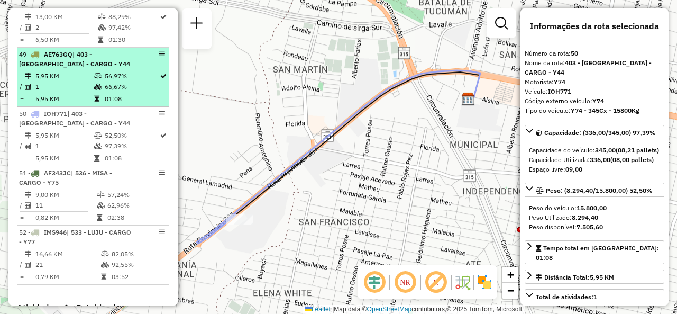
click at [85, 92] on td "1" at bounding box center [64, 86] width 59 height 11
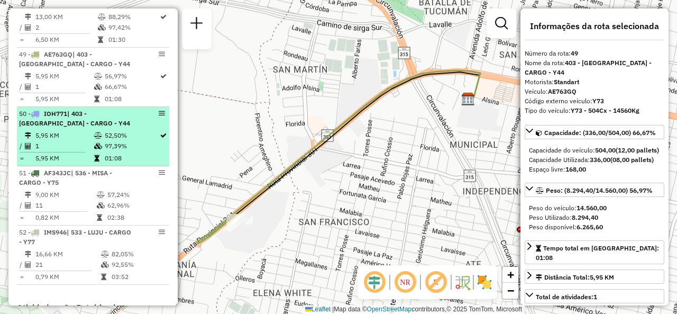
click at [87, 151] on td "1" at bounding box center [64, 146] width 59 height 11
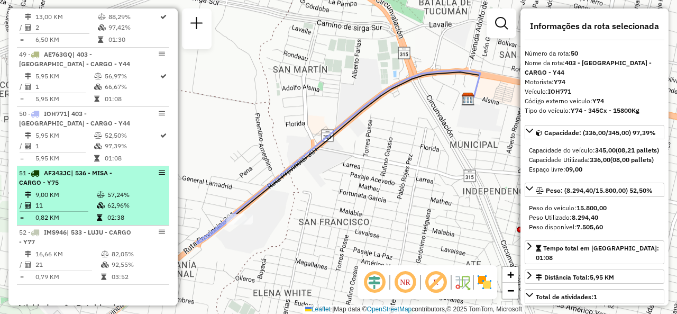
click at [92, 208] on li "51 - AF343JC | 536 - MISA - CARGO - Y75 9,00 KM 57,24% / 11 62,96% = 0,82 KM 02…" at bounding box center [93, 195] width 152 height 59
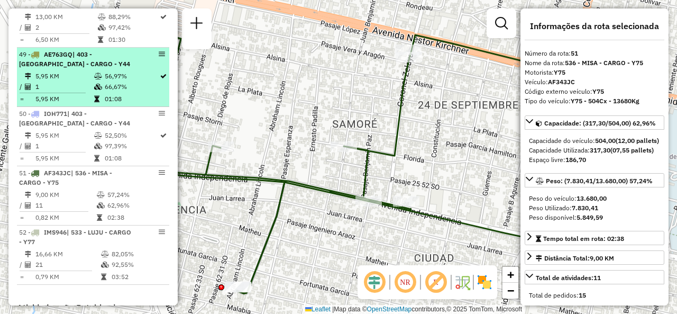
click at [96, 88] on li "49 - AE763GQ | 403 - [GEOGRAPHIC_DATA] - CARGO - Y44 5,95 KM 56,97% / 1 66,67% …" at bounding box center [93, 77] width 152 height 59
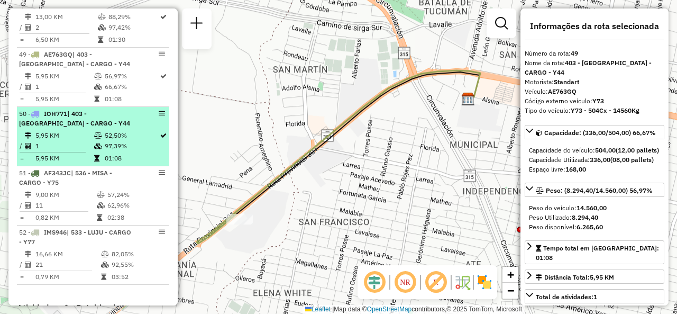
click at [78, 127] on span "| 403 - [GEOGRAPHIC_DATA] - CARGO - Y44" at bounding box center [74, 118] width 111 height 17
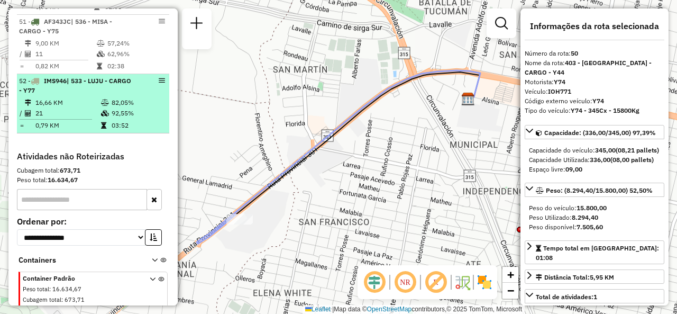
scroll to position [3493, 0]
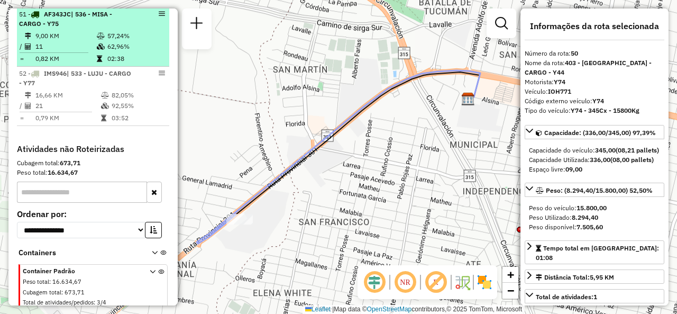
click at [97, 41] on td at bounding box center [101, 36] width 11 height 11
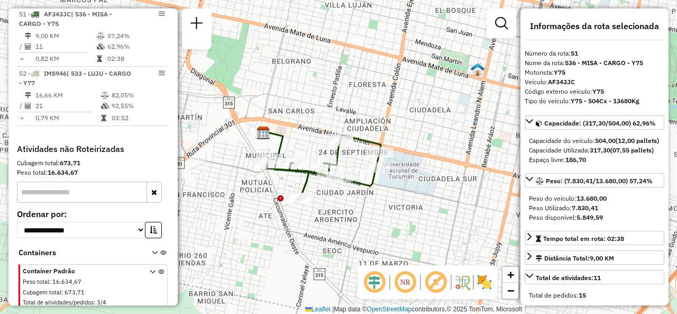
drag, startPoint x: 279, startPoint y: 184, endPoint x: 308, endPoint y: 178, distance: 30.2
click at [309, 179] on icon at bounding box center [324, 167] width 114 height 64
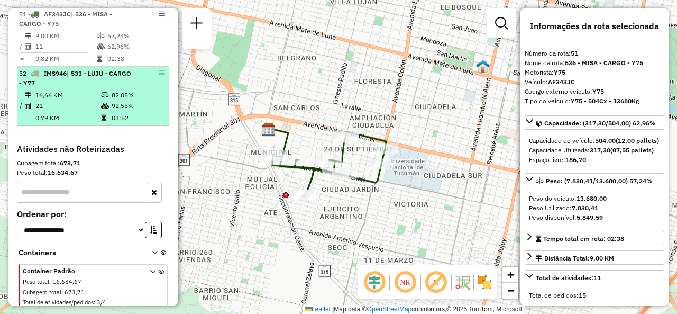
click at [96, 111] on td "21" at bounding box center [68, 106] width 66 height 11
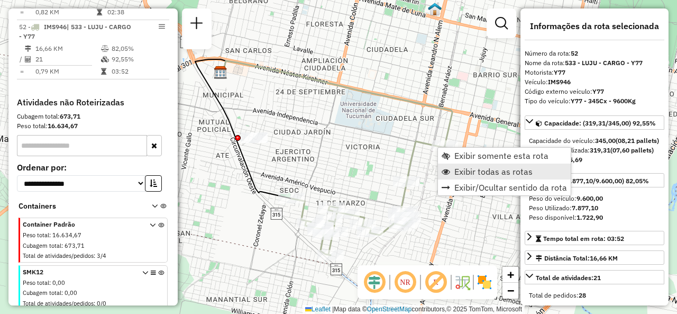
scroll to position [3570, 0]
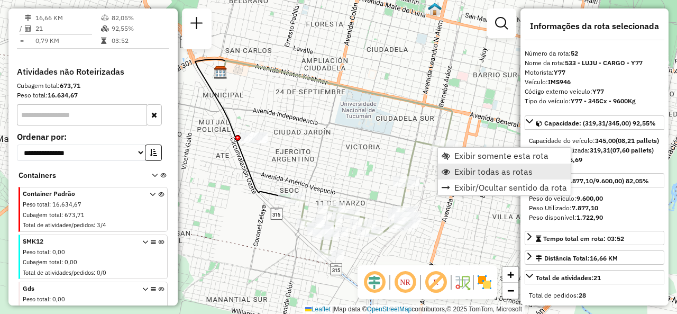
click at [459, 172] on span "Exibir todas as rotas" at bounding box center [493, 171] width 78 height 8
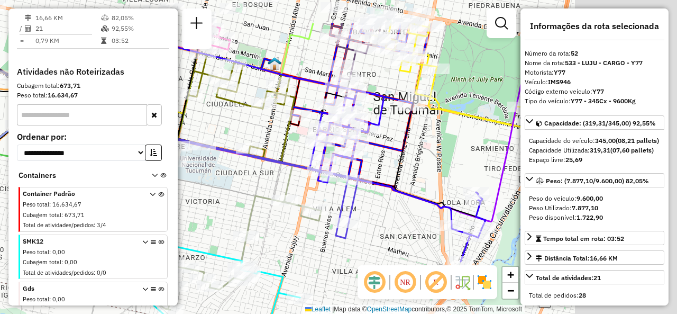
drag, startPoint x: 391, startPoint y: 111, endPoint x: 253, endPoint y: 191, distance: 159.5
click at [234, 185] on icon at bounding box center [209, 155] width 297 height 135
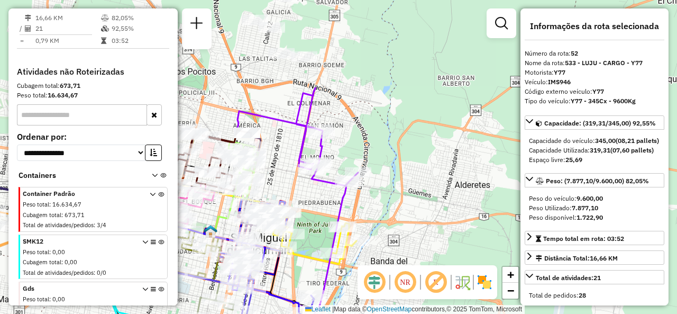
drag, startPoint x: 410, startPoint y: 74, endPoint x: 339, endPoint y: 189, distance: 135.1
click at [333, 191] on div "Janela de atendimento Grade de atendimento Capacidade Transportadoras Veículos …" at bounding box center [338, 157] width 677 height 314
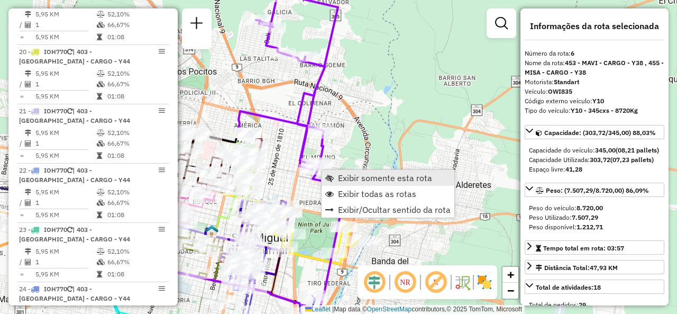
click at [348, 179] on span "Exibir somente esta rota" at bounding box center [385, 178] width 94 height 8
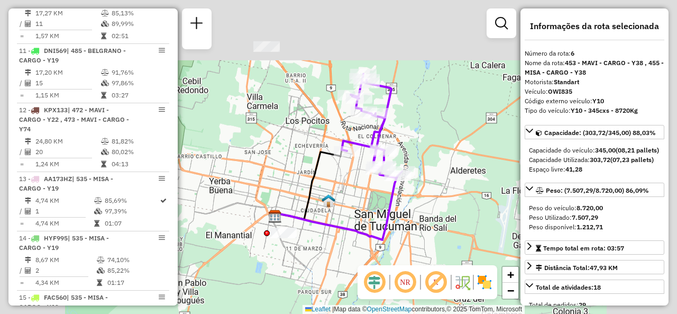
scroll to position [758, 0]
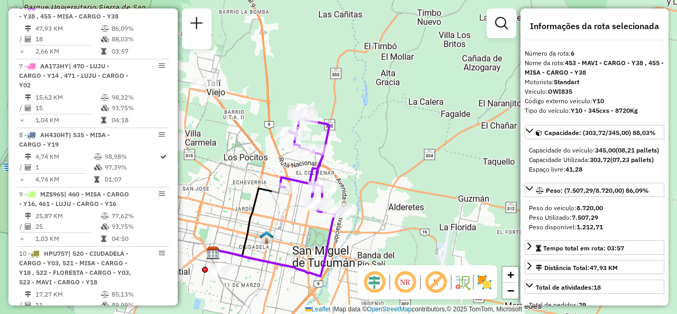
drag, startPoint x: 366, startPoint y: 135, endPoint x: 280, endPoint y: 197, distance: 105.4
click at [280, 197] on icon at bounding box center [310, 163] width 60 height 104
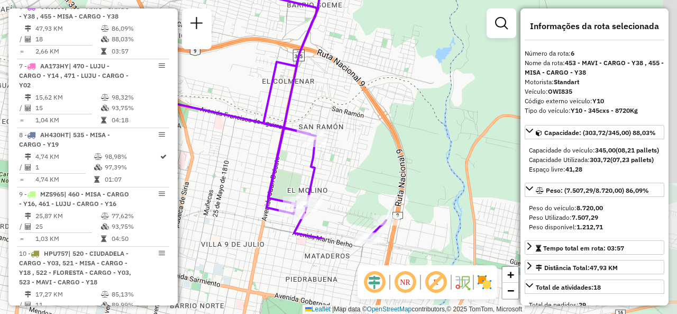
drag, startPoint x: 323, startPoint y: 165, endPoint x: 282, endPoint y: 52, distance: 119.3
click at [282, 55] on div "Janela de atendimento Grade de atendimento Capacidade Transportadoras Veículos …" at bounding box center [338, 157] width 677 height 314
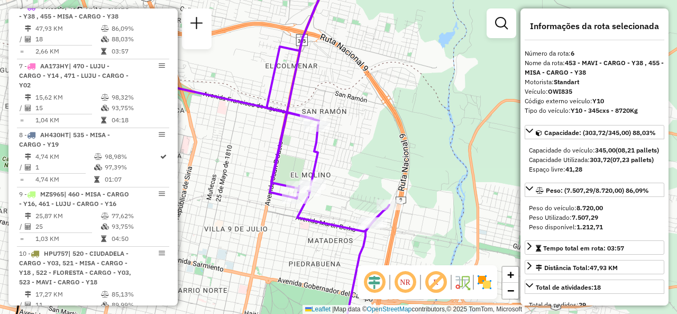
drag, startPoint x: 273, startPoint y: 149, endPoint x: 342, endPoint y: 226, distance: 103.4
click at [342, 226] on icon at bounding box center [268, 104] width 241 height 253
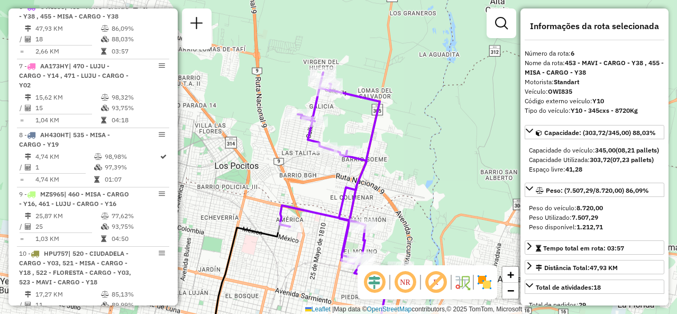
drag, startPoint x: 307, startPoint y: 129, endPoint x: 322, endPoint y: 214, distance: 86.6
click at [322, 214] on div "Janela de atendimento Grade de atendimento Capacidade Transportadoras Veículos …" at bounding box center [338, 157] width 677 height 314
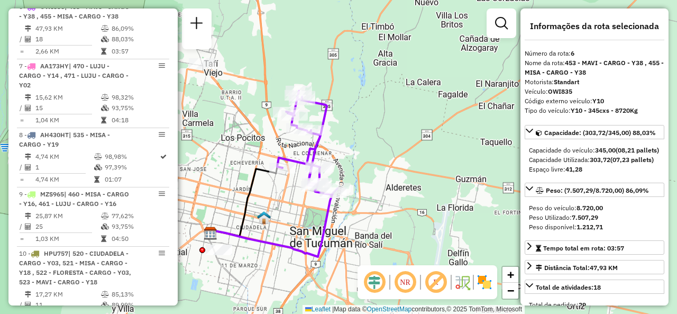
drag, startPoint x: 318, startPoint y: 222, endPoint x: 277, endPoint y: 140, distance: 91.6
click at [277, 140] on icon at bounding box center [307, 143] width 60 height 104
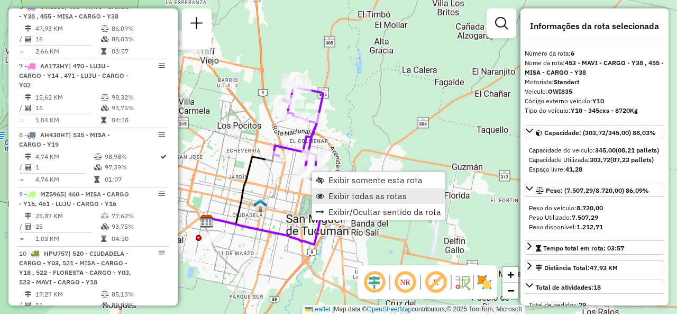
click at [329, 196] on span "Exibir todas as rotas" at bounding box center [368, 196] width 78 height 8
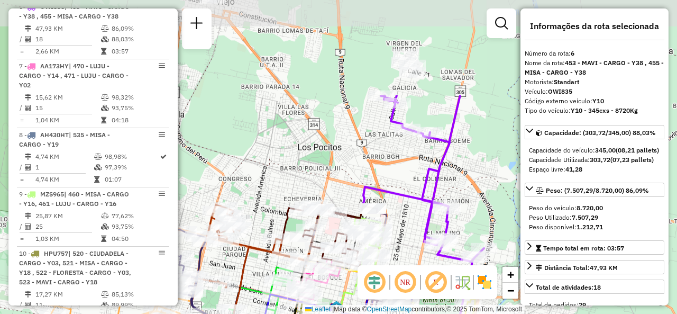
drag, startPoint x: 356, startPoint y: 14, endPoint x: 353, endPoint y: 140, distance: 126.5
click at [353, 140] on div "Janela de atendimento Grade de atendimento Capacidade Transportadoras Veículos …" at bounding box center [338, 157] width 677 height 314
